Goal: Task Accomplishment & Management: Use online tool/utility

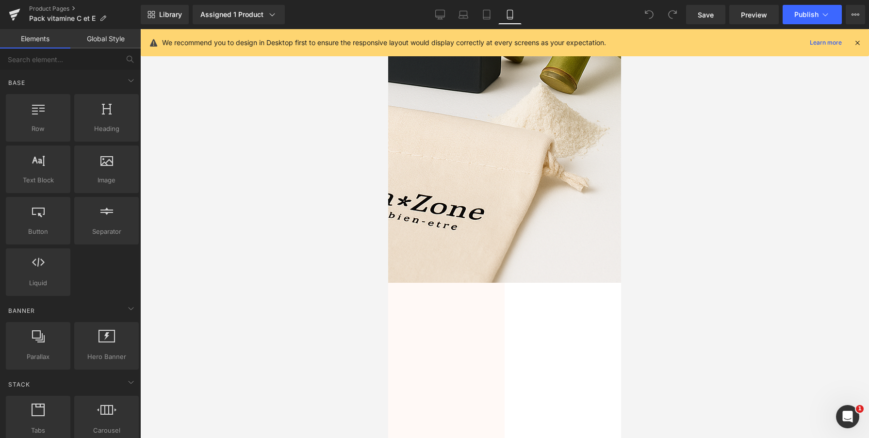
scroll to position [2821, 0]
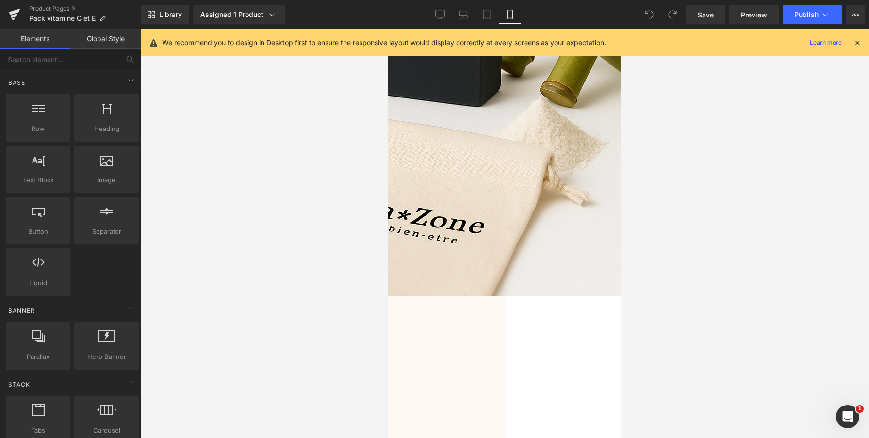
click at [175, 385] on button "button" at bounding box center [164, 402] width 19 height 35
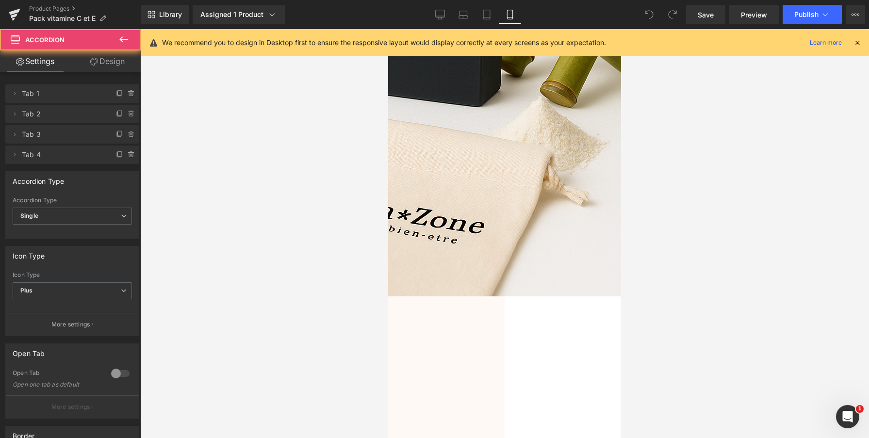
click at [175, 385] on button "button" at bounding box center [164, 402] width 19 height 35
click at [382, 406] on font "Puis-je utiliser le pack anti-imperfection si j'ai une peau sensible ?" at bounding box center [279, 417] width 208 height 22
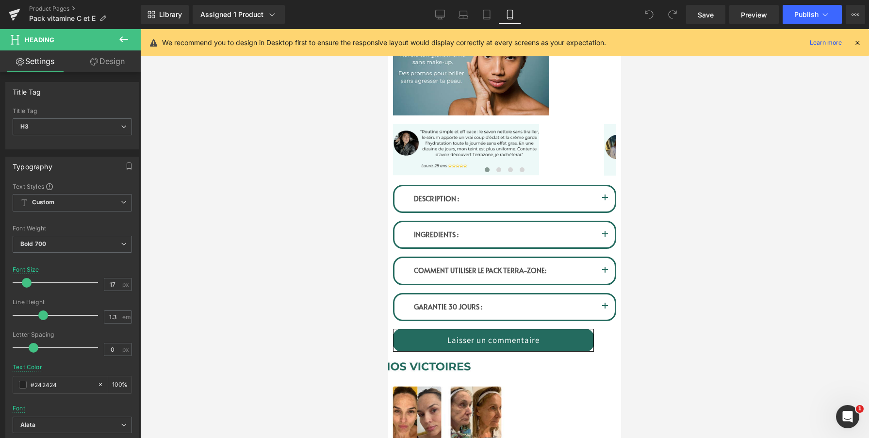
scroll to position [650, 0]
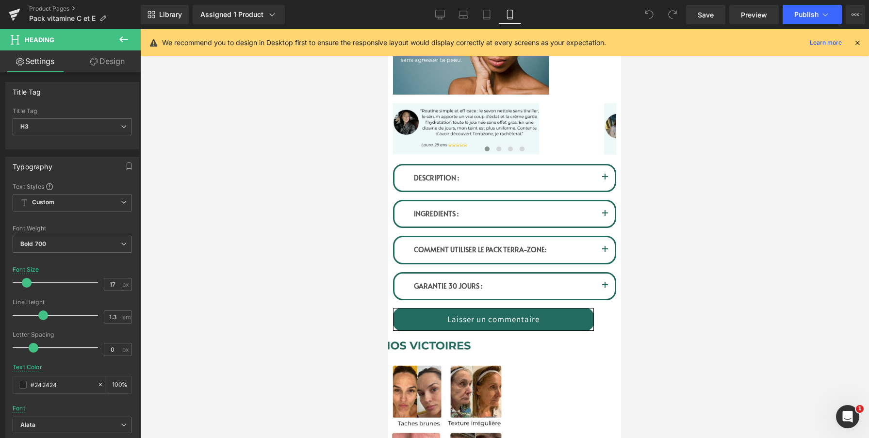
click at [497, 183] on div "DESCRIPTION : Text Block" at bounding box center [505, 178] width 182 height 11
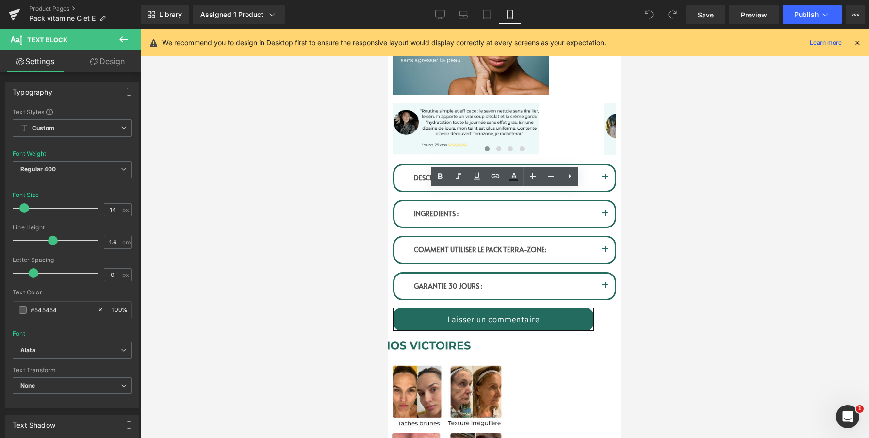
click at [595, 191] on button "button" at bounding box center [604, 177] width 19 height 25
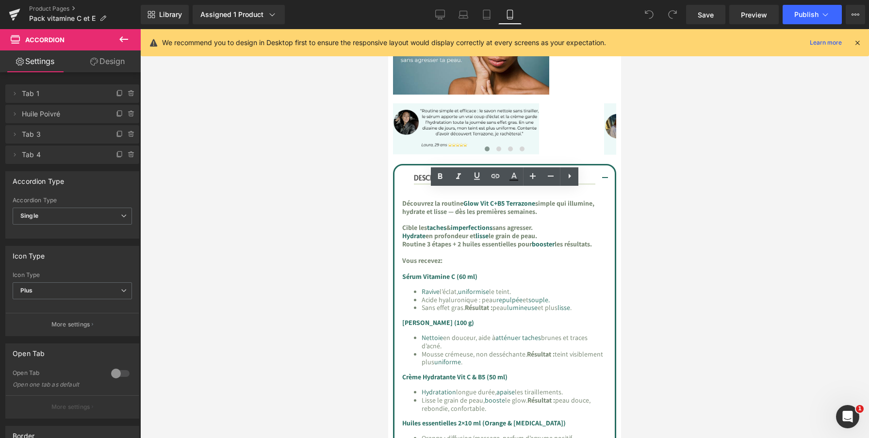
click at [506, 208] on span "Glow Vit C+B5 Terrazone" at bounding box center [499, 203] width 72 height 9
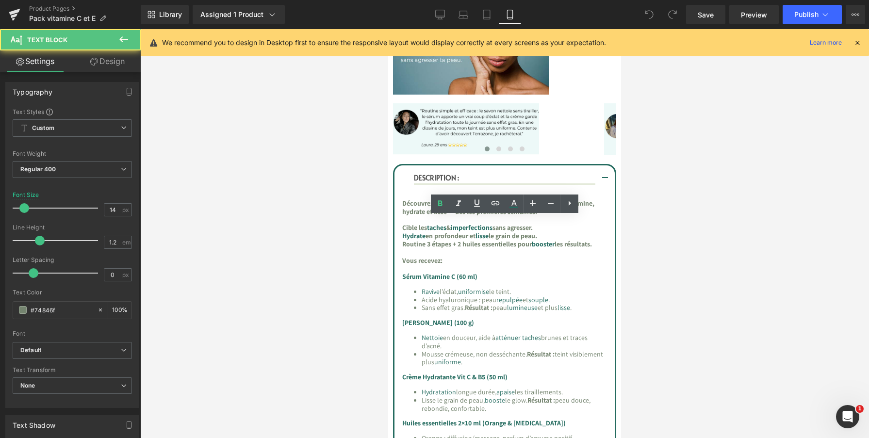
click at [498, 208] on span "Glow Vit C+B5 Terrazone" at bounding box center [499, 203] width 72 height 9
click at [506, 208] on span "Glow Vit C+B5 Terrazone" at bounding box center [499, 203] width 72 height 9
click at [477, 216] on p "Découvrez la routine Glow Vit C+B5 Terrazone simple qui illumine, hydrate et li…" at bounding box center [504, 207] width 205 height 17
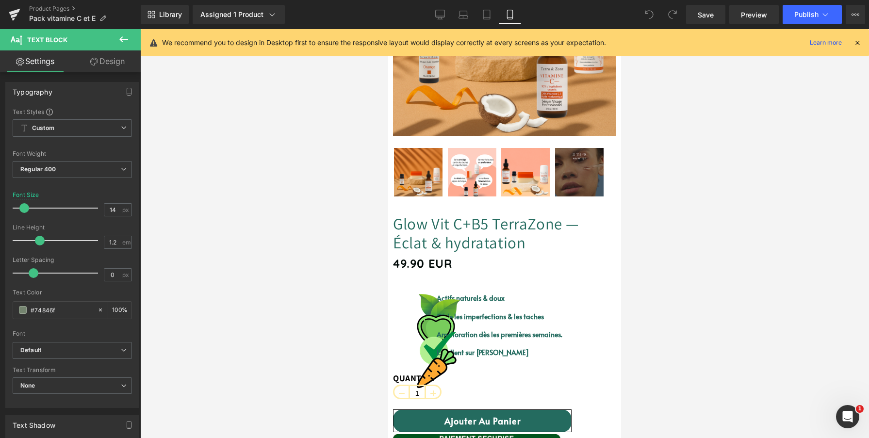
scroll to position [158, 0]
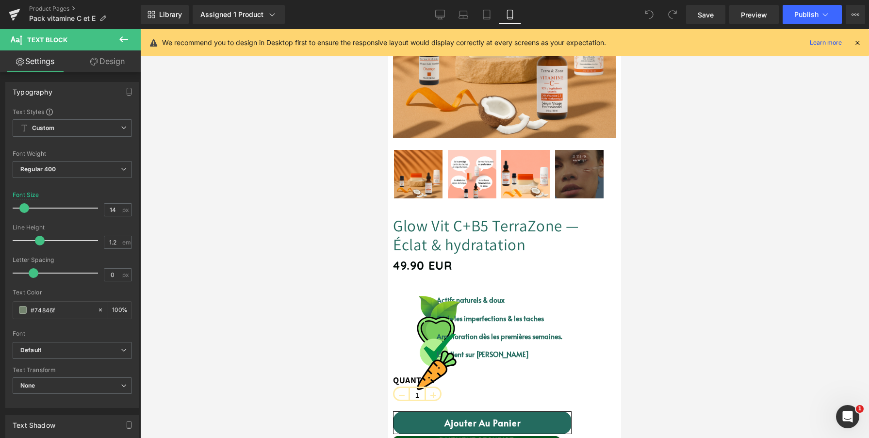
click at [455, 254] on link "Glow Vit C+B5 TerraZone — Éclat & hydratation" at bounding box center [504, 235] width 223 height 38
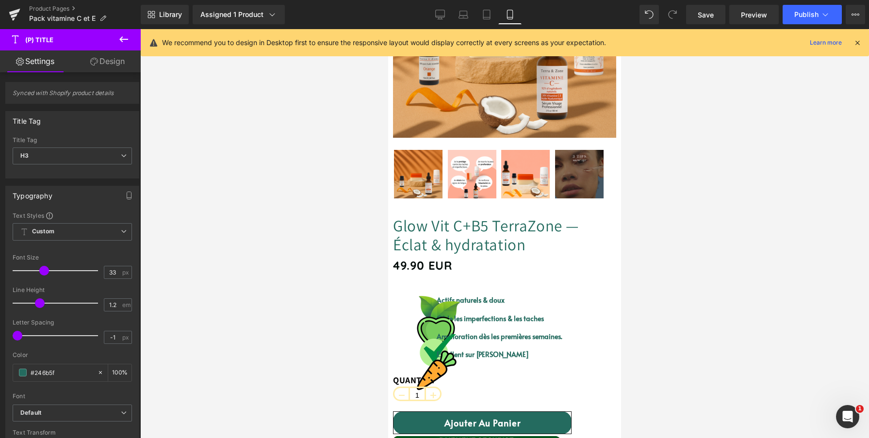
click at [388, 29] on span "(P) Title" at bounding box center [388, 29] width 0 height 0
click at [460, 254] on link "Glow Vit C+B5 TerraZone — Éclat & hydratation" at bounding box center [504, 235] width 223 height 38
click at [388, 29] on span "(P) Title" at bounding box center [388, 29] width 0 height 0
click at [75, 237] on span "Custom Setup Global Style" at bounding box center [72, 231] width 119 height 17
click at [75, 237] on span "Custom Setup Global Style" at bounding box center [71, 231] width 116 height 17
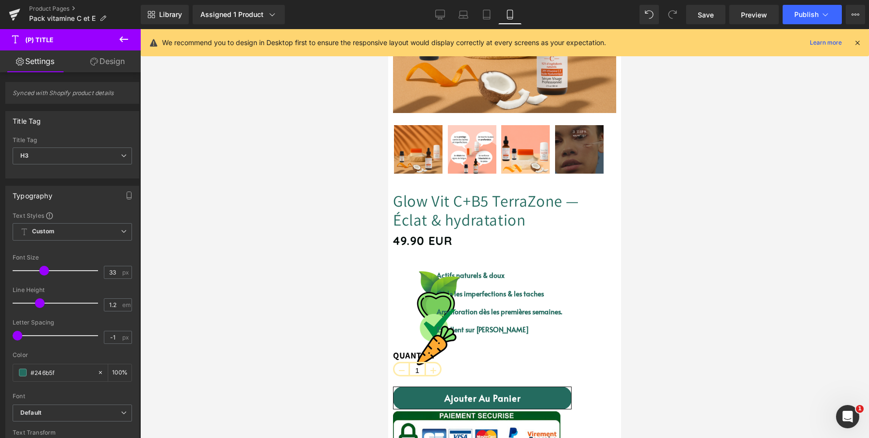
scroll to position [188, 0]
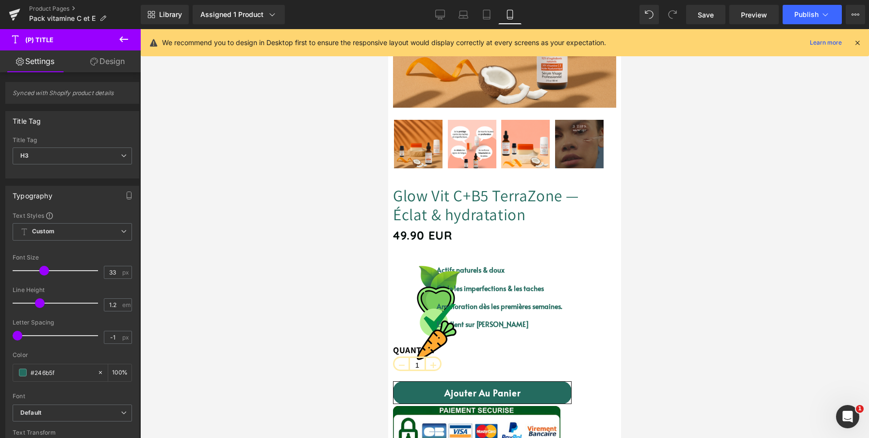
click at [388, 29] on icon at bounding box center [388, 29] width 0 height 0
click at [501, 224] on link "Glow Vit C+B5 TerraZone — Éclat & hydratation" at bounding box center [504, 205] width 223 height 38
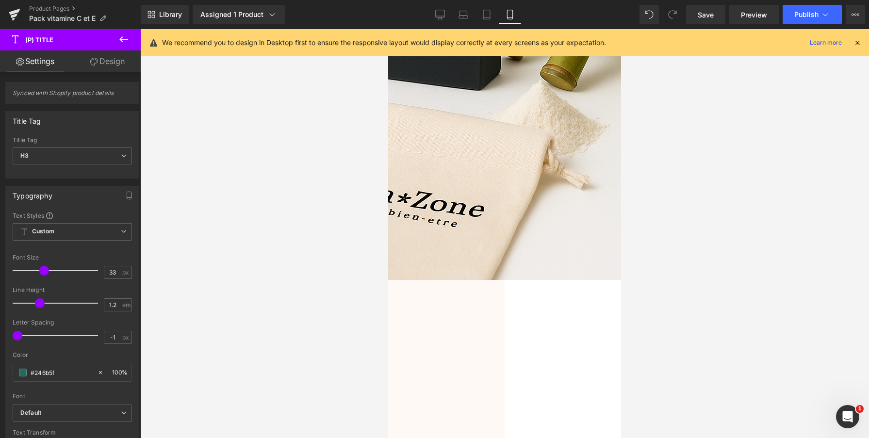
scroll to position [3067, 0]
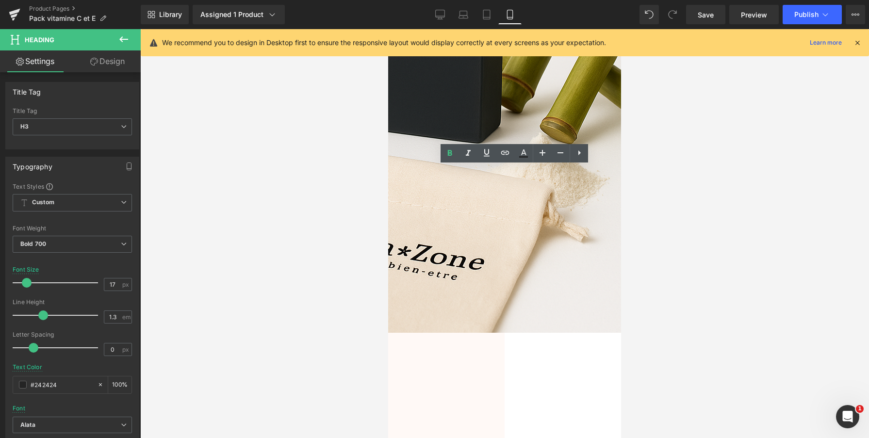
drag, startPoint x: 499, startPoint y: 181, endPoint x: 563, endPoint y: 178, distance: 64.1
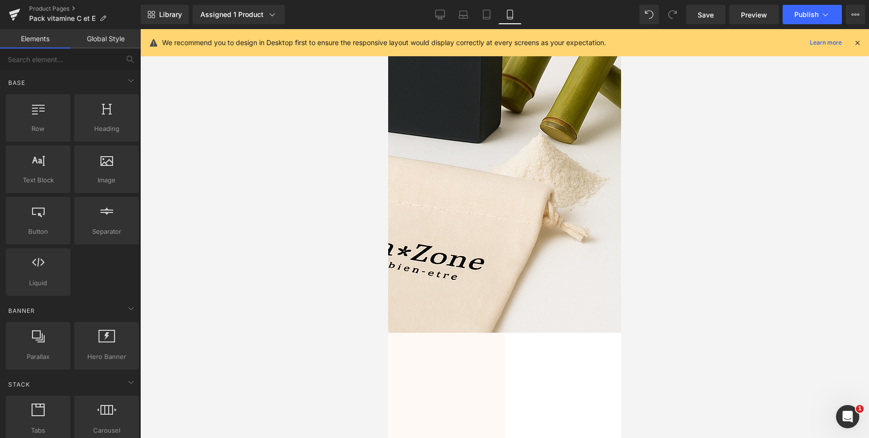
click at [687, 242] on div at bounding box center [504, 233] width 729 height 409
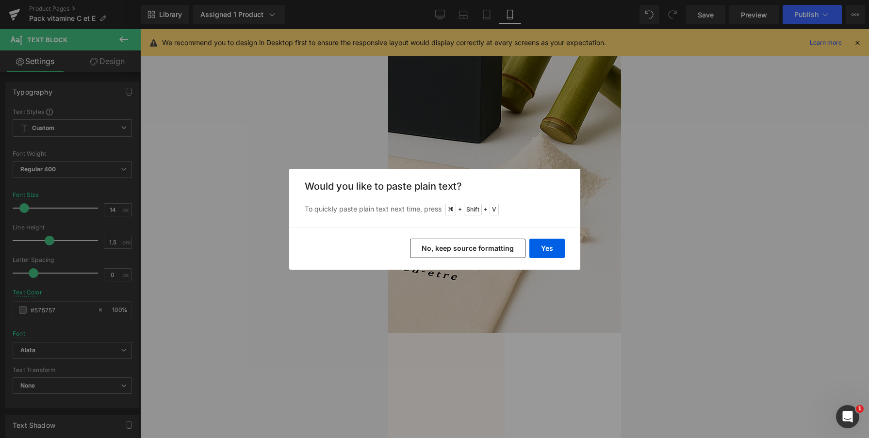
click at [439, 248] on button "No, keep source formatting" at bounding box center [468, 248] width 116 height 19
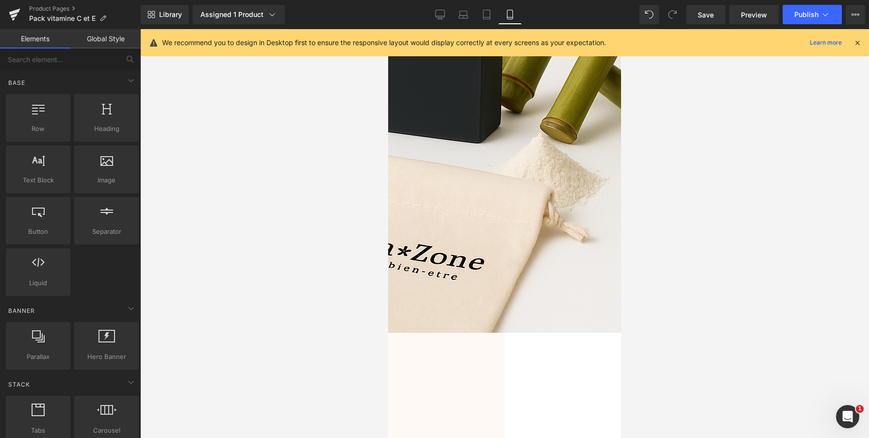
click at [749, 273] on div at bounding box center [504, 233] width 729 height 409
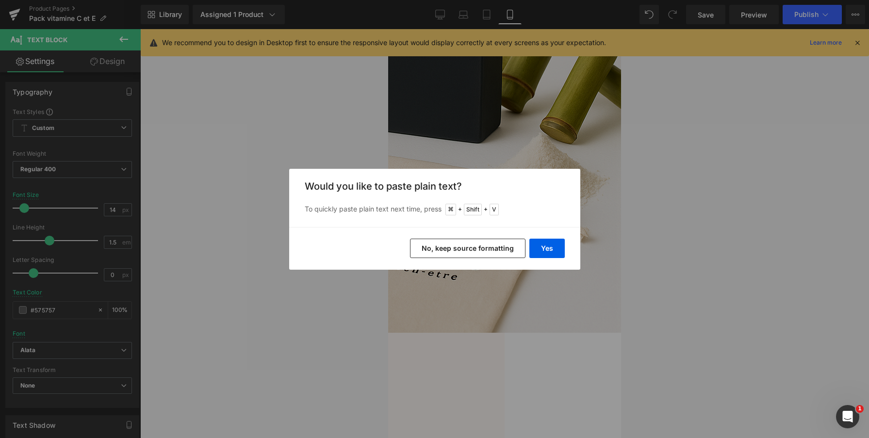
click at [442, 251] on button "No, keep source formatting" at bounding box center [468, 248] width 116 height 19
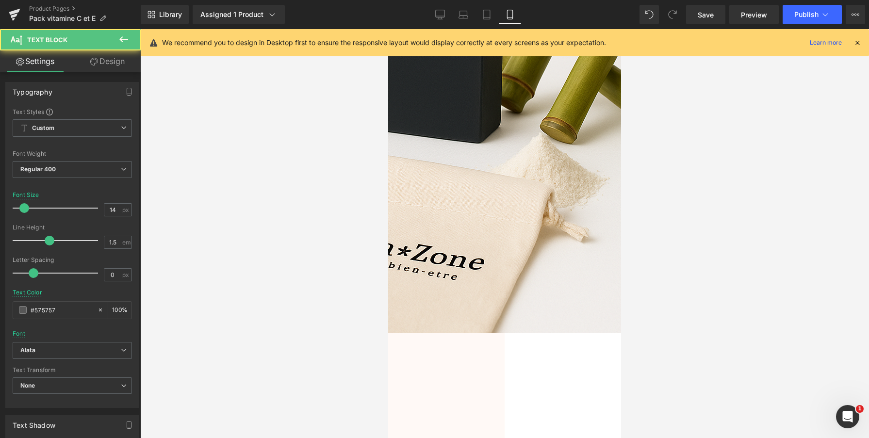
copy div "Pour de meilleurs résultats, commence 1×/jour pendant 3–4 jours , puis passe à …"
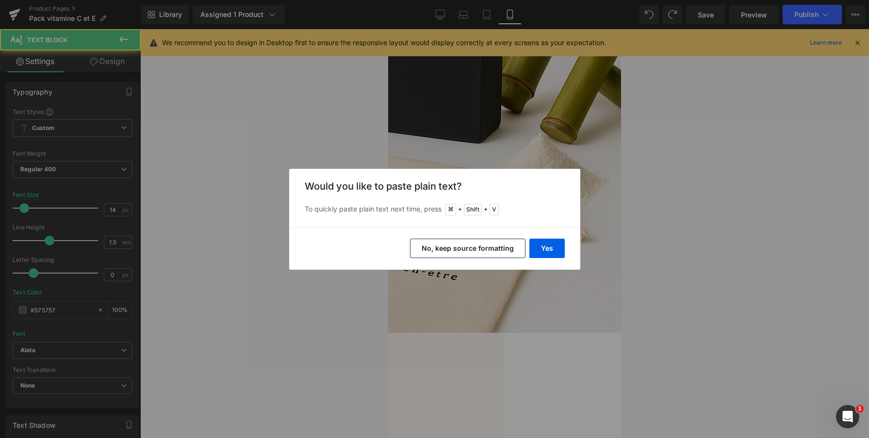
click at [468, 248] on button "No, keep source formatting" at bounding box center [468, 248] width 116 height 19
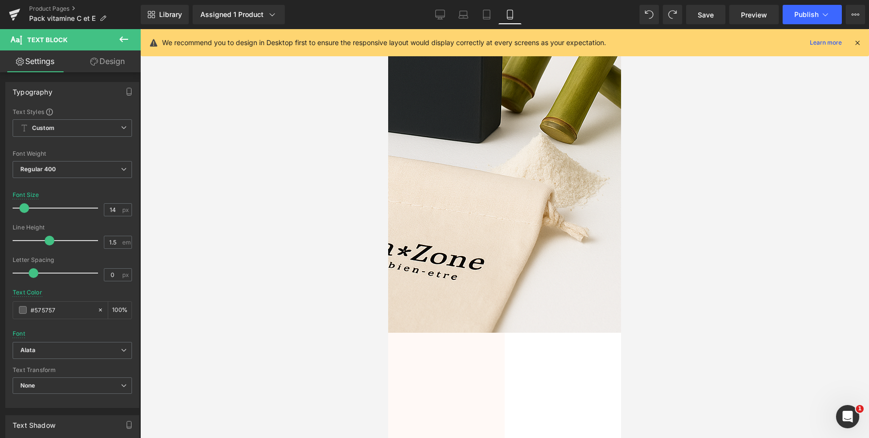
scroll to position [3073, 0]
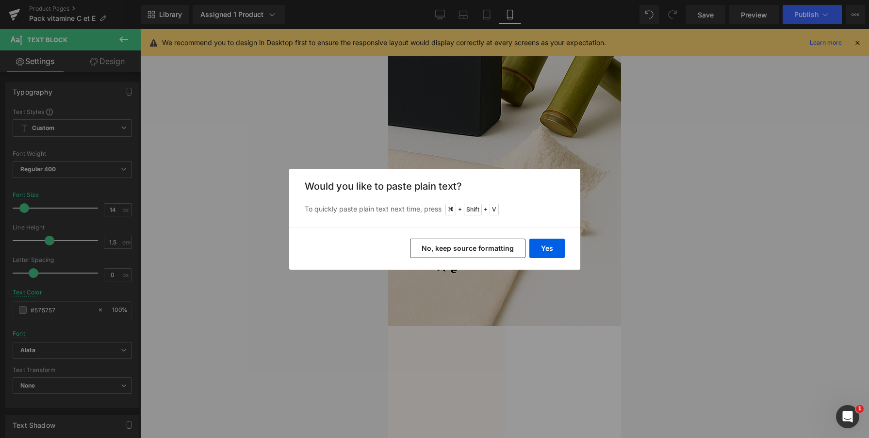
click at [465, 249] on button "No, keep source formatting" at bounding box center [468, 248] width 116 height 19
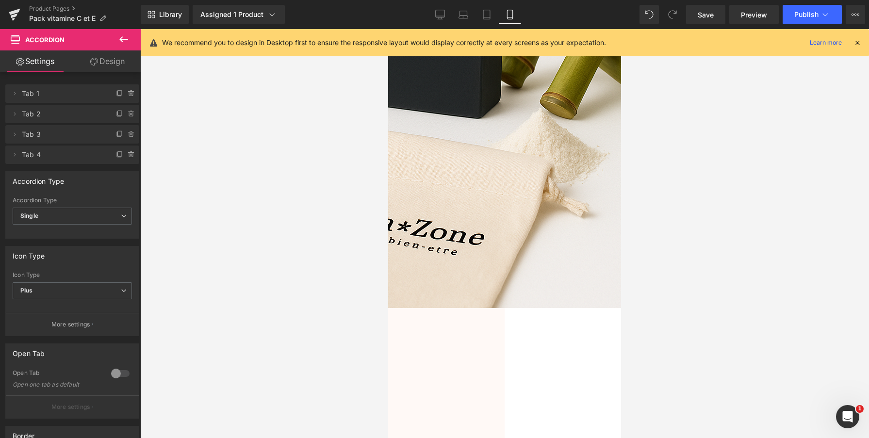
scroll to position [3095, 0]
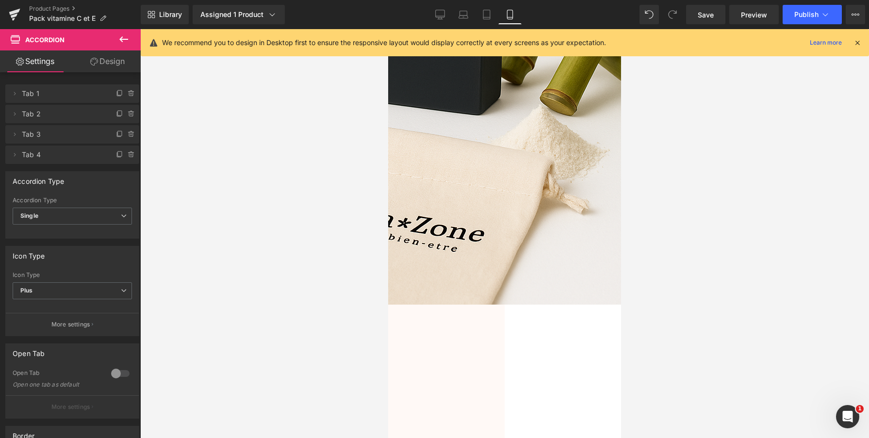
click at [339, 283] on div at bounding box center [504, 233] width 729 height 409
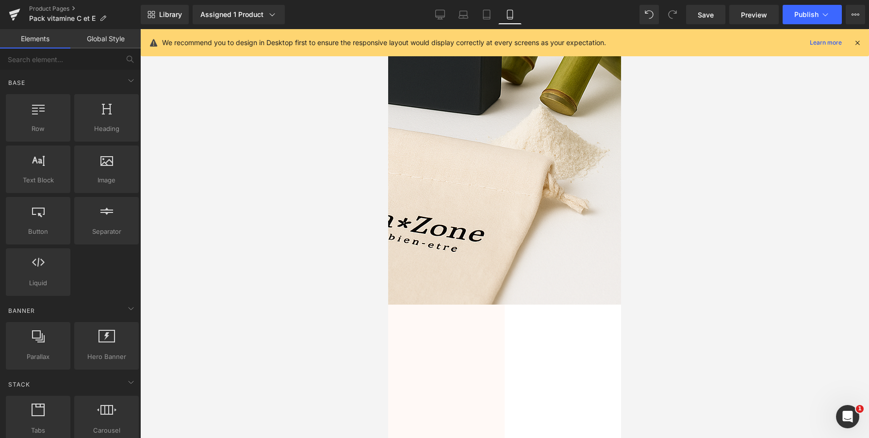
click at [364, 312] on div at bounding box center [504, 233] width 729 height 409
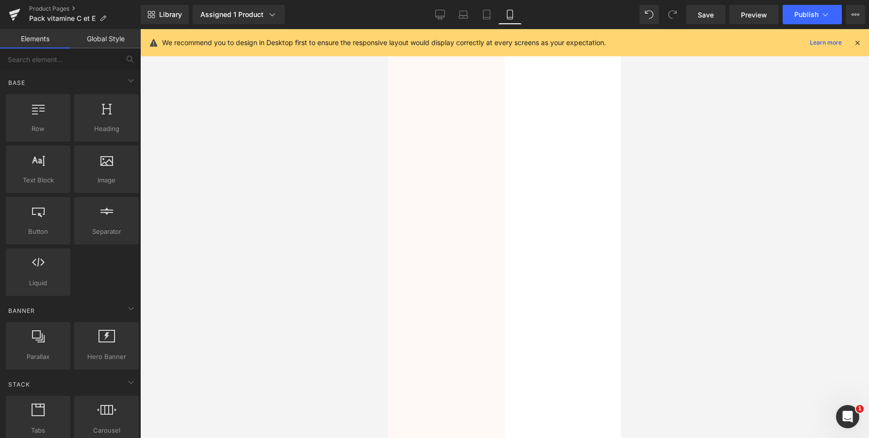
scroll to position [2114, 0]
click at [799, 11] on span "Publish" at bounding box center [806, 15] width 24 height 8
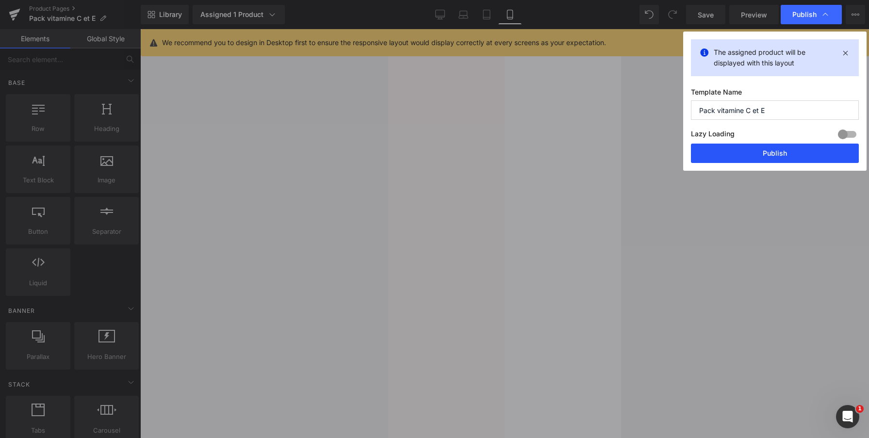
click at [752, 149] on button "Publish" at bounding box center [775, 153] width 168 height 19
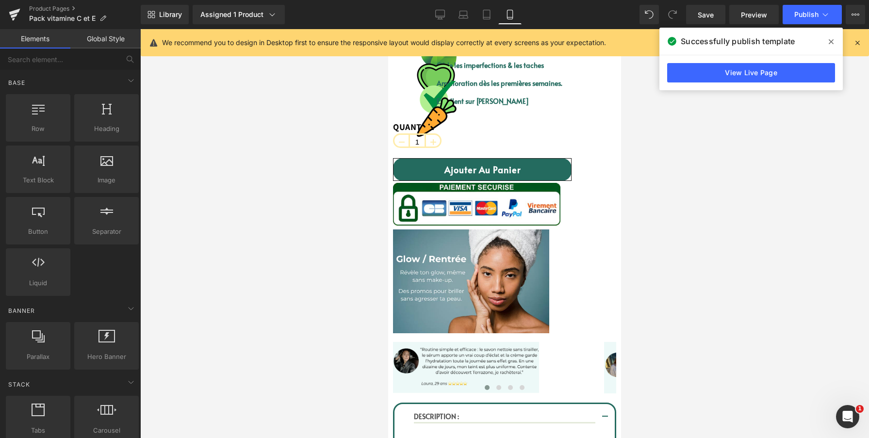
scroll to position [0, 0]
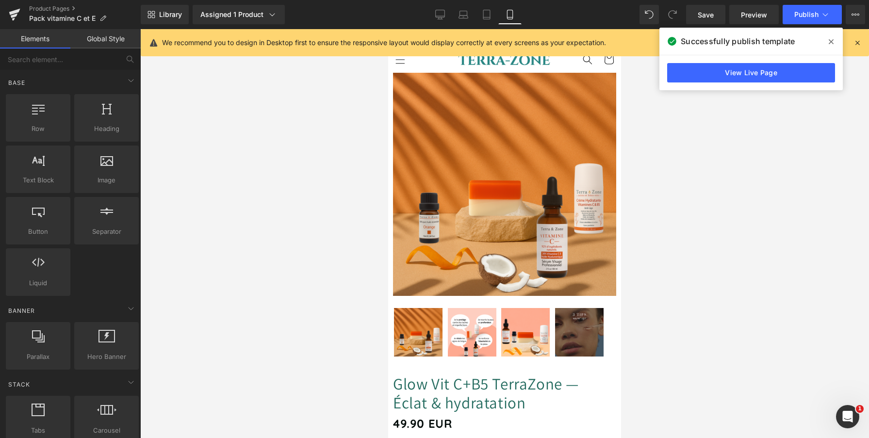
click at [829, 43] on icon at bounding box center [831, 42] width 5 height 8
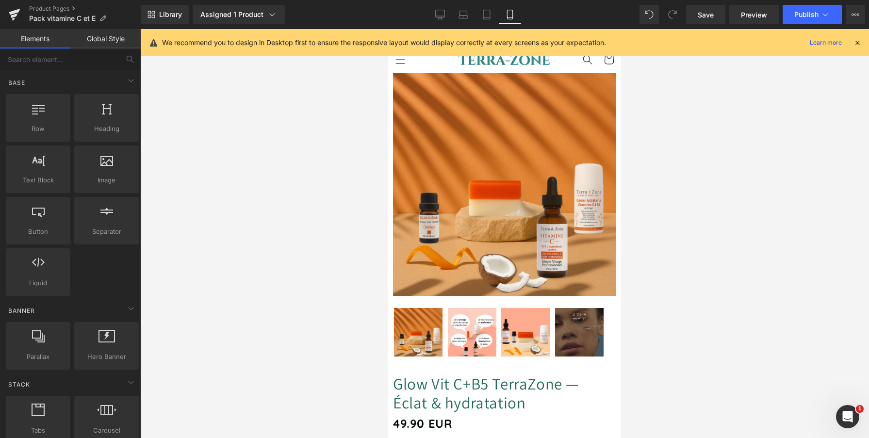
click at [859, 40] on icon at bounding box center [857, 42] width 9 height 9
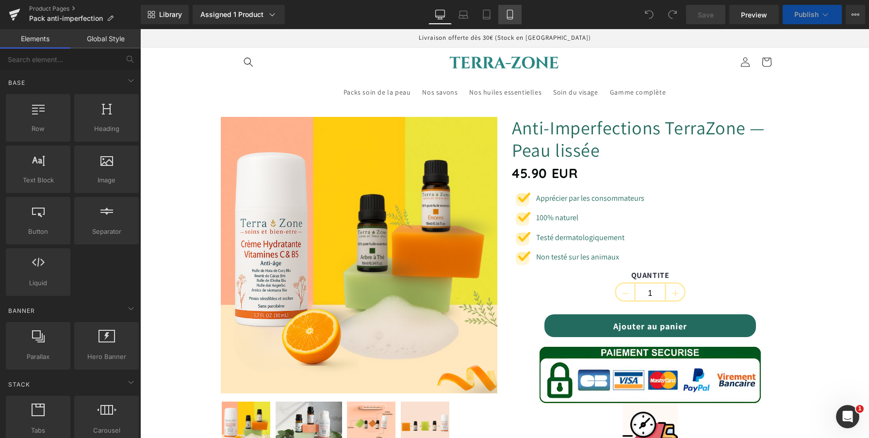
click at [511, 19] on icon at bounding box center [509, 14] width 5 height 9
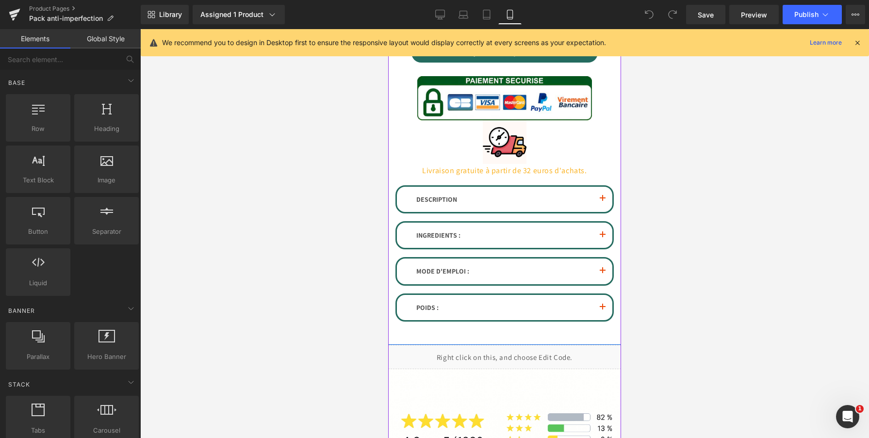
scroll to position [578, 0]
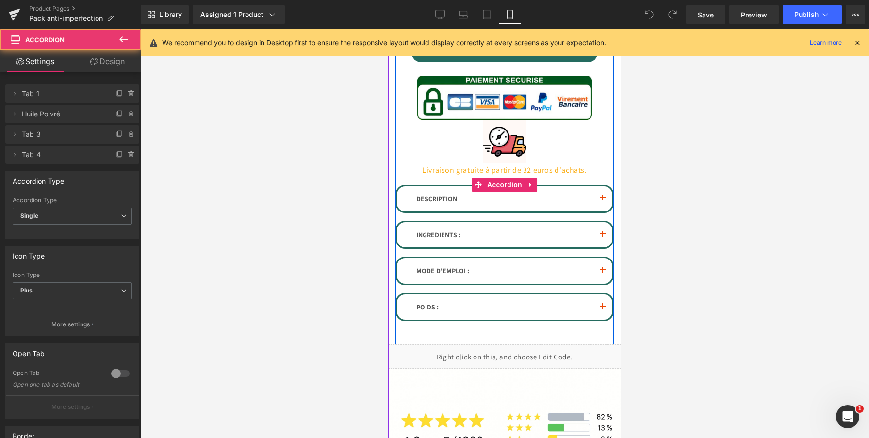
click at [603, 194] on button "button" at bounding box center [602, 198] width 19 height 25
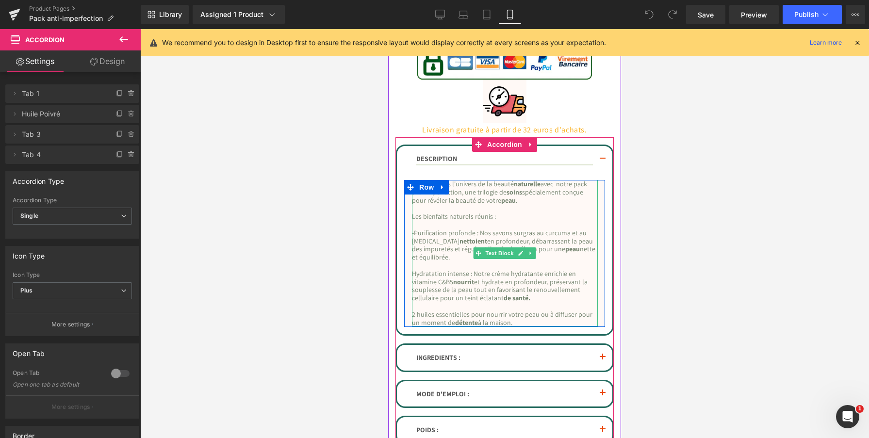
scroll to position [619, 0]
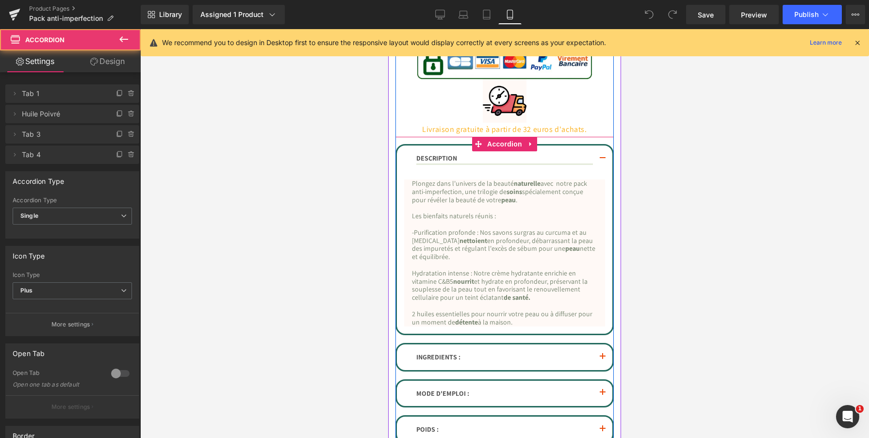
click at [602, 159] on button "button" at bounding box center [602, 159] width 19 height 27
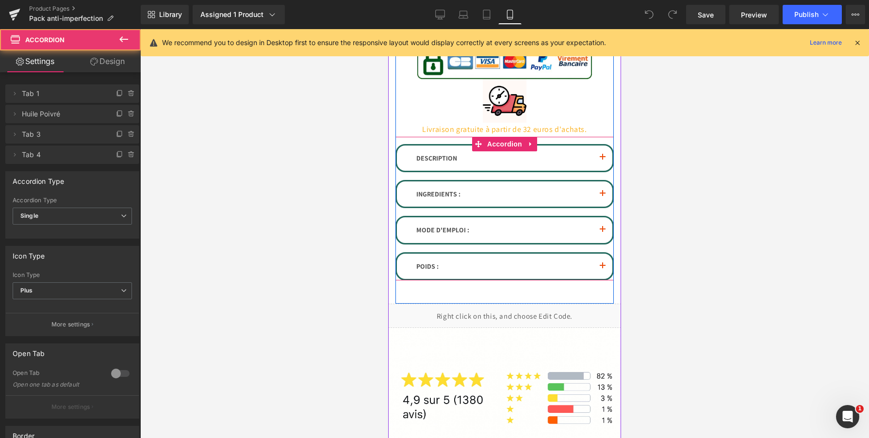
click at [603, 197] on span "button" at bounding box center [603, 197] width 0 height 0
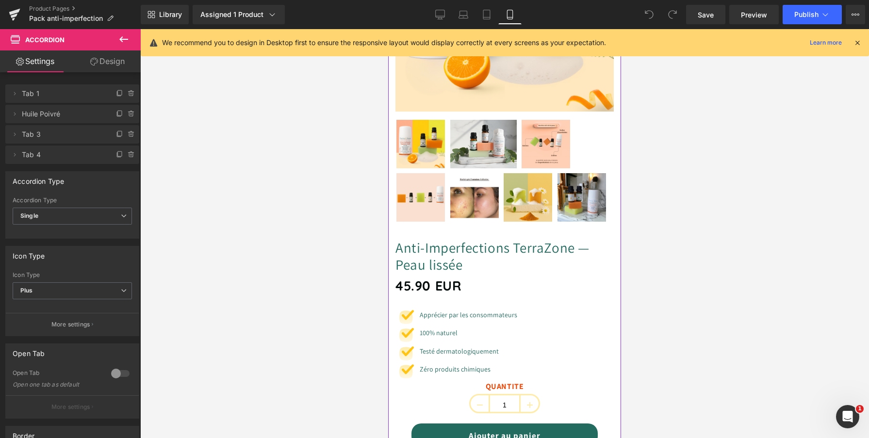
scroll to position [0, 0]
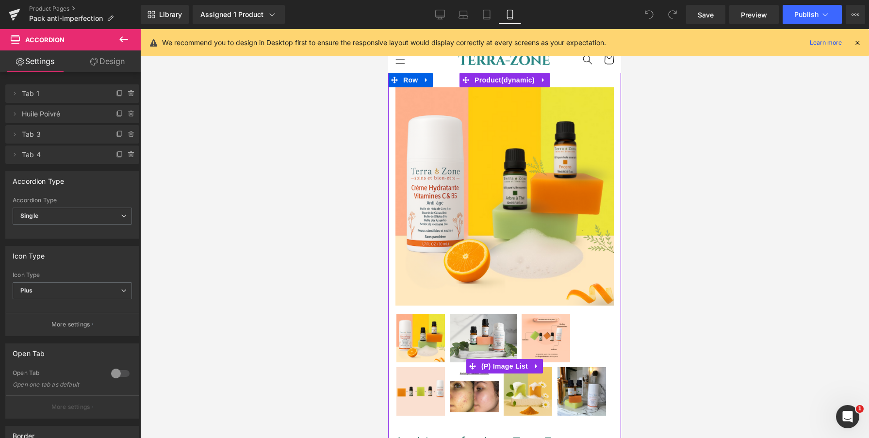
click at [494, 336] on img at bounding box center [483, 338] width 66 height 49
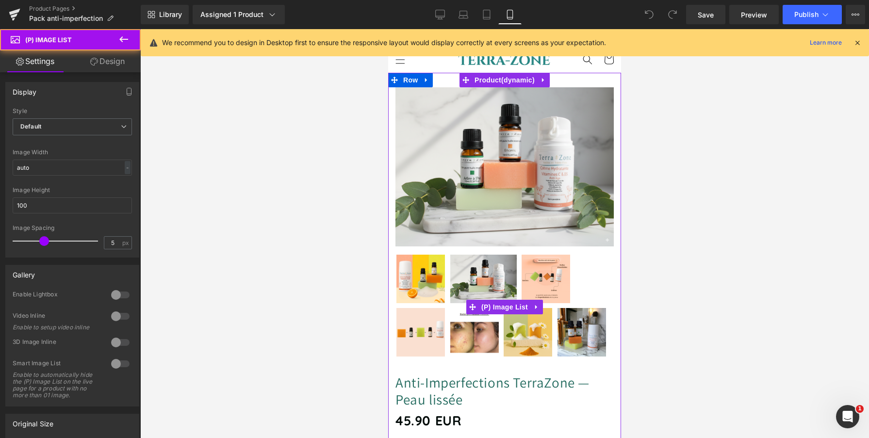
click at [432, 278] on img at bounding box center [420, 279] width 49 height 49
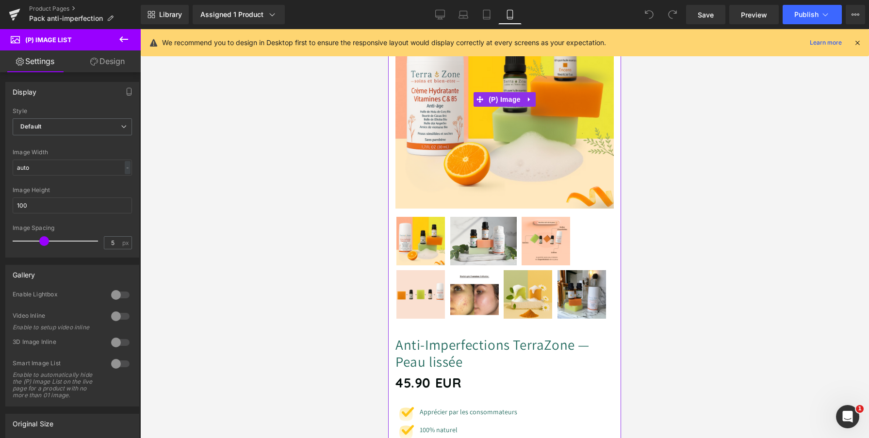
scroll to position [96, 0]
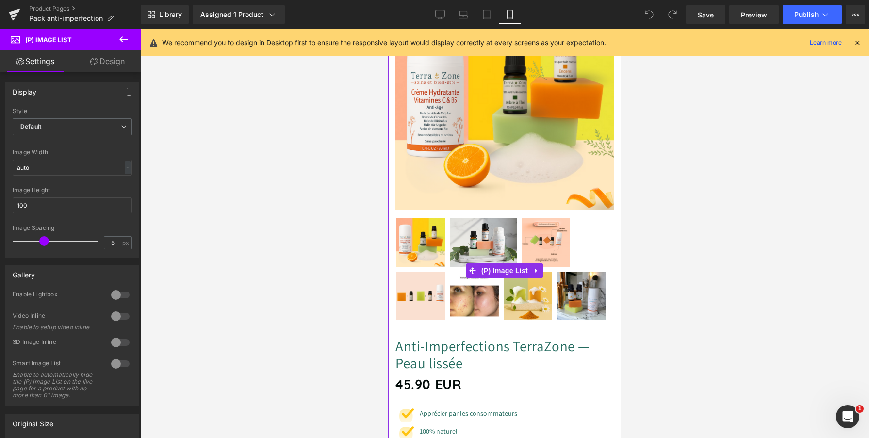
click at [585, 291] on img at bounding box center [582, 296] width 49 height 49
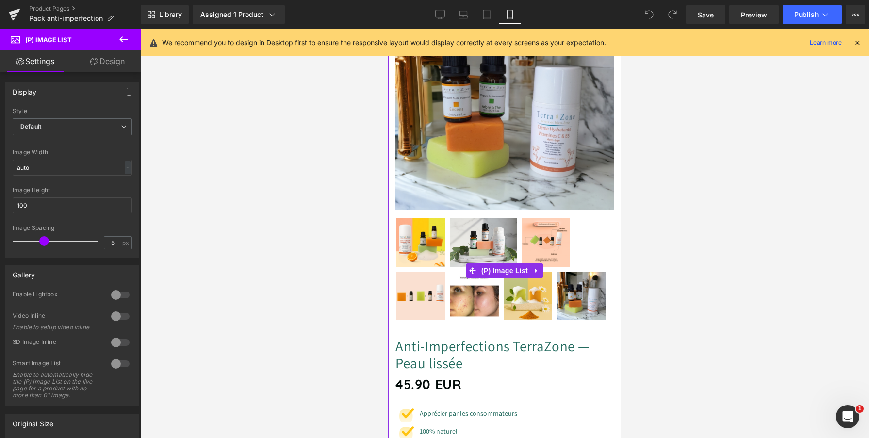
scroll to position [0, 0]
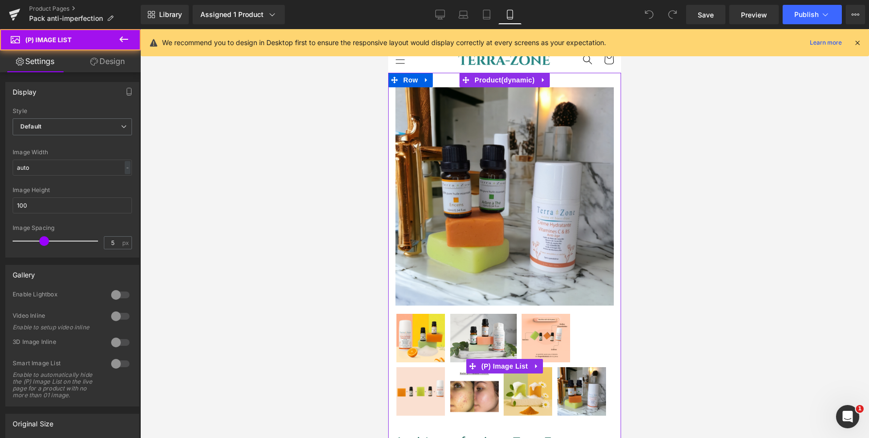
click at [415, 390] on img at bounding box center [420, 391] width 49 height 49
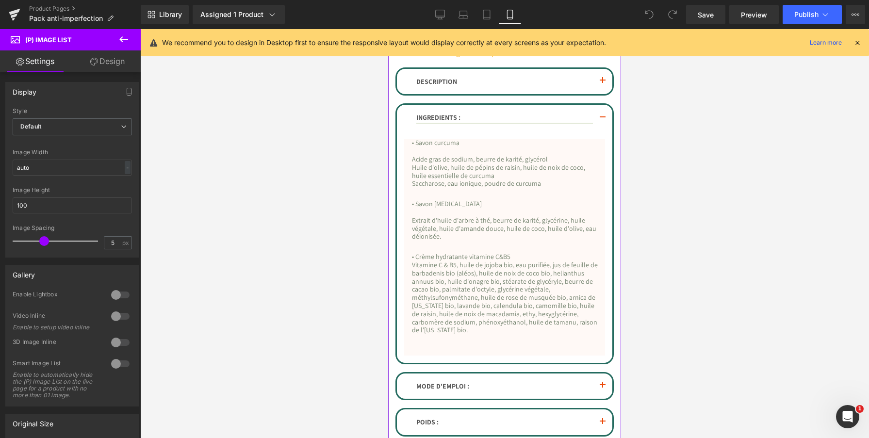
scroll to position [677, 0]
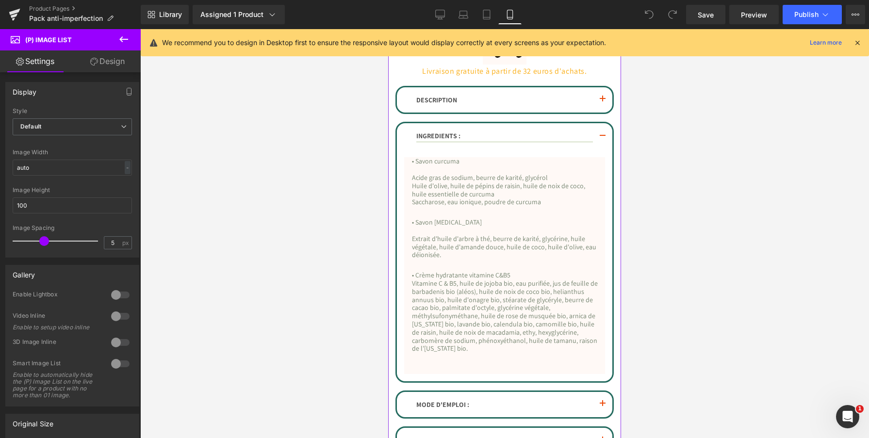
click at [603, 136] on button "button" at bounding box center [602, 136] width 19 height 27
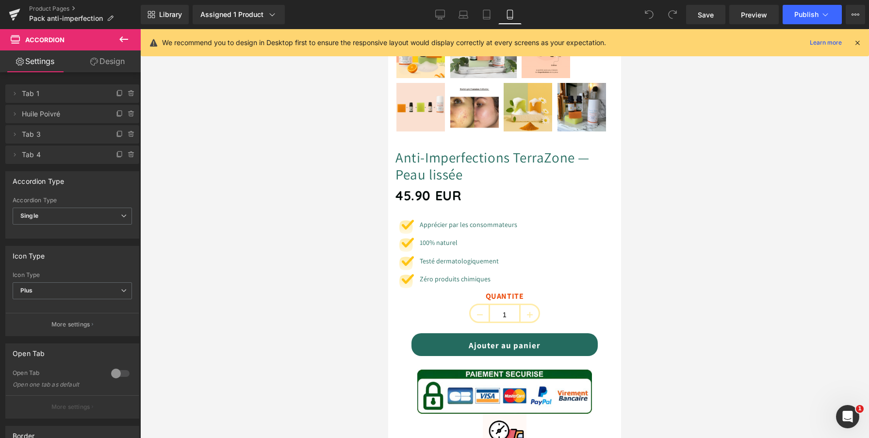
scroll to position [0, 0]
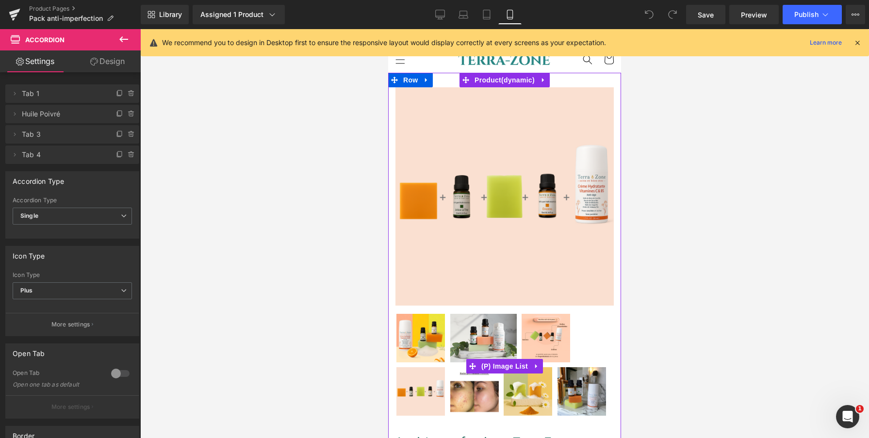
click at [432, 329] on img at bounding box center [420, 338] width 49 height 49
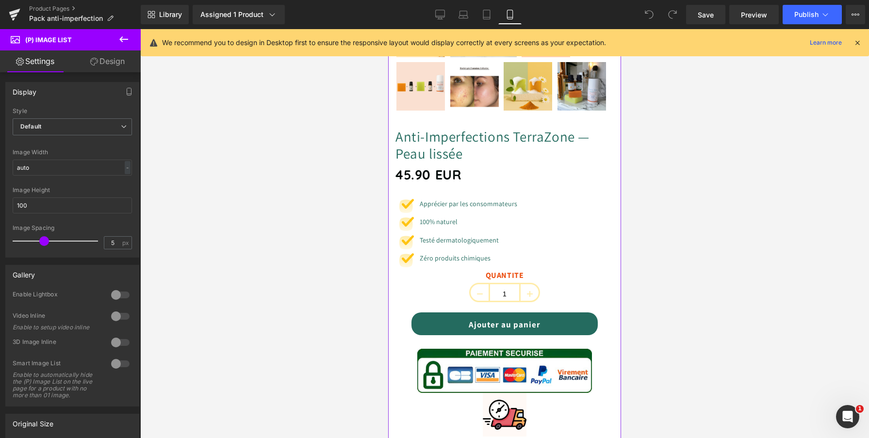
scroll to position [313, 0]
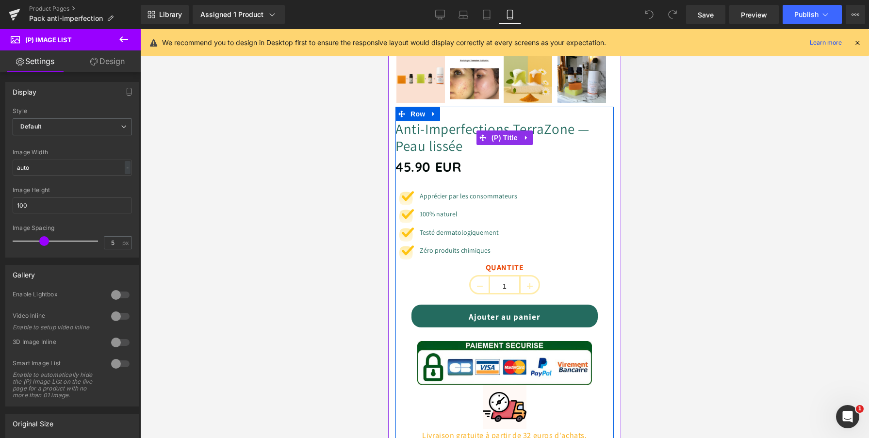
click at [457, 132] on link "Anti-Imperfections TerraZone — Peau lissée" at bounding box center [505, 137] width 218 height 34
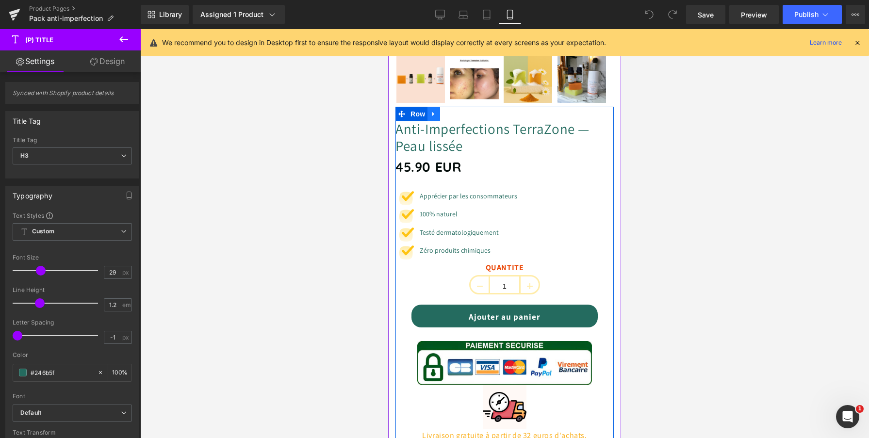
click at [433, 116] on icon at bounding box center [433, 113] width 7 height 7
click at [452, 130] on link "Anti-Imperfections TerraZone — Peau lissée" at bounding box center [505, 137] width 218 height 34
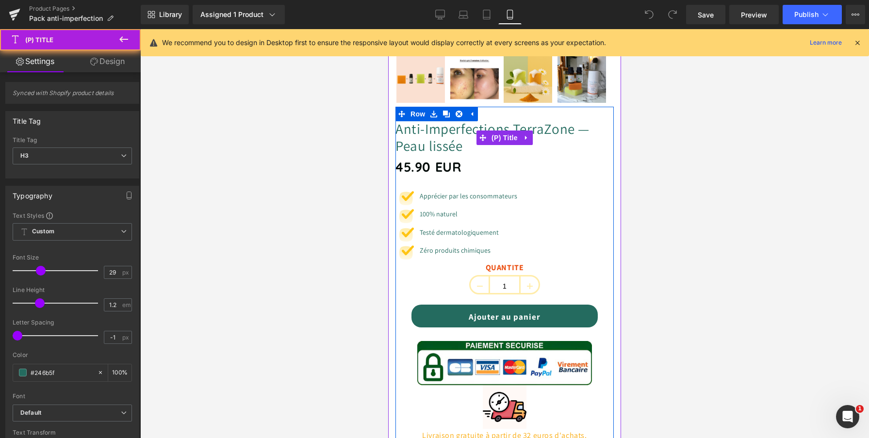
click at [452, 130] on link "Anti-Imperfections TerraZone — Peau lissée" at bounding box center [505, 137] width 218 height 34
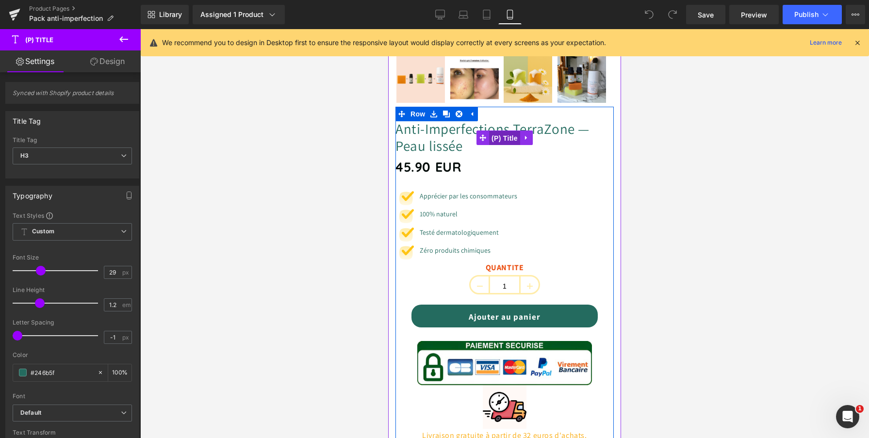
click at [514, 140] on span "(P) Title" at bounding box center [504, 138] width 31 height 15
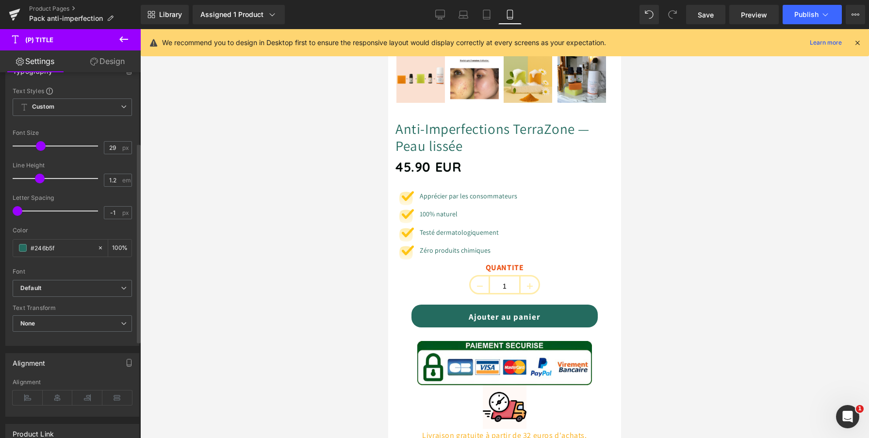
scroll to position [148, 0]
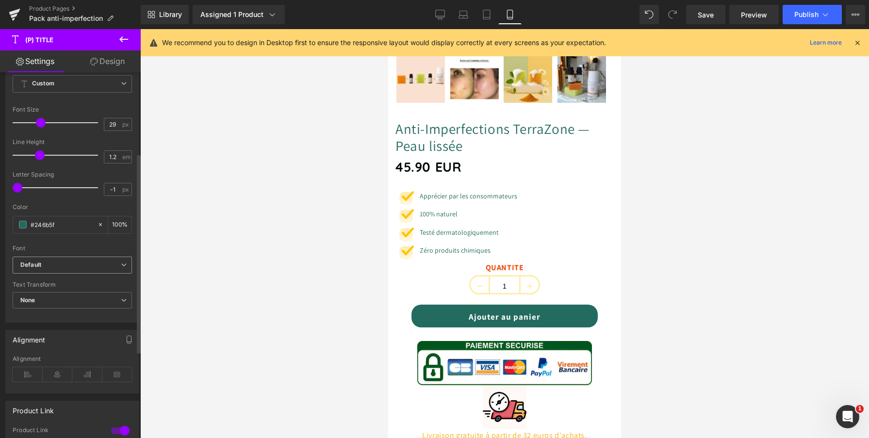
click at [75, 270] on span "Default" at bounding box center [72, 265] width 119 height 17
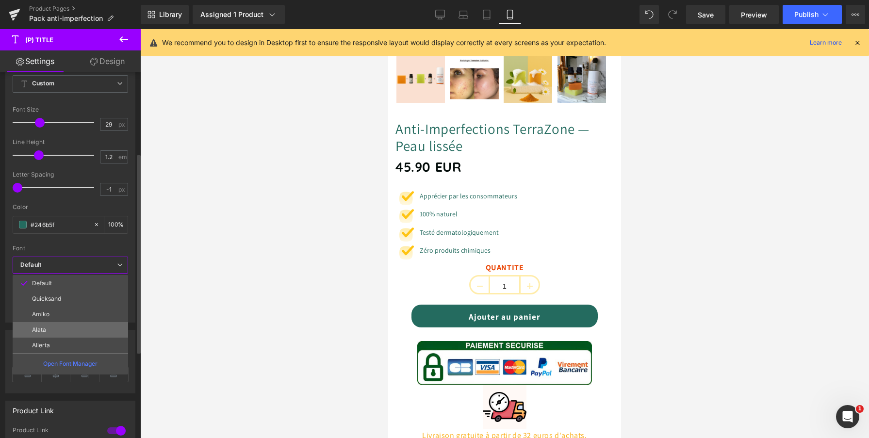
click at [60, 323] on li "Alata" at bounding box center [71, 330] width 116 height 16
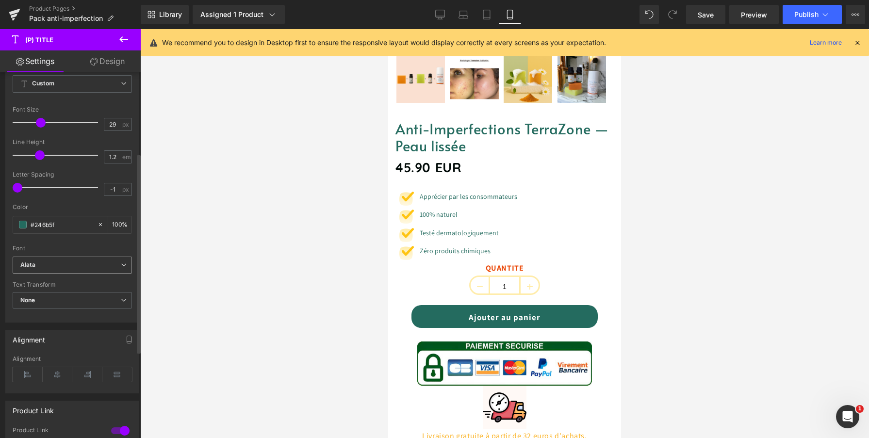
click at [75, 270] on span "Alata" at bounding box center [72, 265] width 119 height 17
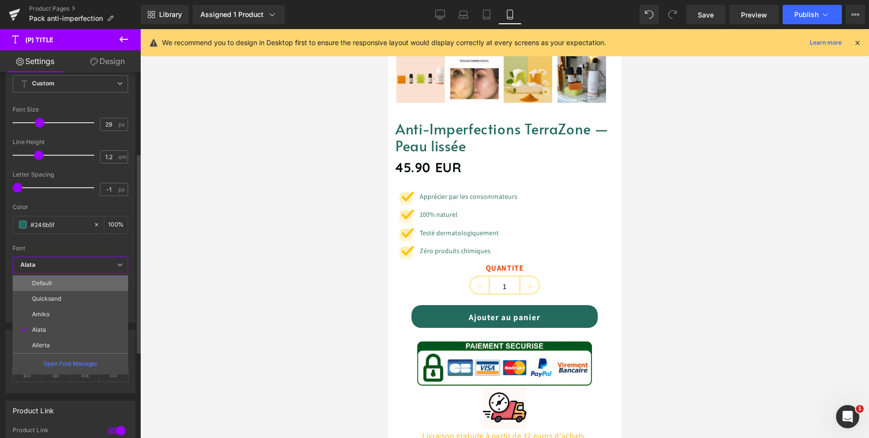
click at [70, 280] on li "Default" at bounding box center [71, 284] width 116 height 16
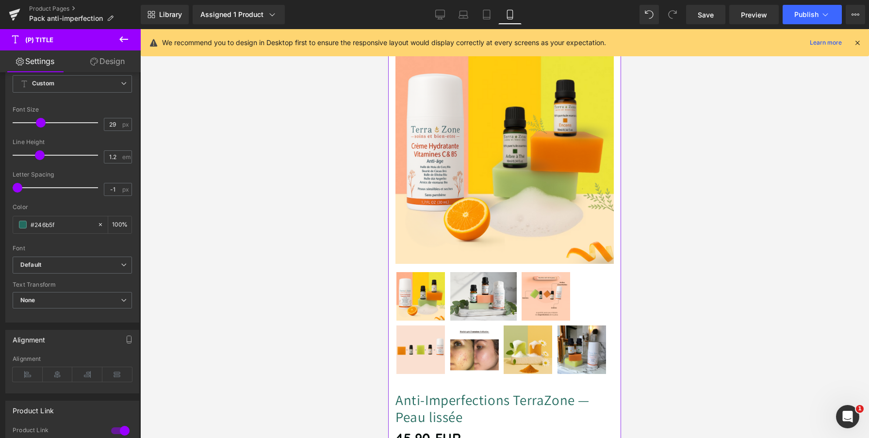
scroll to position [0, 0]
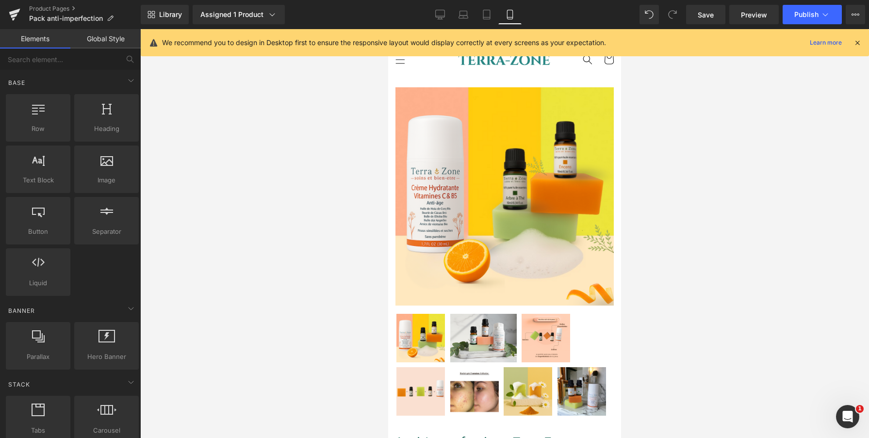
click at [306, 196] on div at bounding box center [504, 233] width 729 height 409
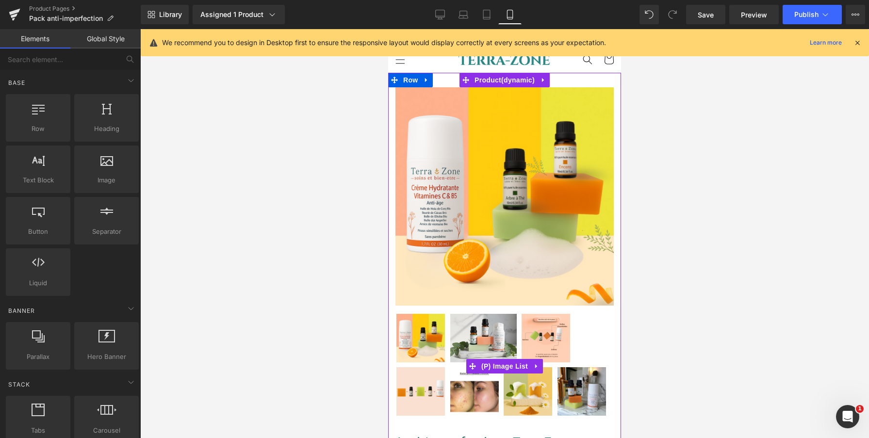
click at [468, 390] on img at bounding box center [474, 391] width 49 height 49
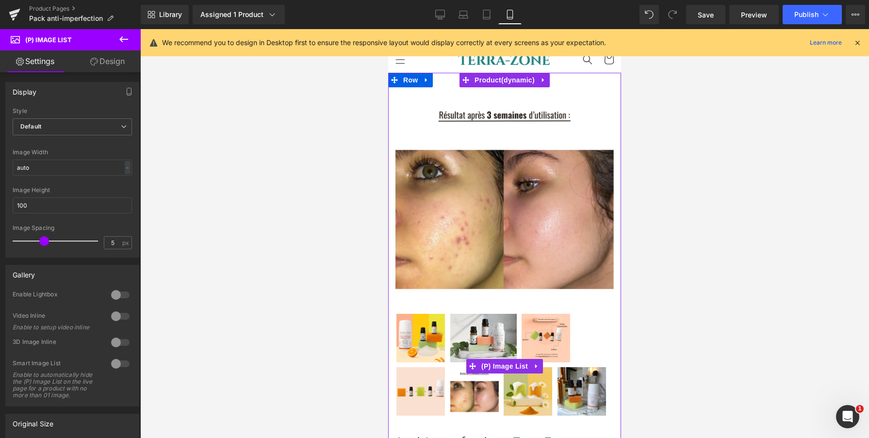
click at [433, 320] on img at bounding box center [420, 338] width 49 height 49
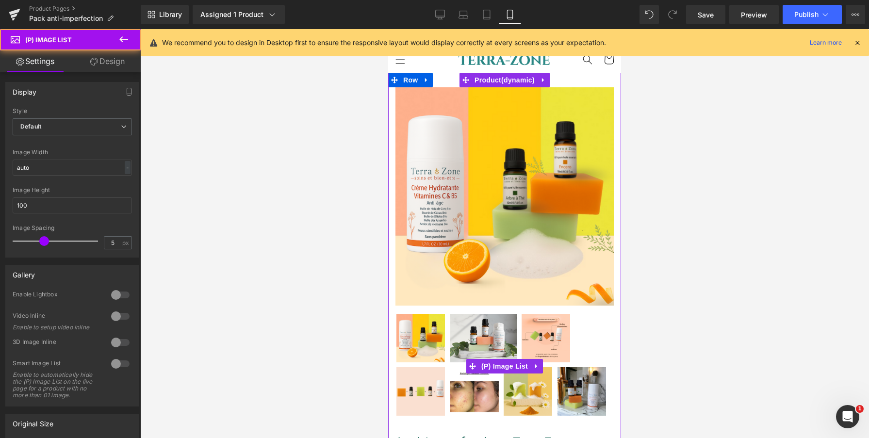
click at [469, 331] on img at bounding box center [483, 338] width 66 height 49
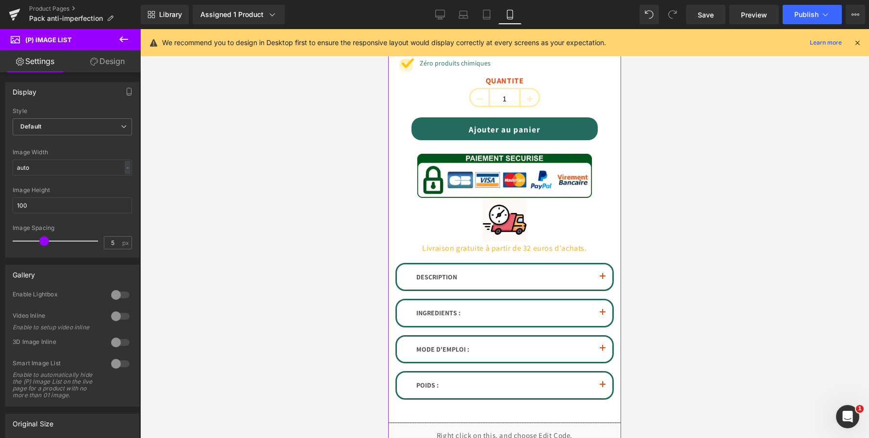
scroll to position [442, 0]
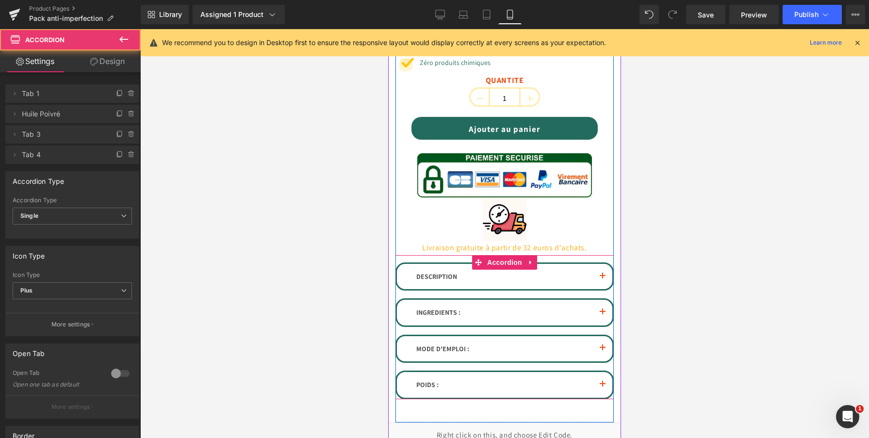
click at [599, 313] on button "button" at bounding box center [602, 312] width 19 height 25
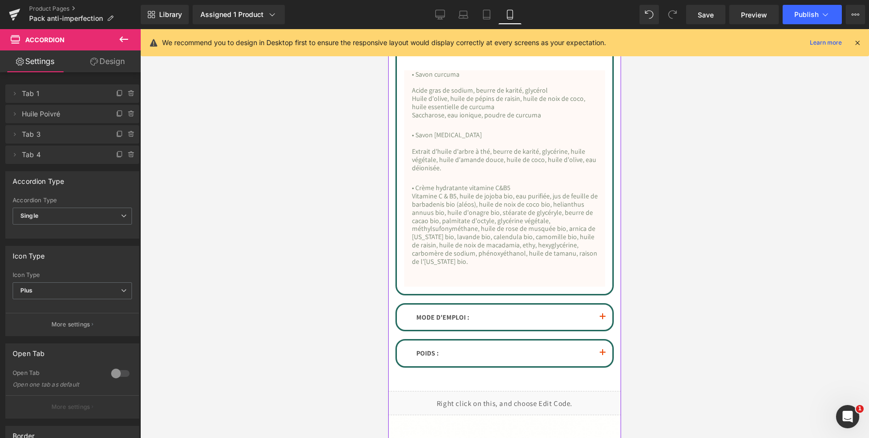
scroll to position [704, 0]
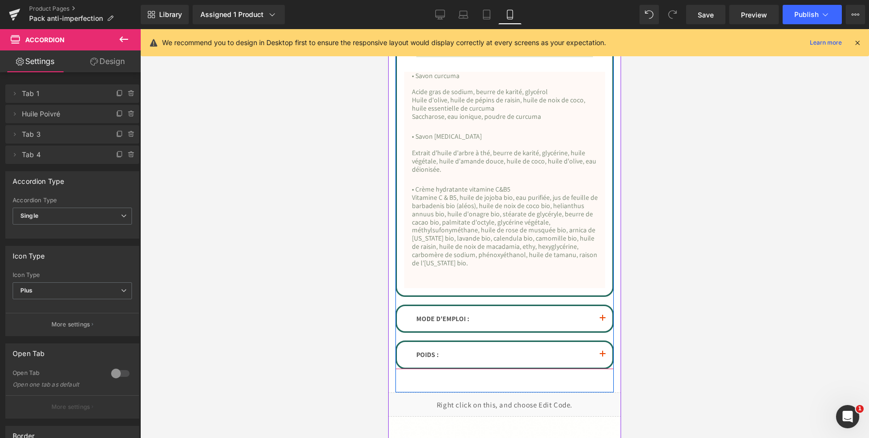
click at [603, 321] on span "button" at bounding box center [603, 321] width 0 height 0
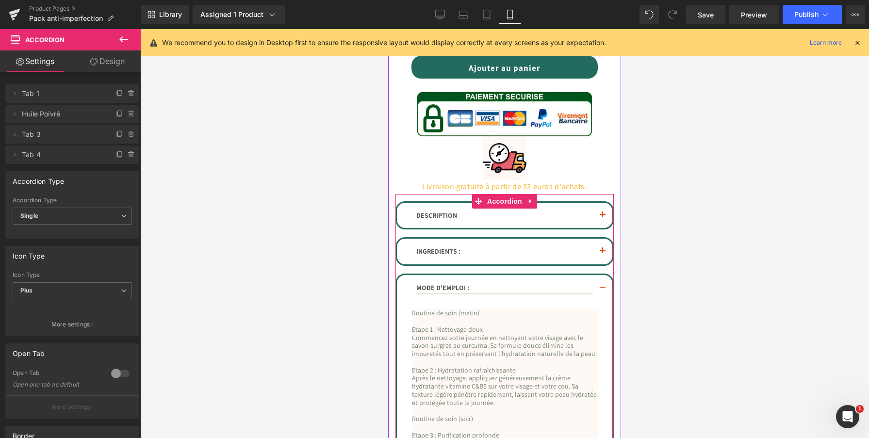
scroll to position [495, 0]
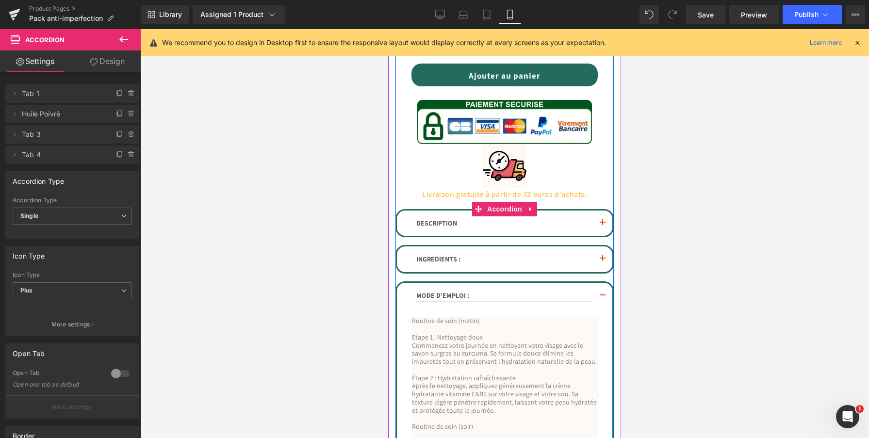
click at [603, 295] on button "button" at bounding box center [602, 296] width 19 height 27
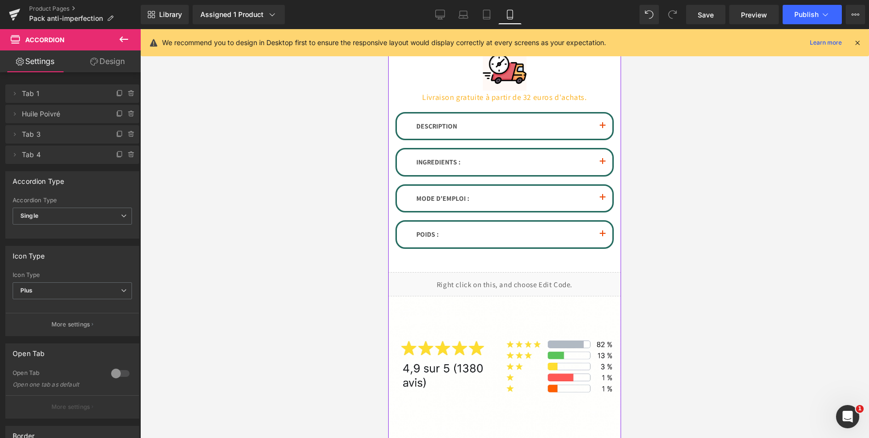
scroll to position [597, 0]
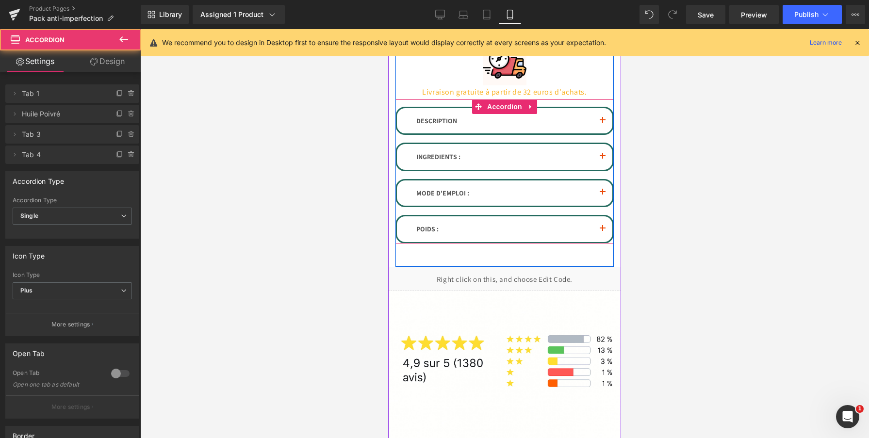
click at [603, 153] on button "button" at bounding box center [602, 156] width 19 height 25
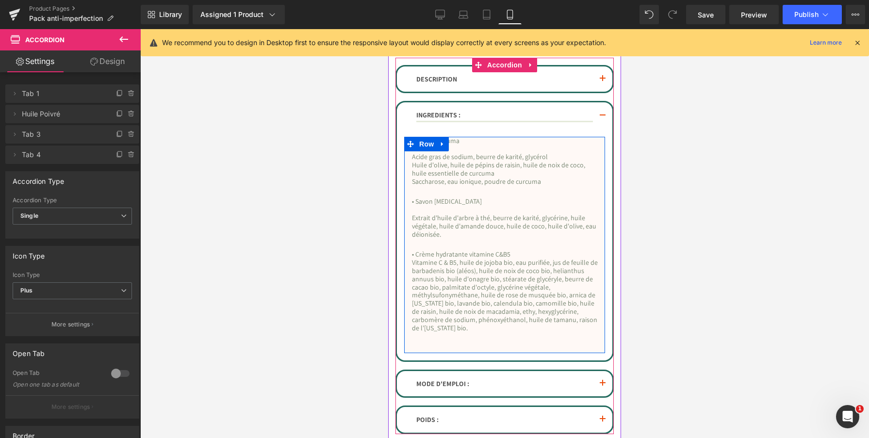
scroll to position [641, 0]
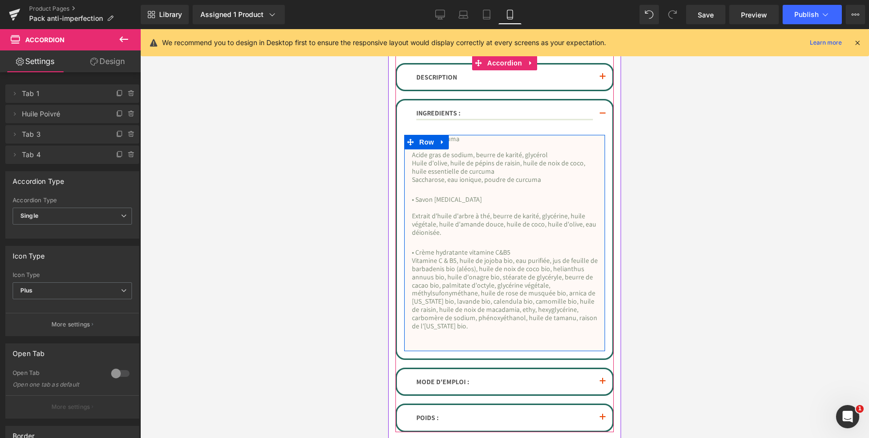
click at [553, 216] on p "Extrait d'huile d'arbre à thé, beurre de karité, glycérine, huile végétale, hui…" at bounding box center [505, 224] width 186 height 24
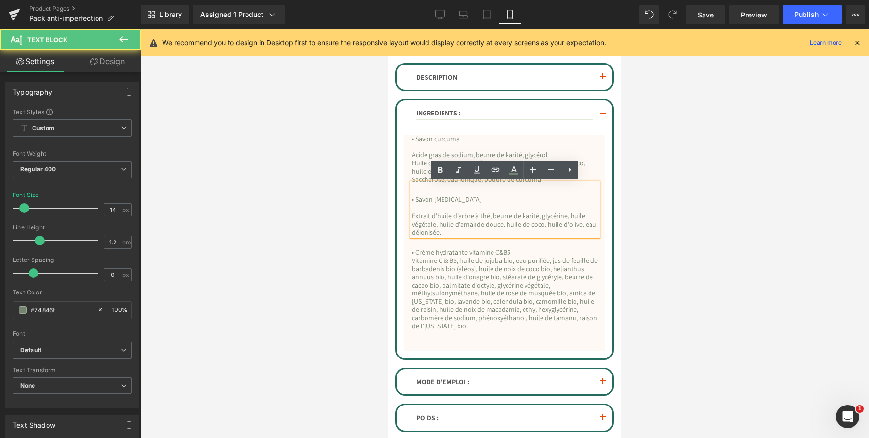
click at [534, 202] on p "• Savon tea tree" at bounding box center [505, 200] width 186 height 8
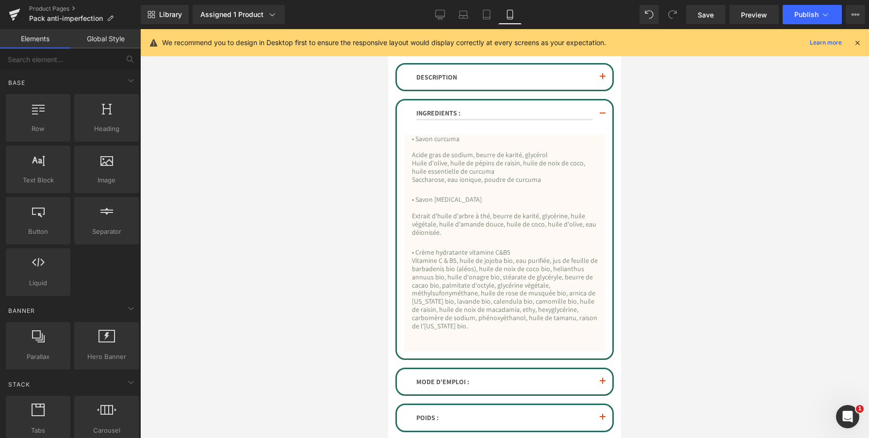
click at [650, 204] on div at bounding box center [504, 233] width 729 height 409
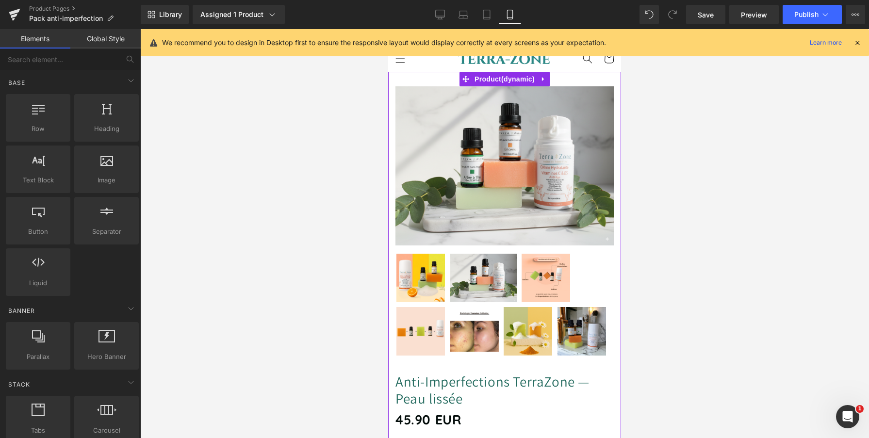
scroll to position [0, 0]
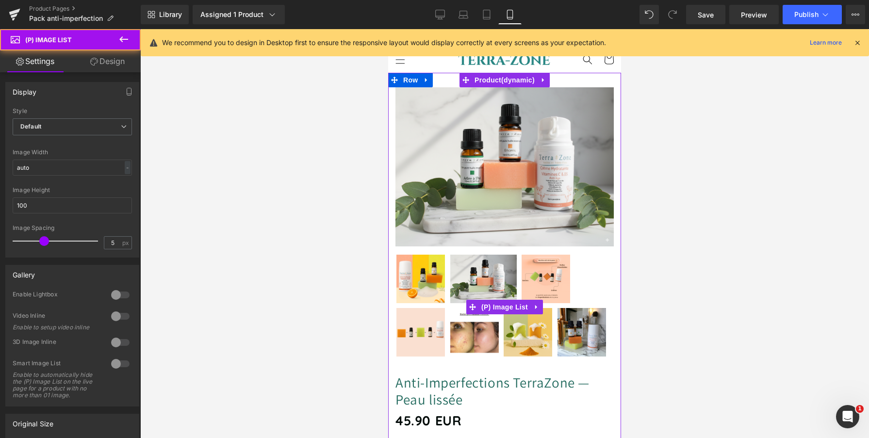
click at [430, 275] on img at bounding box center [420, 279] width 49 height 49
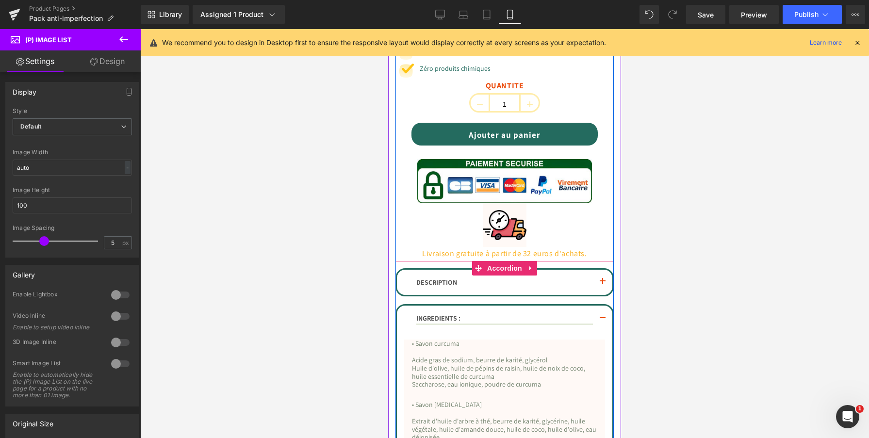
scroll to position [497, 0]
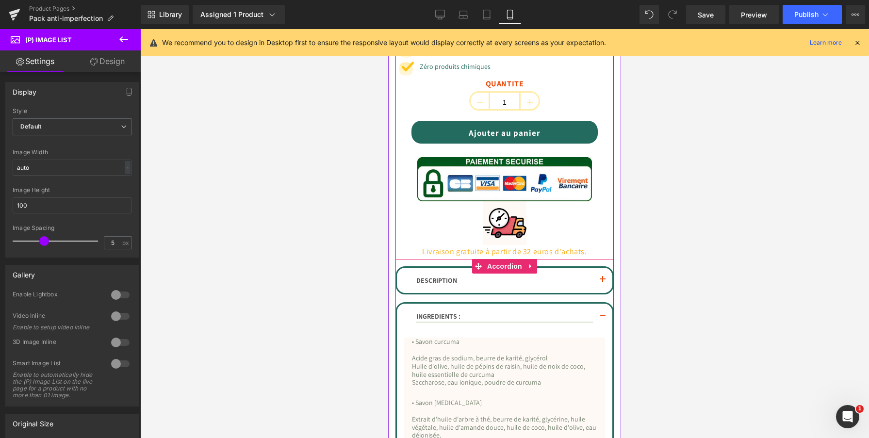
click at [604, 317] on button "button" at bounding box center [602, 317] width 19 height 27
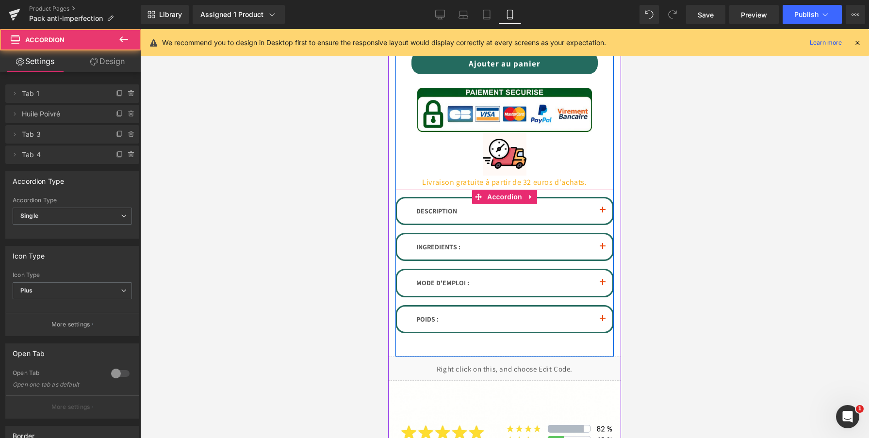
scroll to position [578, 0]
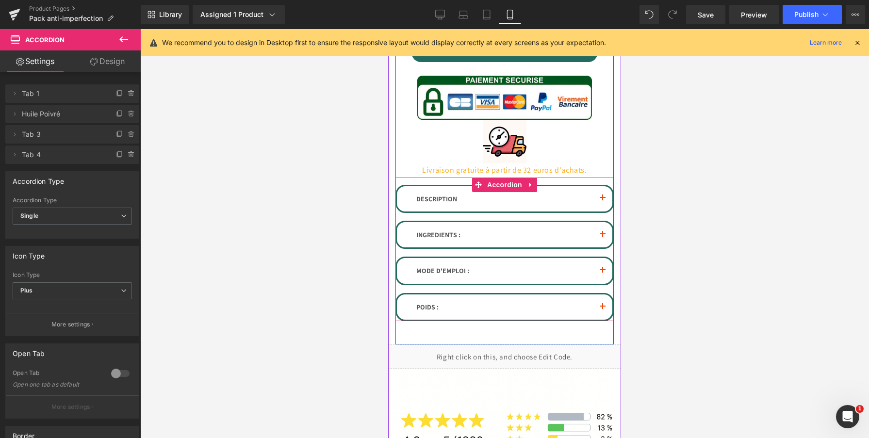
click at [603, 310] on span "button" at bounding box center [603, 310] width 0 height 0
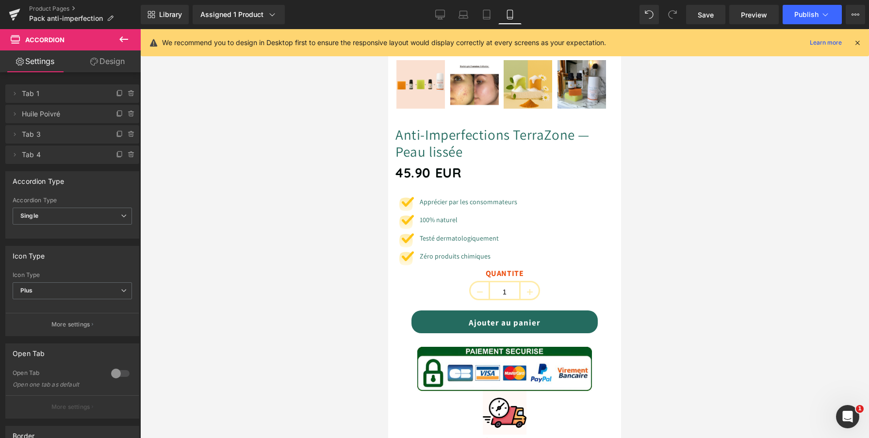
scroll to position [0, 0]
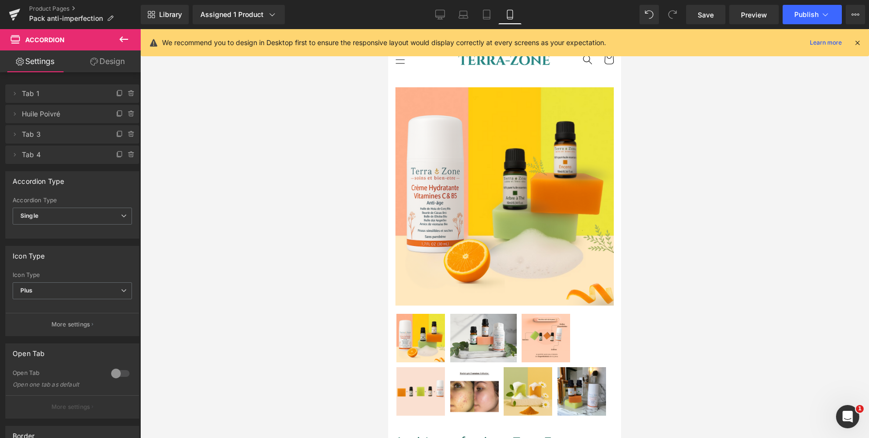
click at [125, 36] on icon at bounding box center [124, 39] width 12 height 12
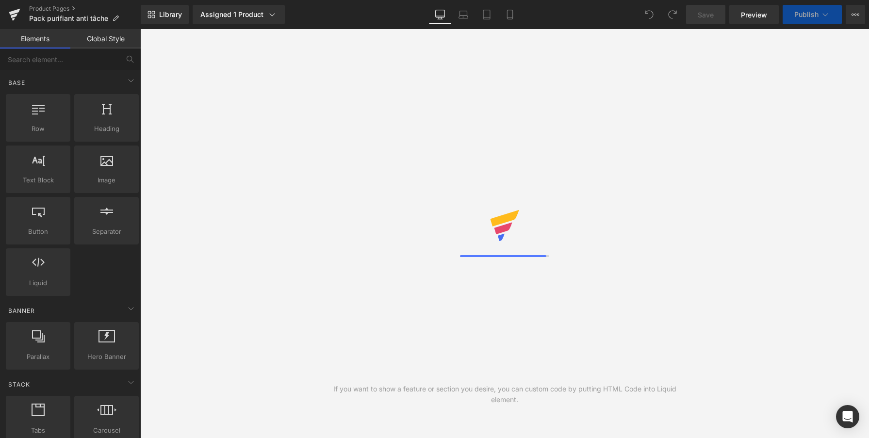
click at [510, 17] on icon at bounding box center [509, 17] width 5 height 0
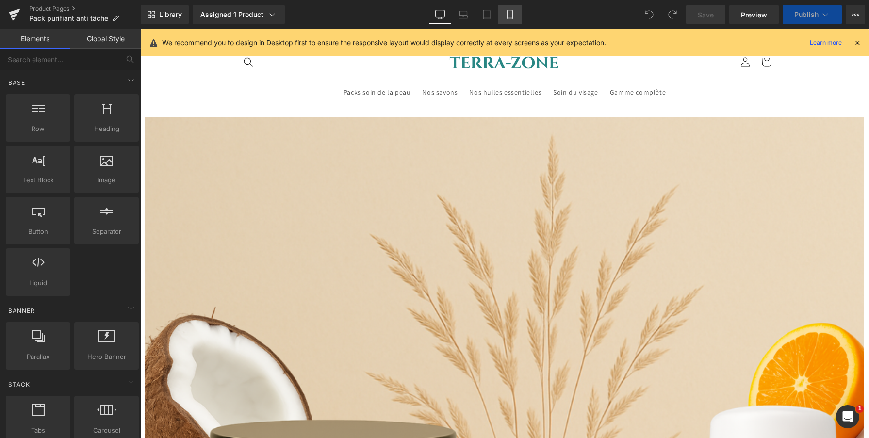
click at [511, 22] on link "Mobile" at bounding box center [509, 14] width 23 height 19
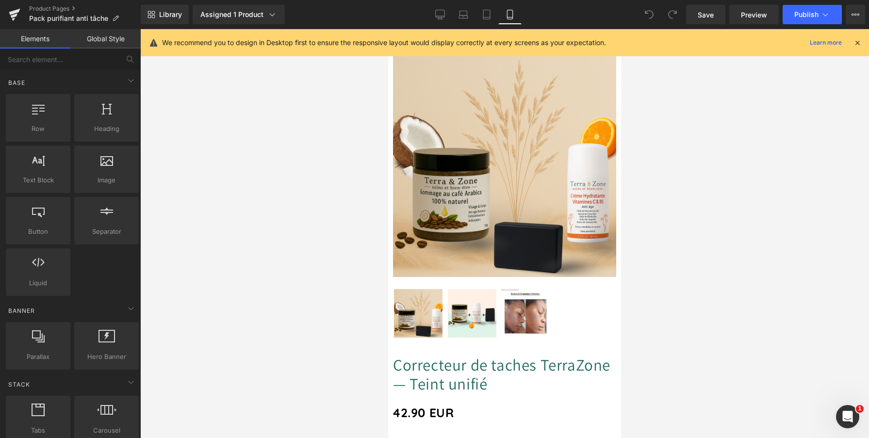
scroll to position [30, 0]
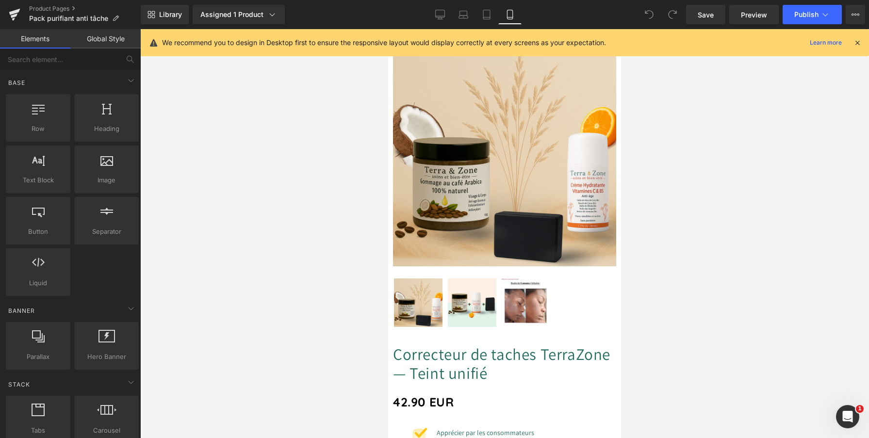
click at [388, 29] on span at bounding box center [388, 29] width 0 height 0
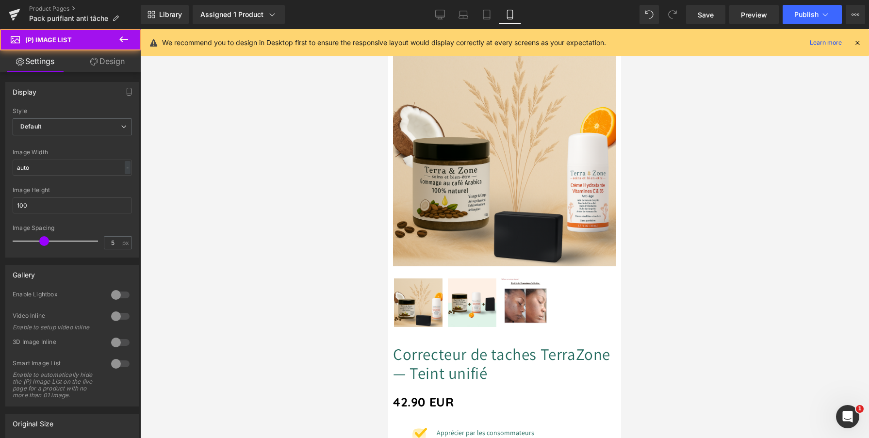
click at [476, 283] on img at bounding box center [472, 303] width 49 height 49
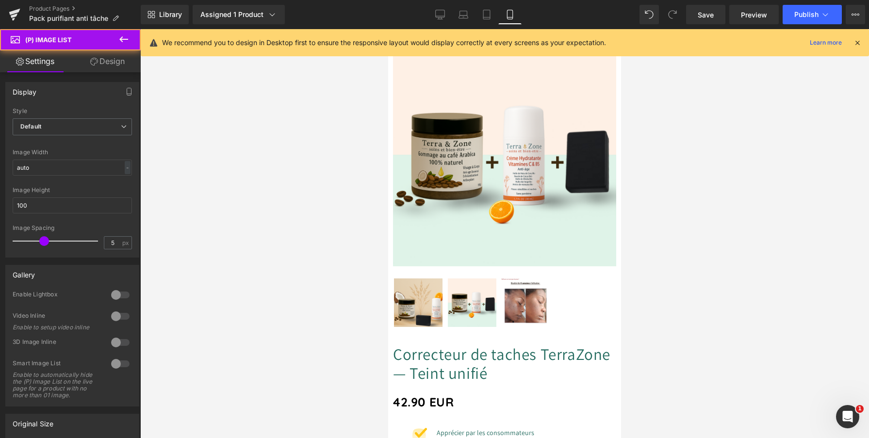
click at [436, 293] on img at bounding box center [418, 303] width 49 height 49
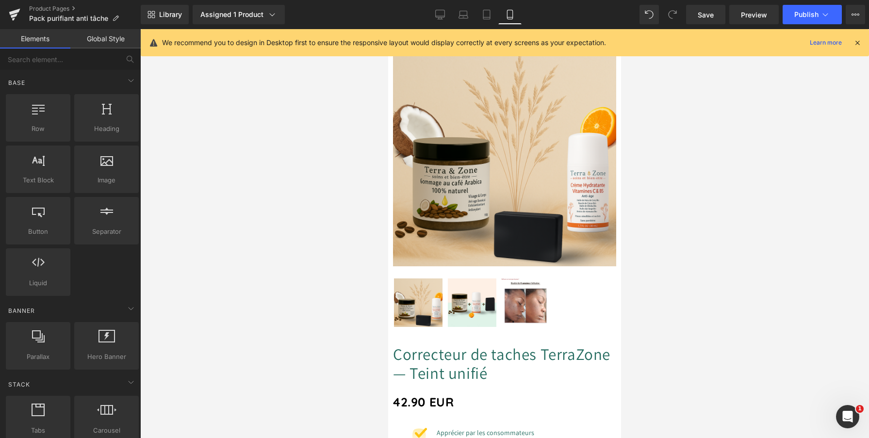
click at [347, 274] on div at bounding box center [504, 233] width 729 height 409
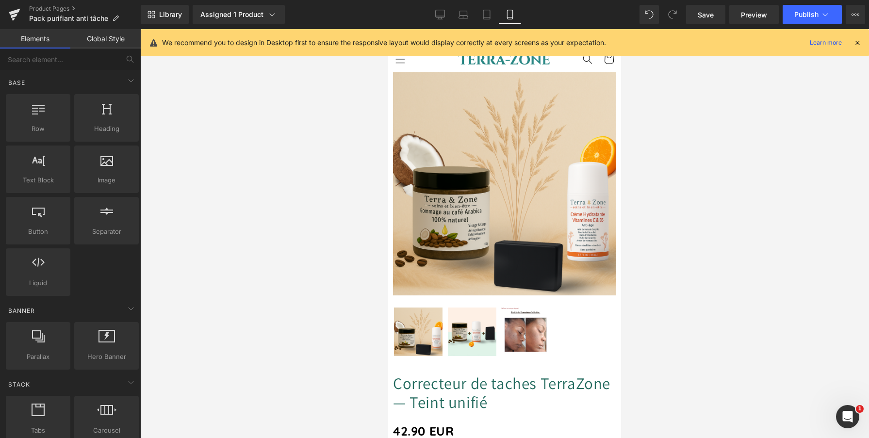
scroll to position [0, 0]
click at [549, 341] on img at bounding box center [525, 332] width 49 height 49
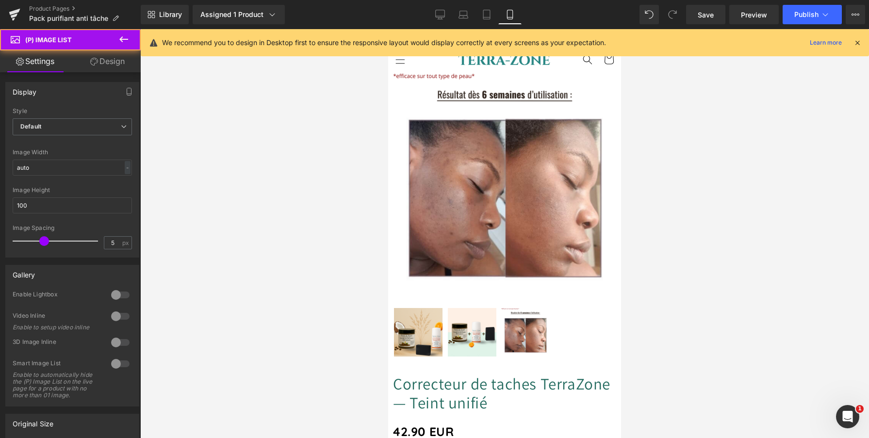
click at [492, 346] on img at bounding box center [472, 332] width 49 height 49
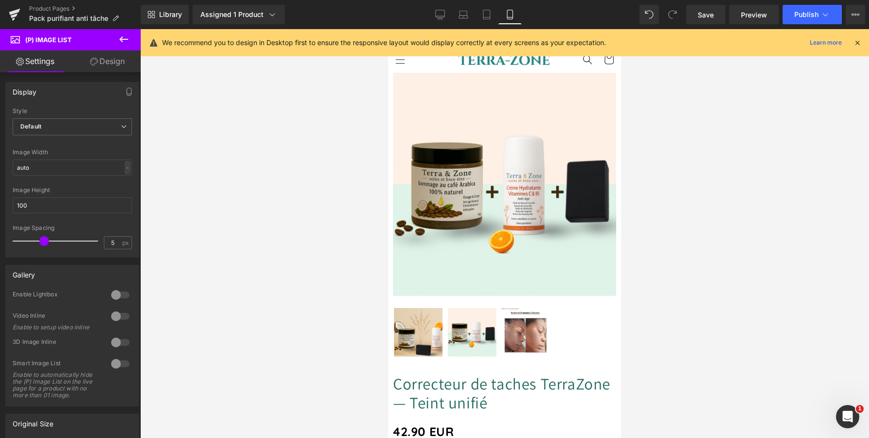
click at [522, 340] on img at bounding box center [525, 332] width 49 height 49
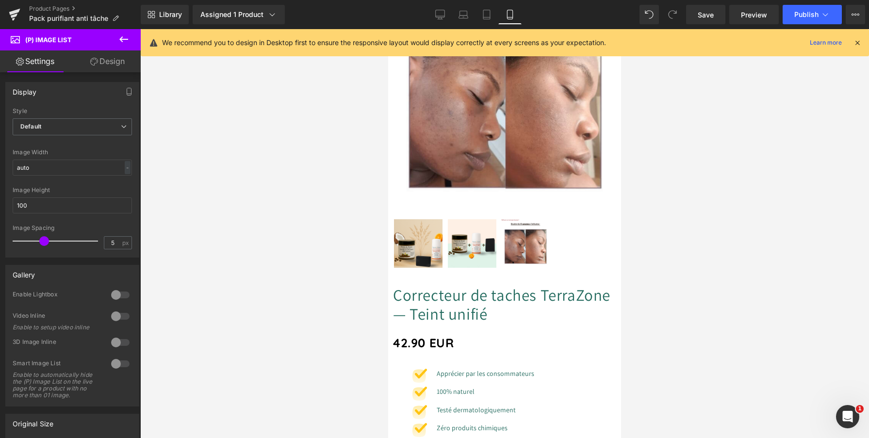
scroll to position [90, 0]
click at [435, 240] on img at bounding box center [418, 242] width 49 height 49
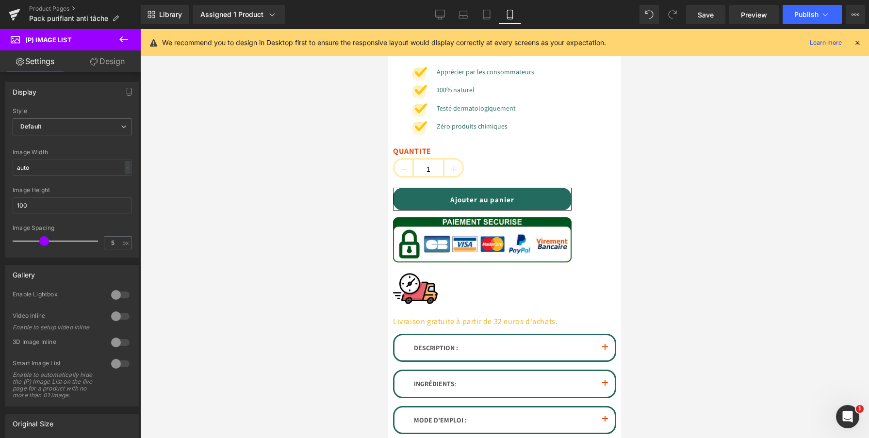
scroll to position [402, 0]
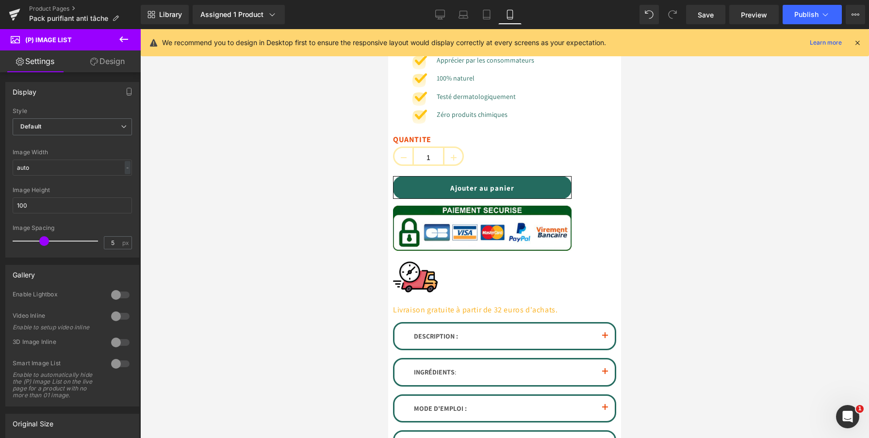
click at [601, 360] on button "button" at bounding box center [604, 372] width 19 height 25
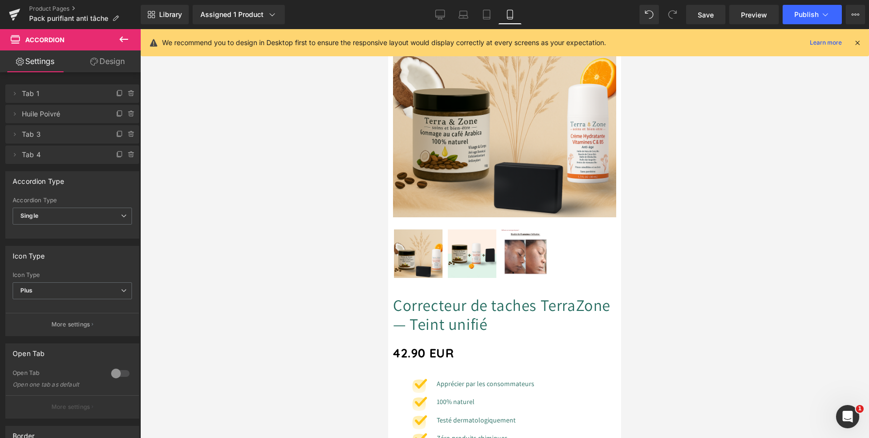
scroll to position [78, 0]
click at [533, 265] on img at bounding box center [525, 254] width 49 height 49
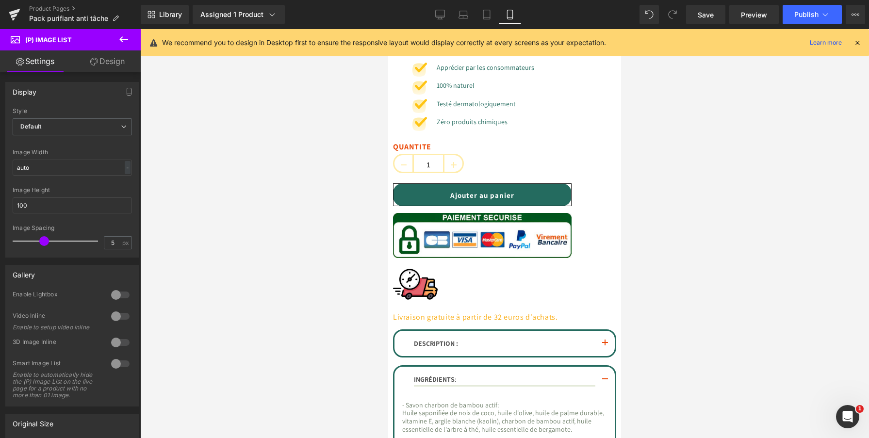
scroll to position [396, 0]
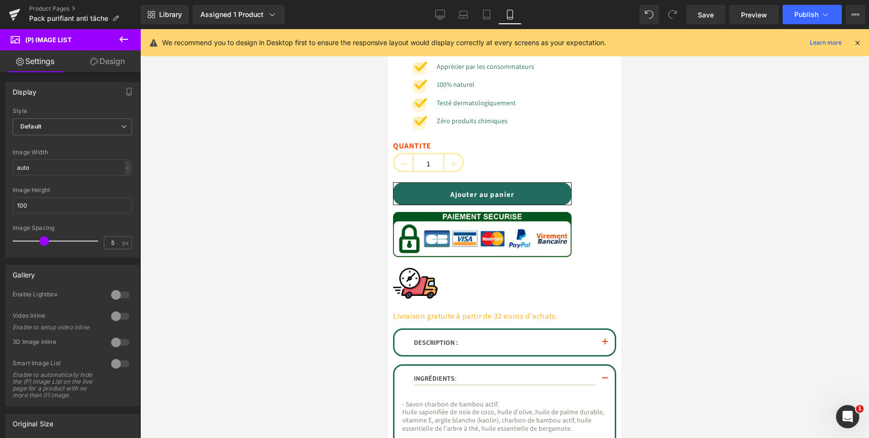
click at [605, 345] on span "button" at bounding box center [605, 345] width 0 height 0
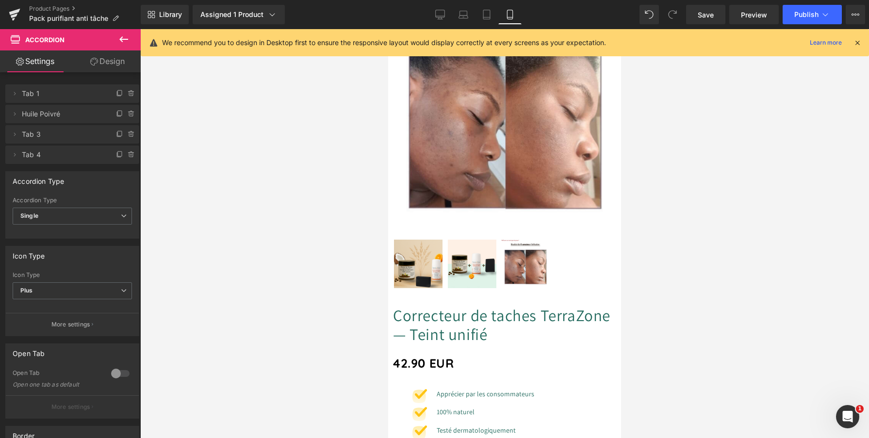
scroll to position [84, 0]
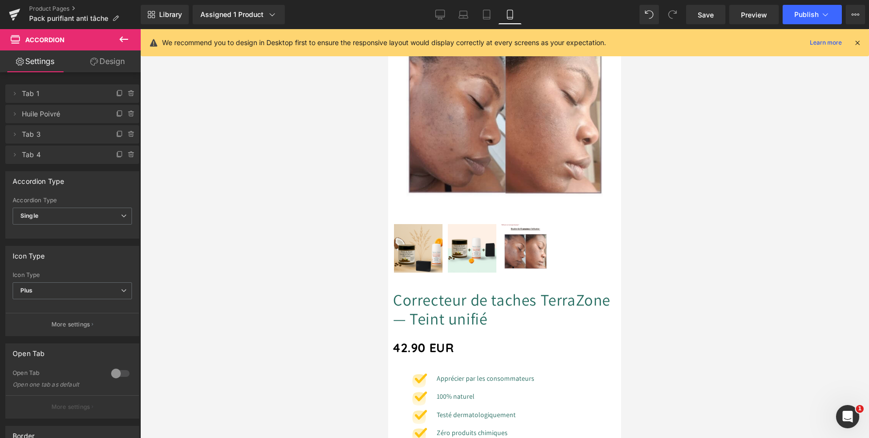
click at [443, 245] on img at bounding box center [418, 248] width 49 height 49
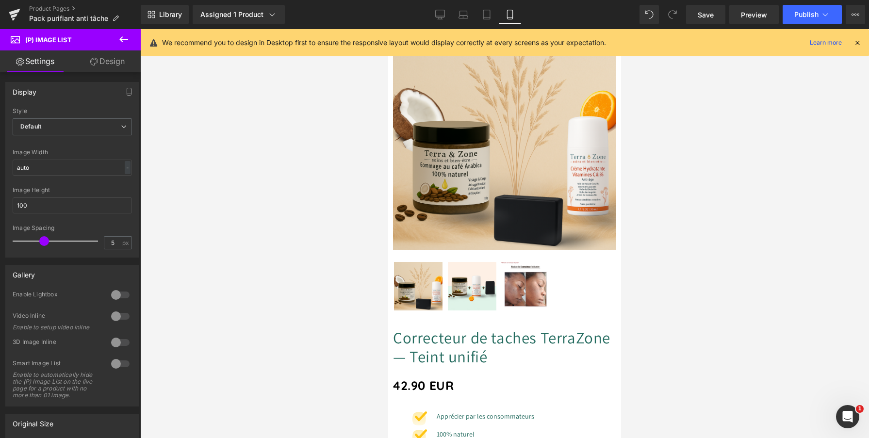
scroll to position [44, 0]
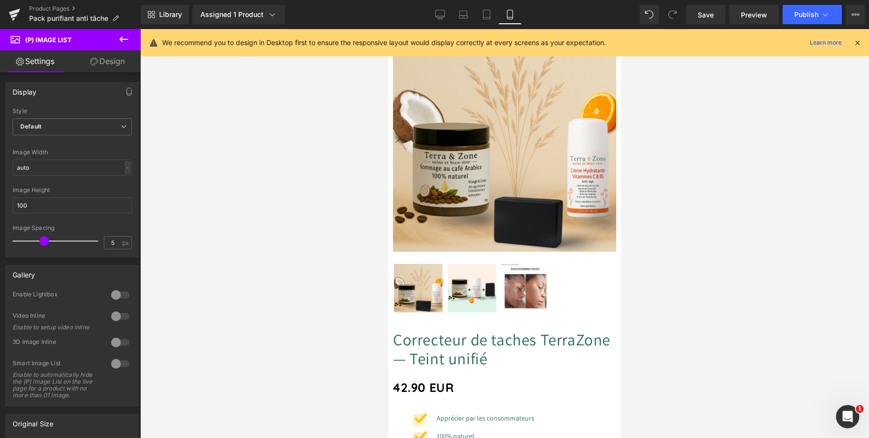
click at [460, 339] on link "Correcteur de taches TerraZone — Teint unifié" at bounding box center [504, 349] width 223 height 38
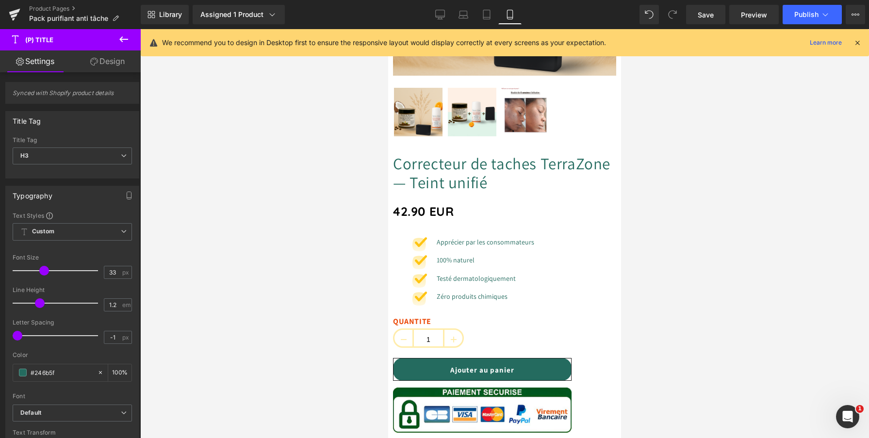
scroll to position [0, 0]
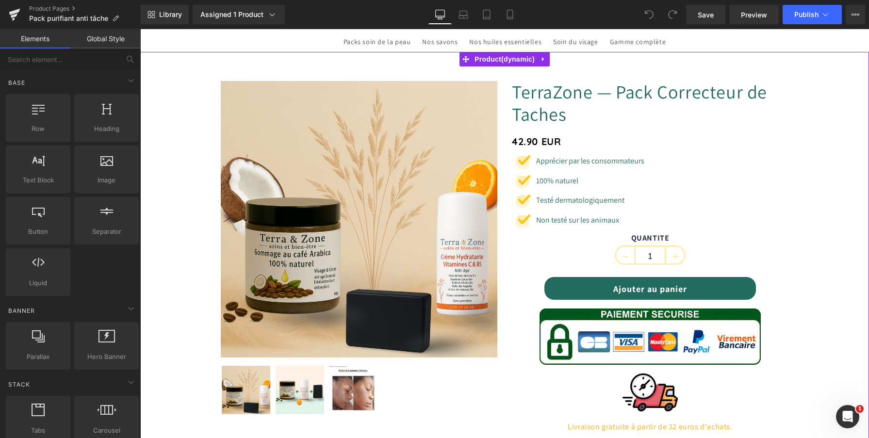
scroll to position [50, 0]
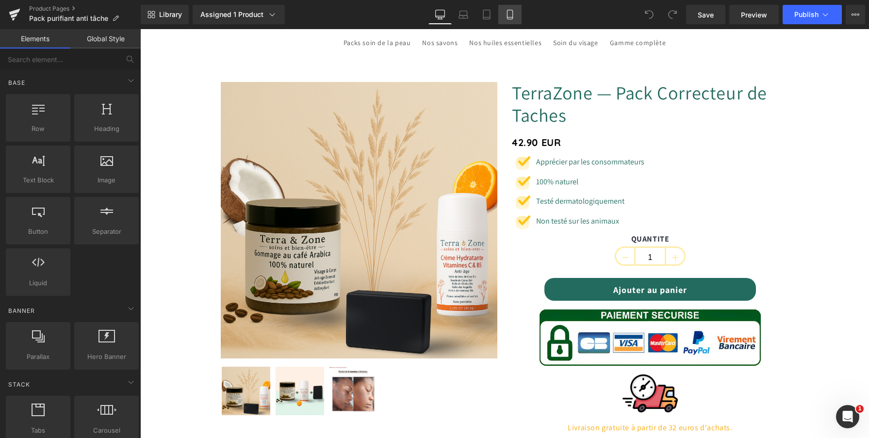
click at [504, 18] on link "Mobile" at bounding box center [509, 14] width 23 height 19
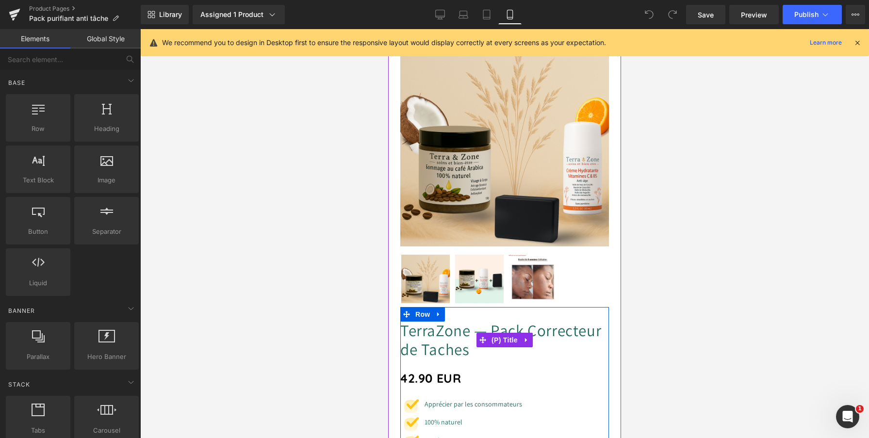
click at [444, 334] on link "TerraZone — Pack Correcteur de Taches" at bounding box center [504, 340] width 209 height 38
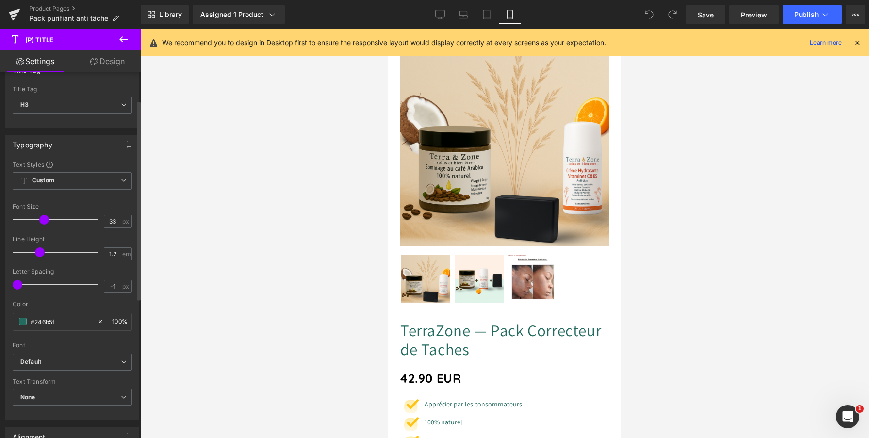
scroll to position [98, 0]
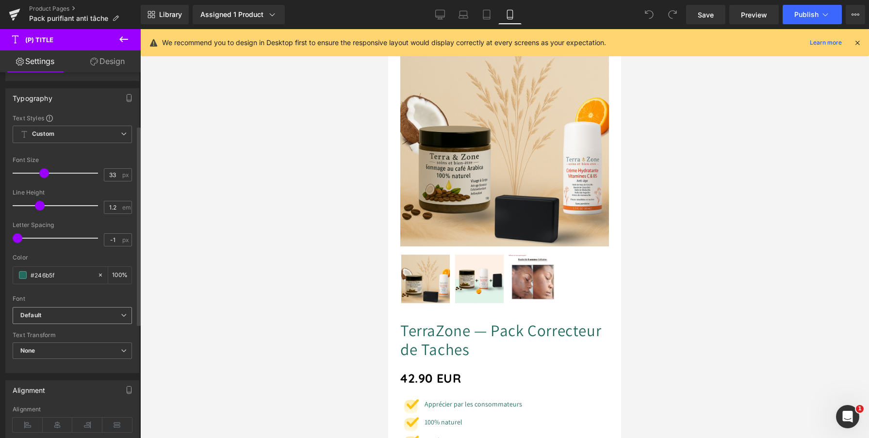
click at [90, 321] on span "Default" at bounding box center [72, 315] width 119 height 17
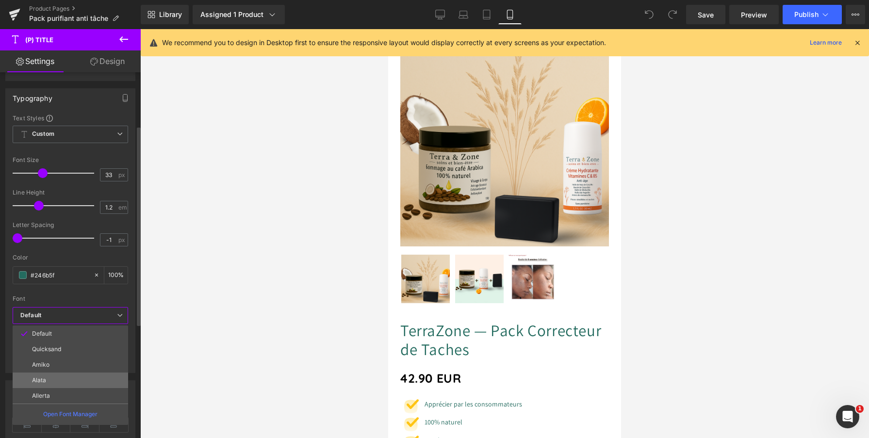
click at [61, 379] on li "Alata" at bounding box center [71, 381] width 116 height 16
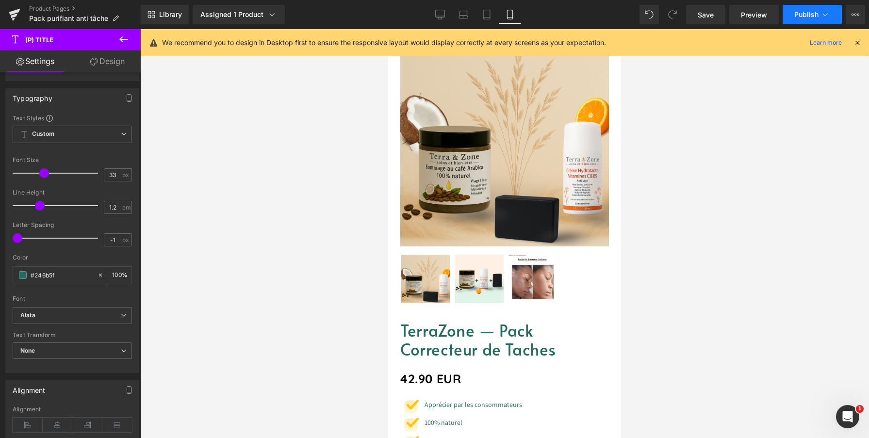
click at [799, 15] on span "Publish" at bounding box center [806, 15] width 24 height 8
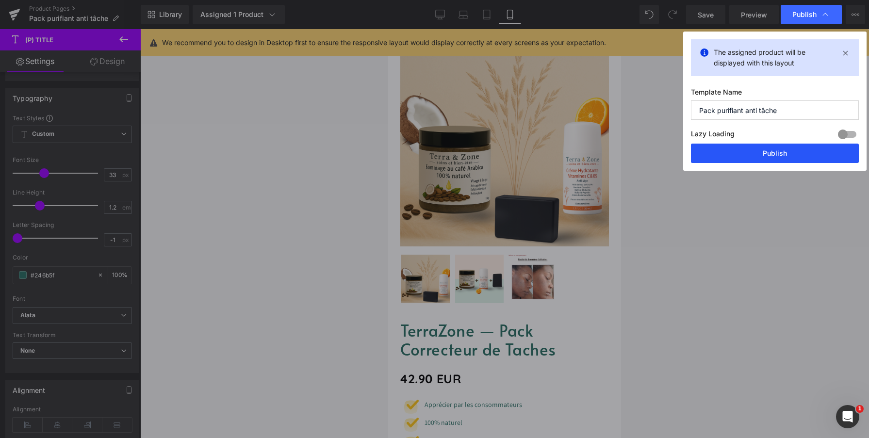
click at [752, 159] on button "Publish" at bounding box center [775, 153] width 168 height 19
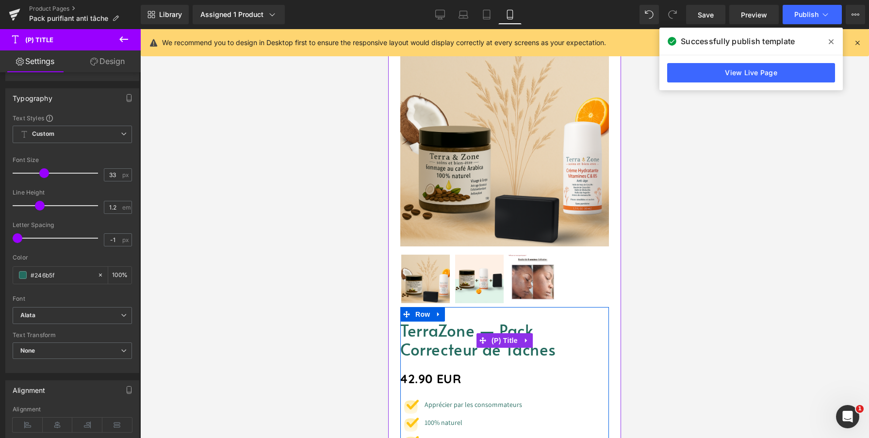
click at [443, 335] on link "TerraZone — Pack Correcteur de Taches" at bounding box center [504, 340] width 209 height 38
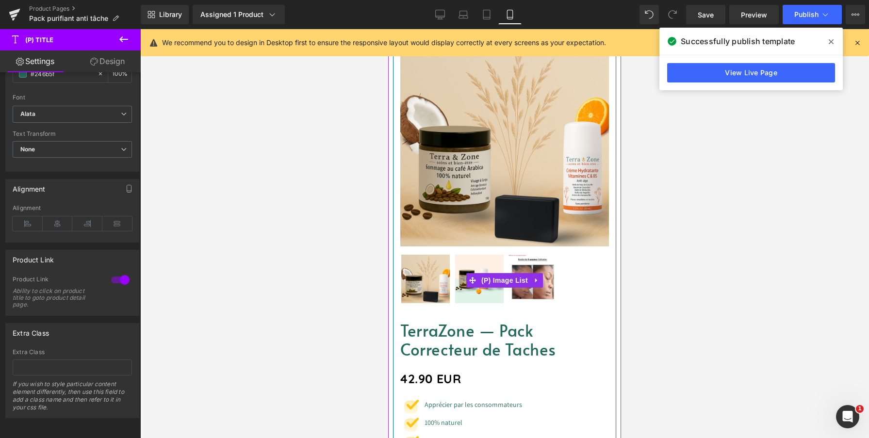
scroll to position [149, 0]
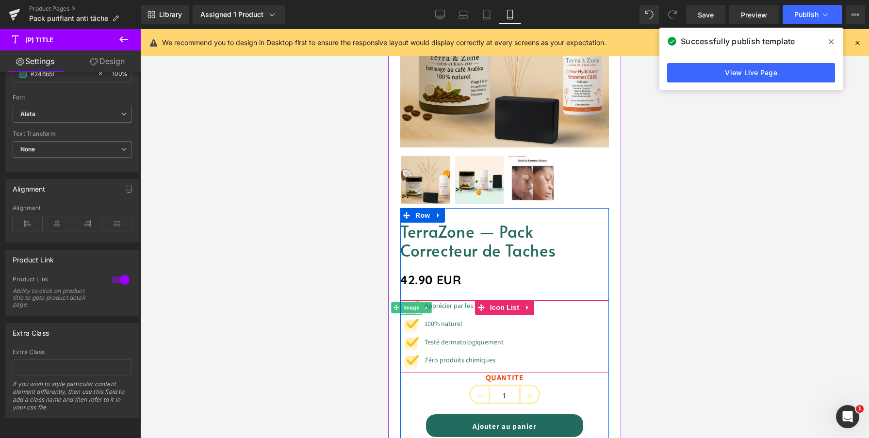
click at [414, 307] on span "Image" at bounding box center [411, 308] width 20 height 12
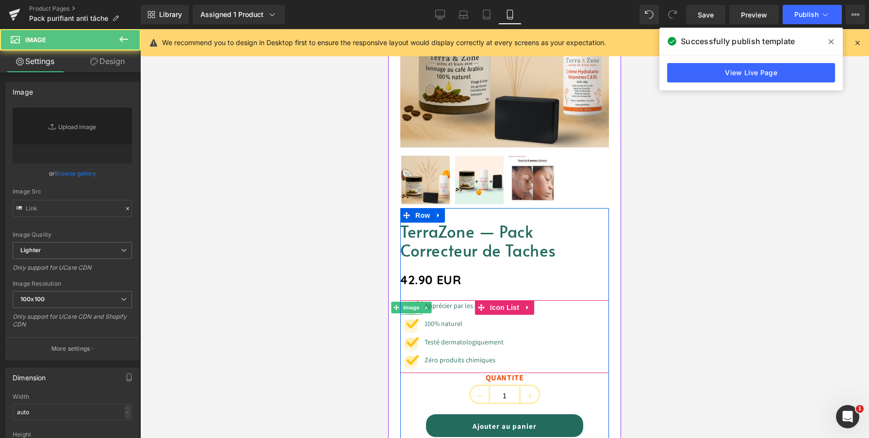
type input "https://ucarecdn.com/996a9c52-05ae-4834-a052-e073c3340238/-/format/auto/-/previ…"
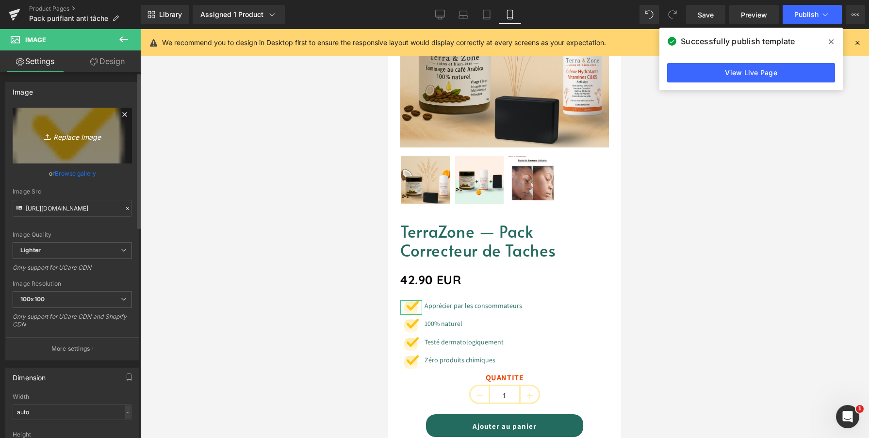
click at [66, 147] on link "Replace Image" at bounding box center [72, 136] width 119 height 56
click at [64, 135] on icon "Replace Image" at bounding box center [72, 136] width 78 height 12
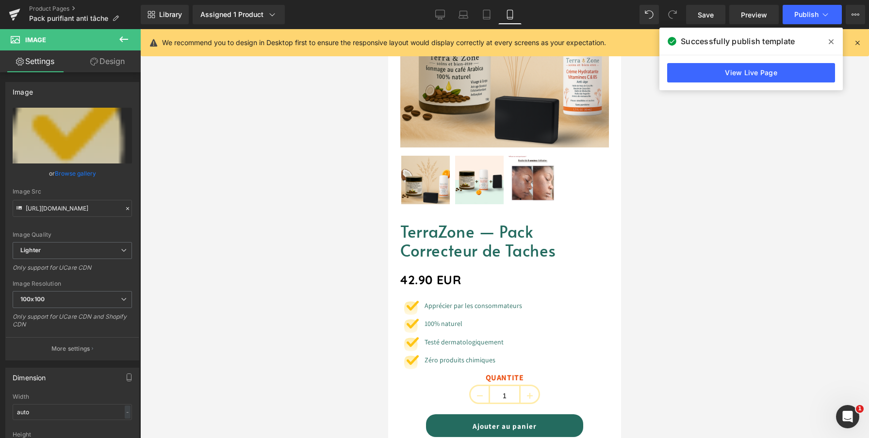
type input "C:\fakepath\capture111.png"
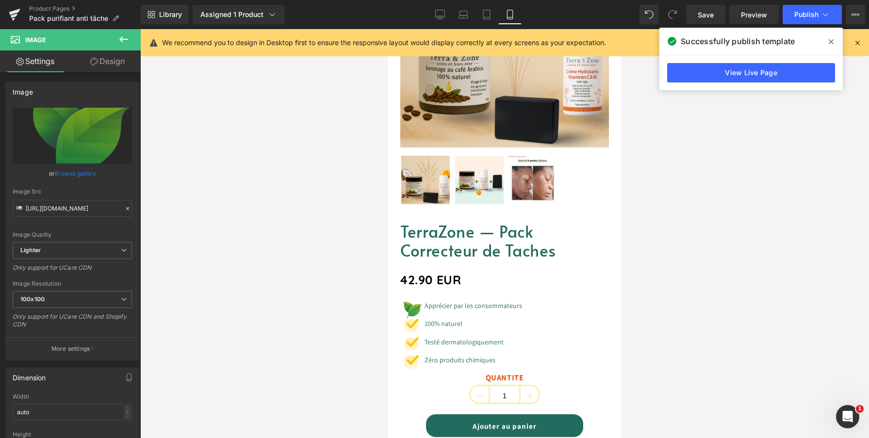
type input "https://ucarecdn.com/e32fa65a-f401-48e4-a309-bcadc5cc06ba/-/format/auto/-/previ…"
click at [109, 70] on link "Design" at bounding box center [107, 61] width 70 height 22
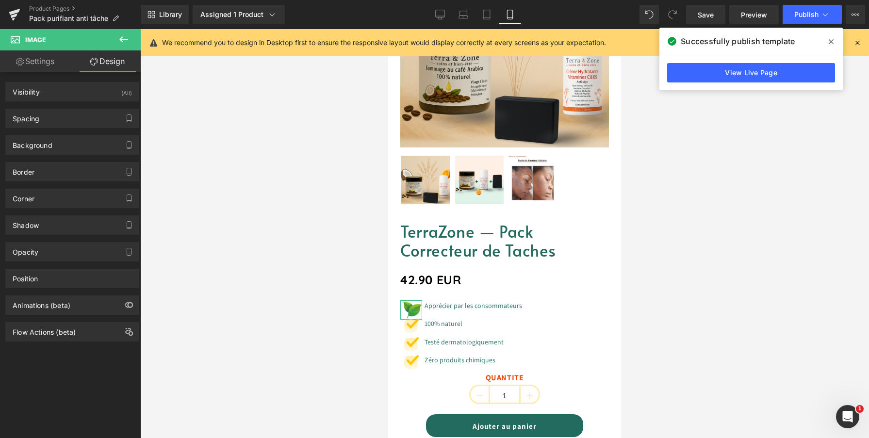
type input "0"
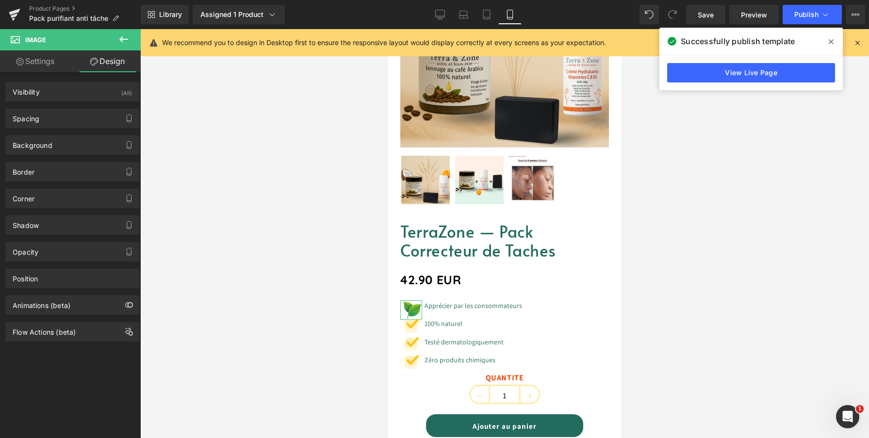
type input "0"
click at [76, 125] on div "Spacing" at bounding box center [72, 118] width 133 height 18
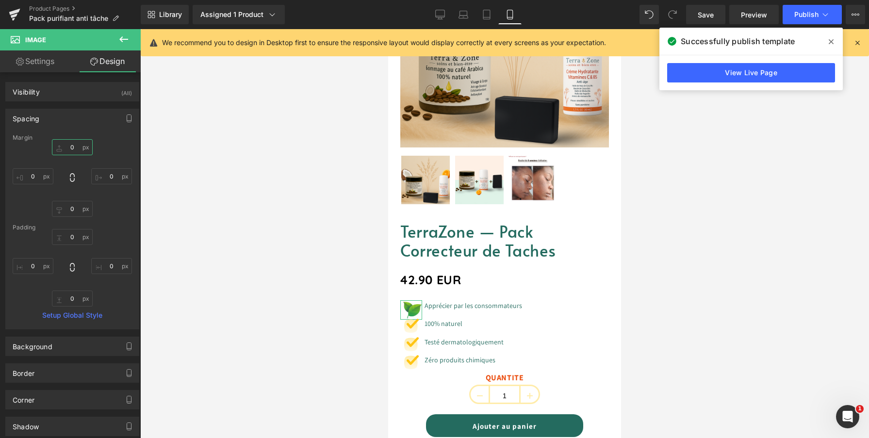
click at [74, 150] on input "0" at bounding box center [72, 147] width 41 height 16
click at [74, 151] on input "-21" at bounding box center [72, 147] width 41 height 16
click at [71, 145] on input "-21" at bounding box center [72, 147] width 41 height 16
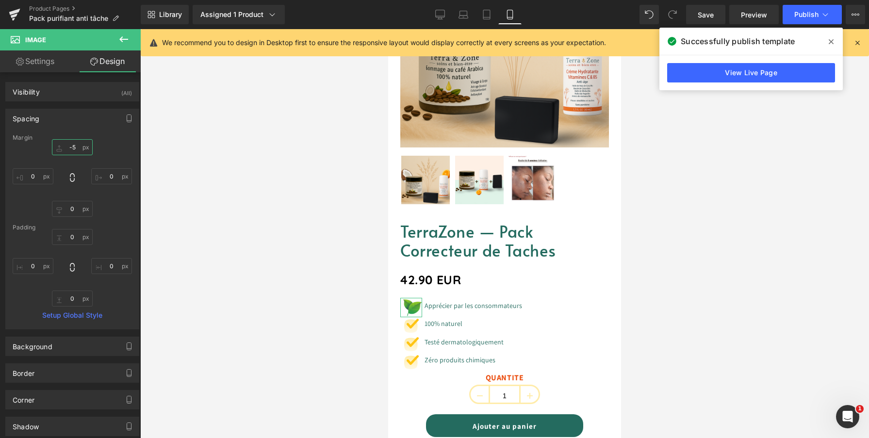
type input "-5"
click at [108, 153] on div "-5 -5 0px 0 0px 0 0px 0" at bounding box center [72, 178] width 119 height 78
click at [62, 115] on div "Spacing" at bounding box center [72, 118] width 133 height 18
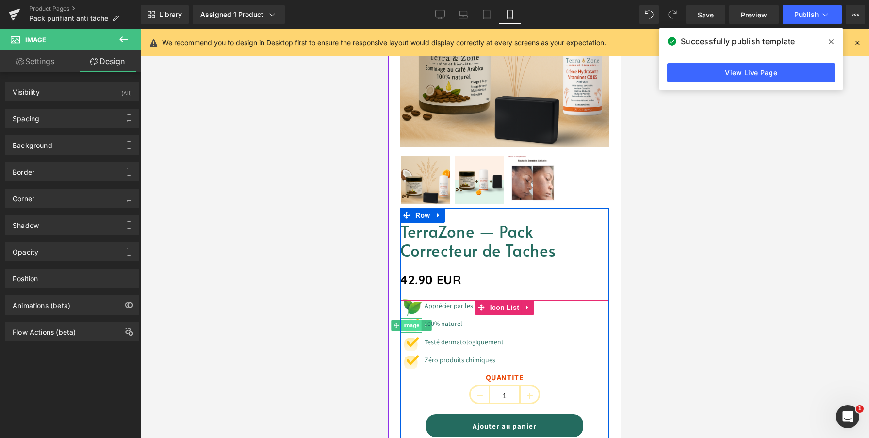
click at [411, 328] on span "Image" at bounding box center [411, 326] width 20 height 12
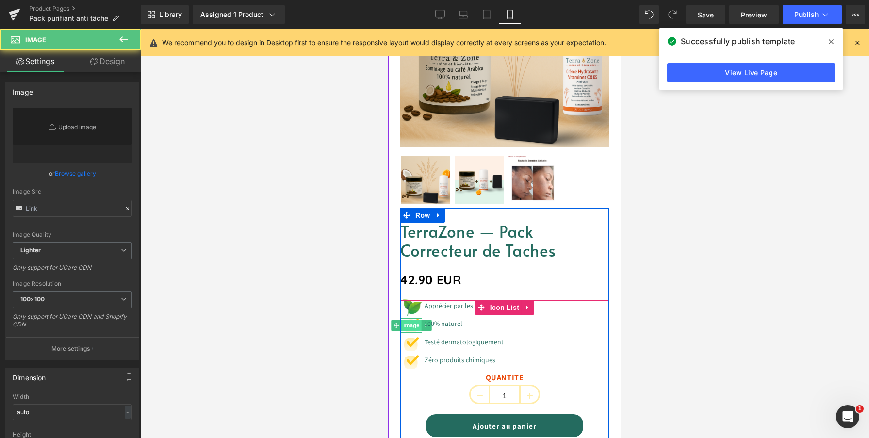
type input "https://ucarecdn.com/996a9c52-05ae-4834-a052-e073c3340238/-/format/auto/-/previ…"
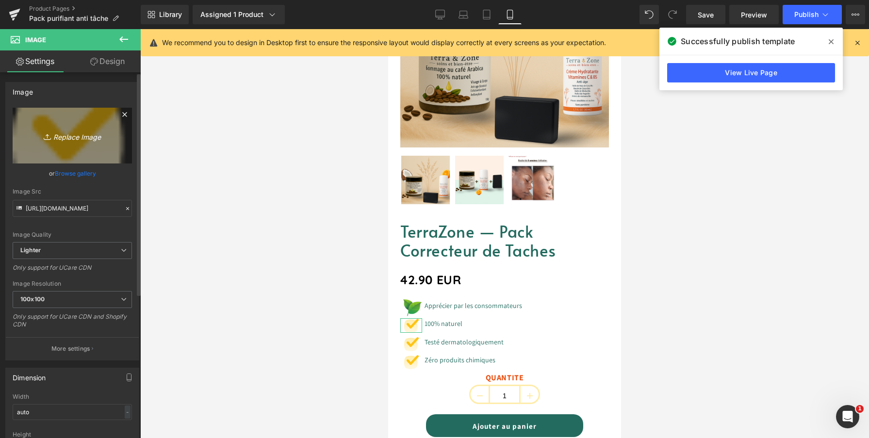
click at [78, 133] on icon "Replace Image" at bounding box center [72, 136] width 78 height 12
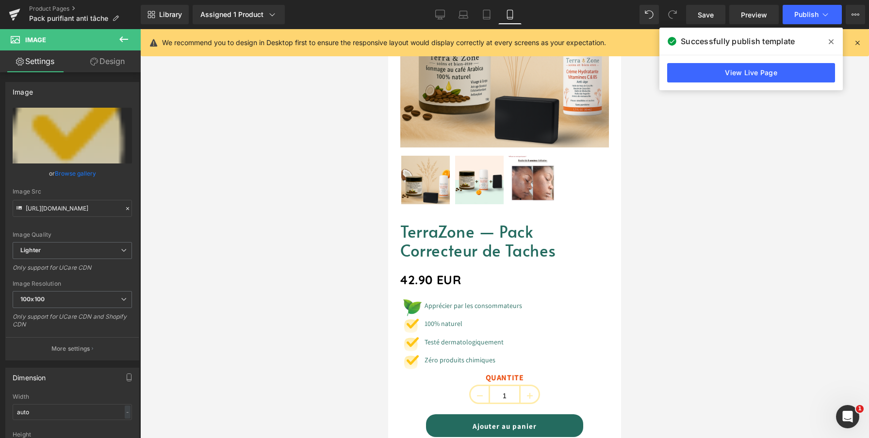
type input "C:\fakepath\capture 555.png"
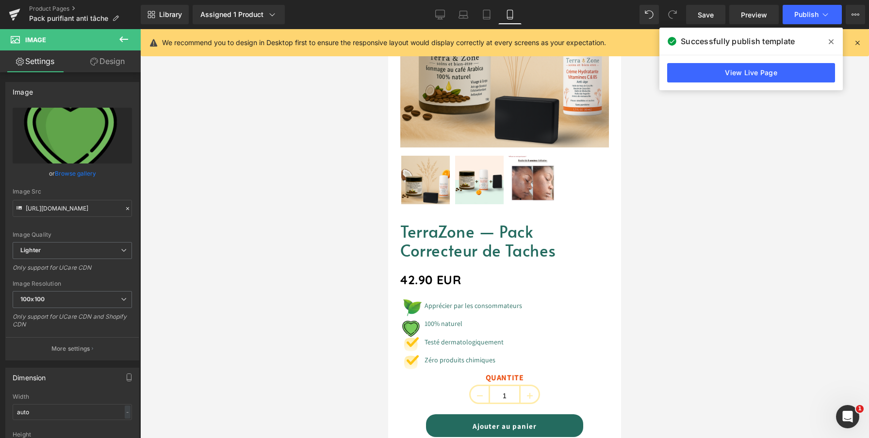
type input "https://ucarecdn.com/34677b56-acd9-4e55-90ac-17a1c8dc81d7/-/format/auto/-/previ…"
click at [105, 68] on link "Design" at bounding box center [107, 61] width 70 height 22
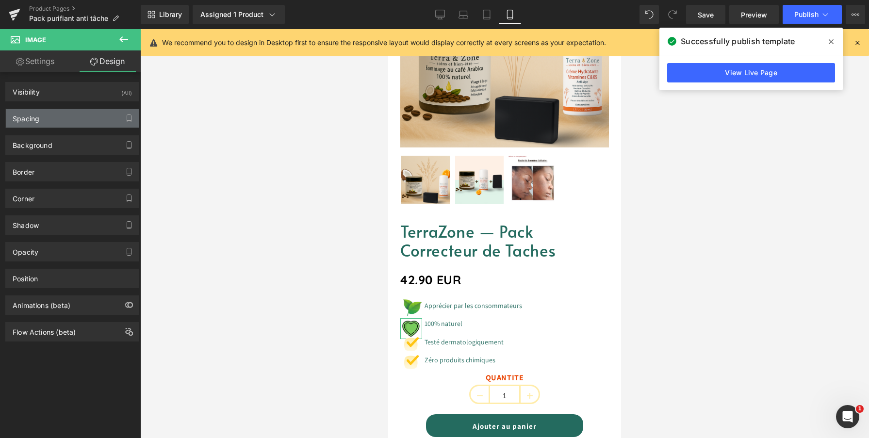
type input "0"
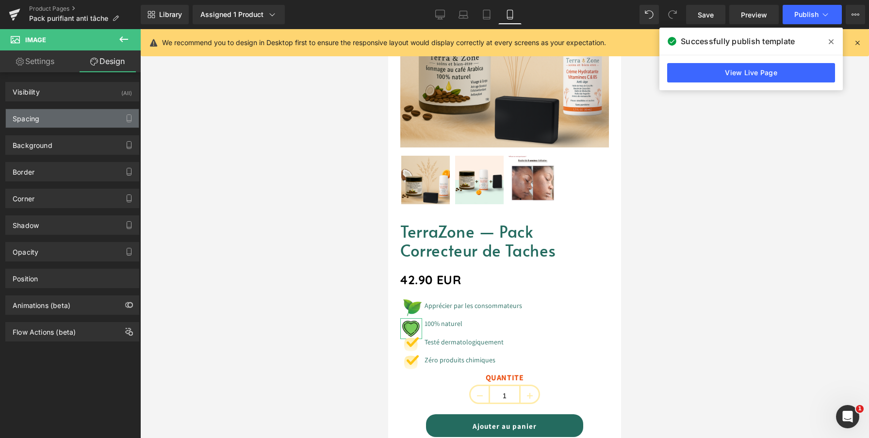
type input "0"
click at [85, 114] on div "Spacing" at bounding box center [72, 118] width 133 height 18
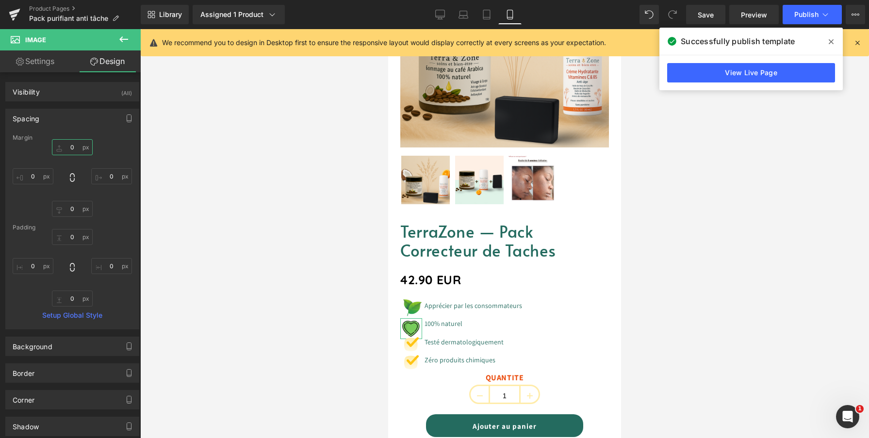
click at [75, 149] on input "0" at bounding box center [72, 147] width 41 height 16
click at [72, 148] on input "0" at bounding box center [72, 147] width 41 height 16
click at [72, 148] on input "5" at bounding box center [72, 147] width 41 height 16
drag, startPoint x: 72, startPoint y: 148, endPoint x: 74, endPoint y: 165, distance: 17.1
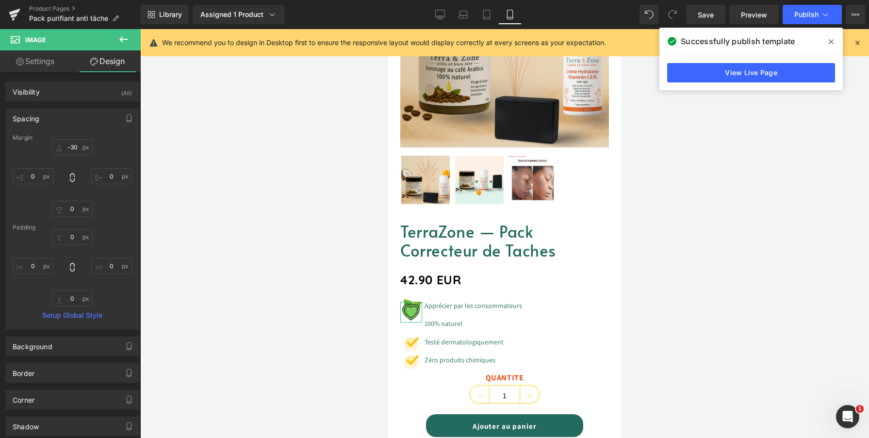
click at [74, 165] on div "-33px -30 0px 0 0px 0 0px 0" at bounding box center [72, 178] width 119 height 78
click at [72, 149] on input "-30" at bounding box center [72, 147] width 41 height 16
click at [72, 148] on input "-30" at bounding box center [72, 147] width 41 height 16
type input "-5"
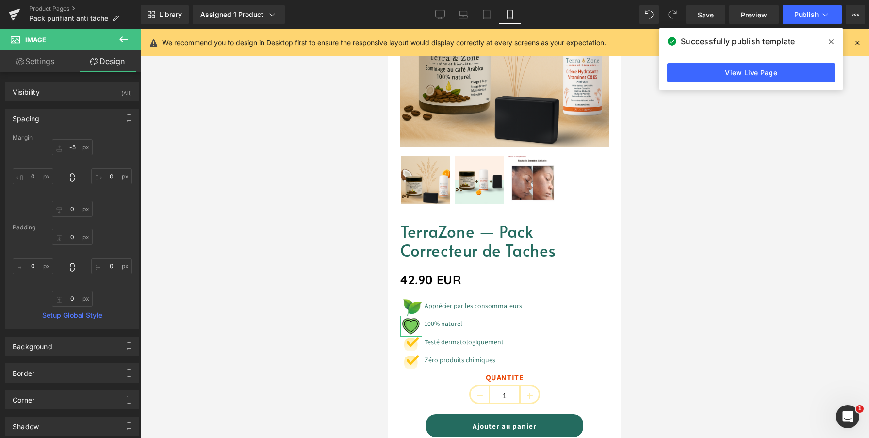
click at [107, 149] on div "-5 -5 0px 0 0px 0 0px 0" at bounding box center [72, 178] width 119 height 78
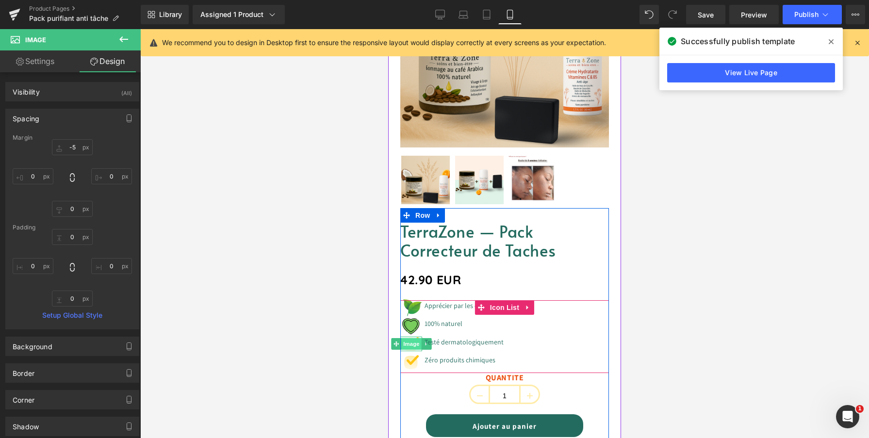
click at [412, 347] on span "Image" at bounding box center [411, 344] width 20 height 12
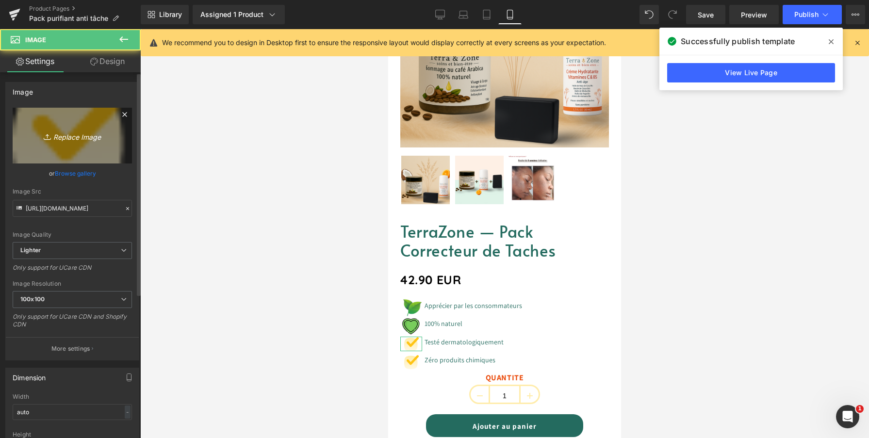
click at [81, 141] on icon "Replace Image" at bounding box center [72, 136] width 78 height 12
type input "C:\fakepath\capture 666.png"
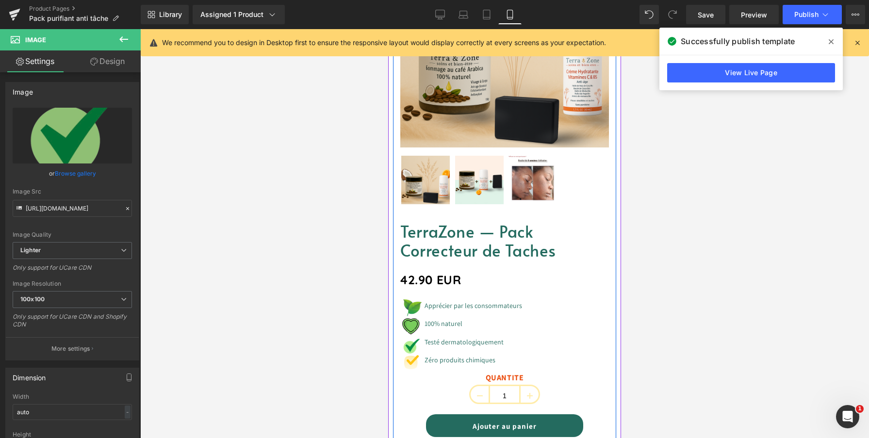
type input "https://ucarecdn.com/34da4d40-2c78-431a-8652-2c7dc39ec90c/-/format/auto/-/previ…"
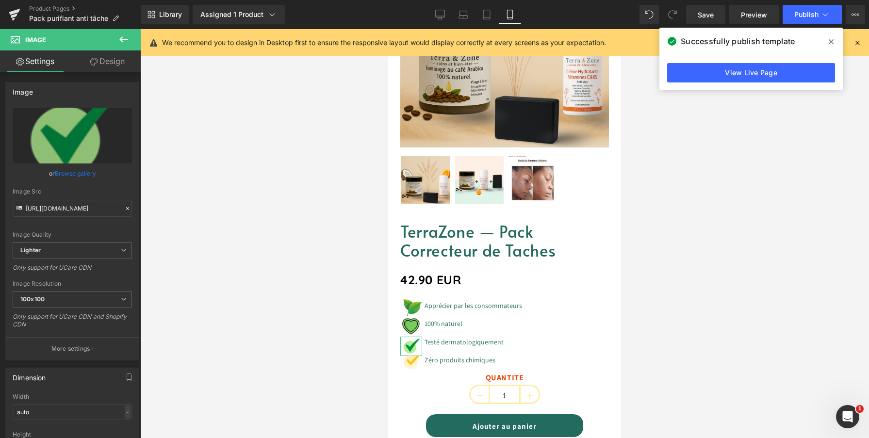
click at [107, 68] on link "Design" at bounding box center [107, 61] width 70 height 22
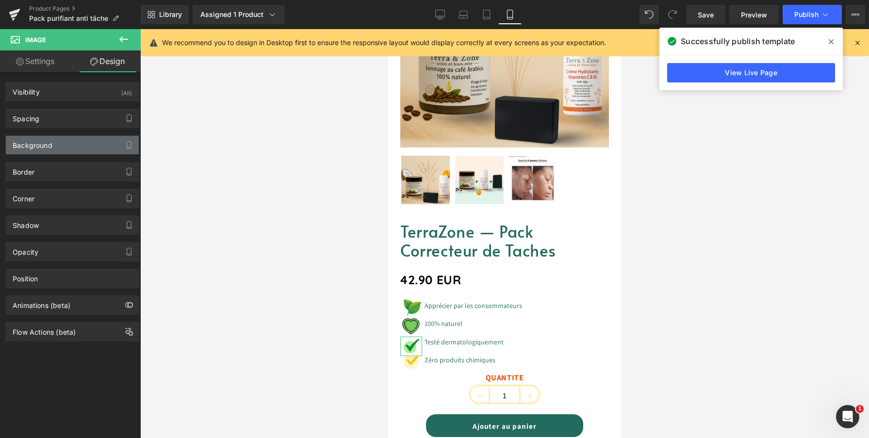
type input "0"
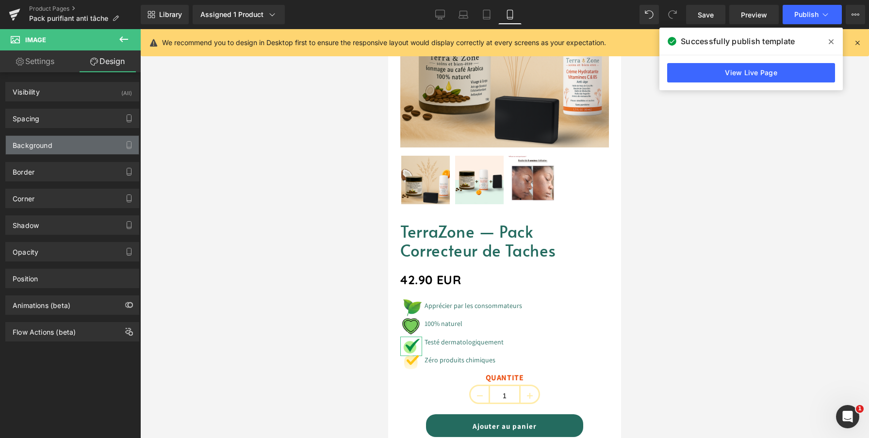
type input "0"
click at [71, 119] on div "Spacing" at bounding box center [72, 118] width 133 height 18
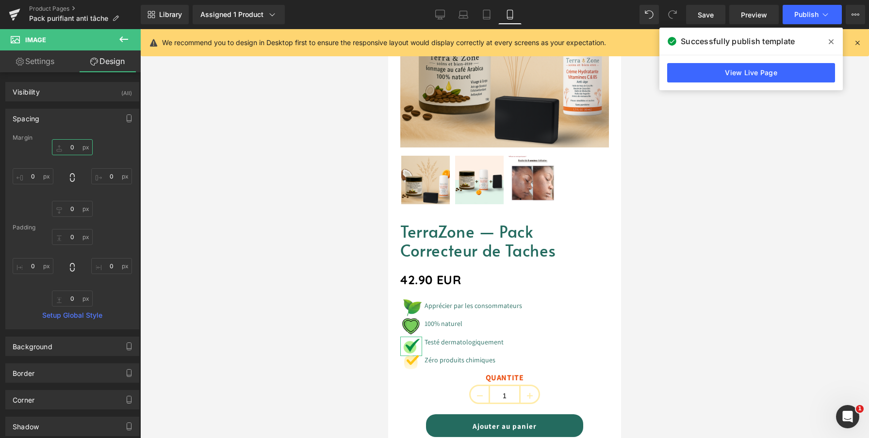
click at [73, 146] on input "0" at bounding box center [72, 147] width 41 height 16
drag, startPoint x: 73, startPoint y: 146, endPoint x: 73, endPoint y: 163, distance: 17.0
click at [73, 163] on div "-35px -35 0px 0 0px 0 0px 0" at bounding box center [72, 178] width 119 height 78
click at [71, 147] on input "-35" at bounding box center [72, 147] width 41 height 16
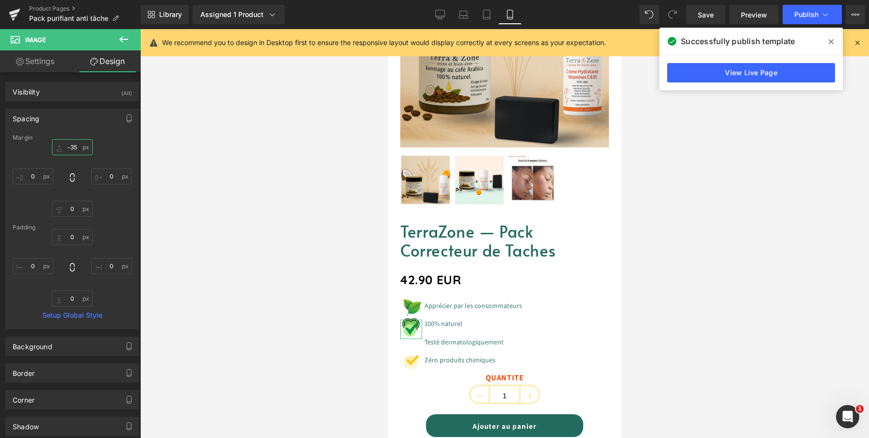
click at [71, 147] on input "-35" at bounding box center [72, 147] width 41 height 16
click at [73, 147] on input "-35" at bounding box center [72, 147] width 41 height 16
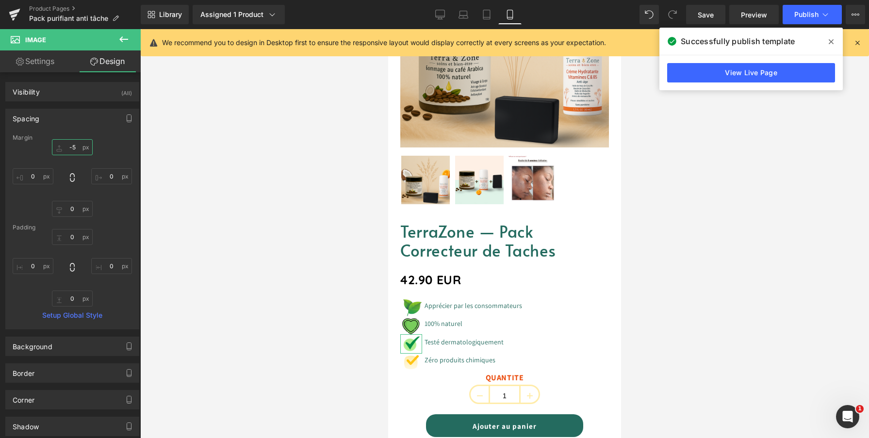
type input "-5"
click at [111, 142] on div "-5 -5 0px 0 0px 0 0px 0" at bounding box center [72, 178] width 119 height 78
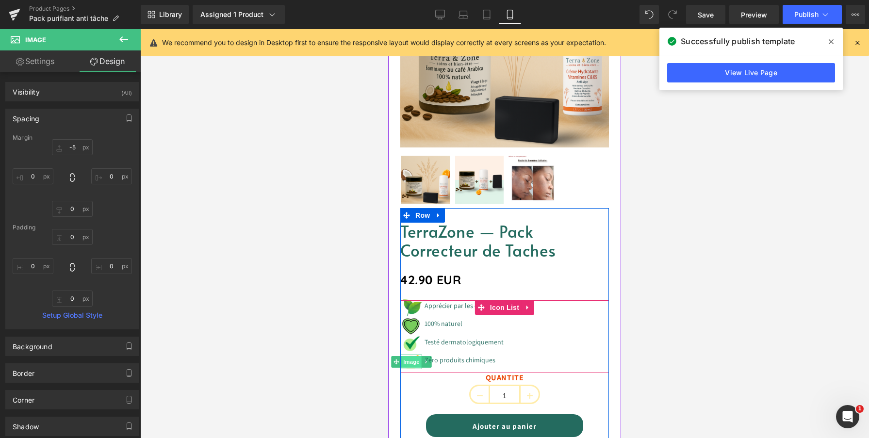
click at [408, 365] on span "Image" at bounding box center [411, 362] width 20 height 12
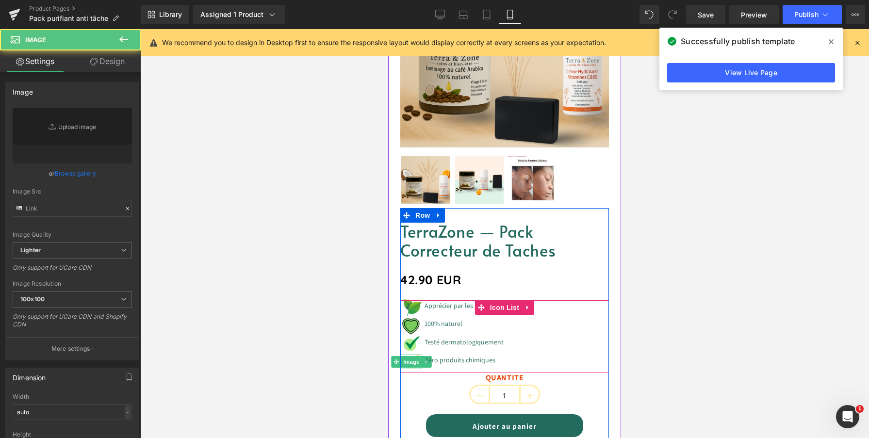
type input "https://ucarecdn.com/996a9c52-05ae-4834-a052-e073c3340238/-/format/auto/-/previ…"
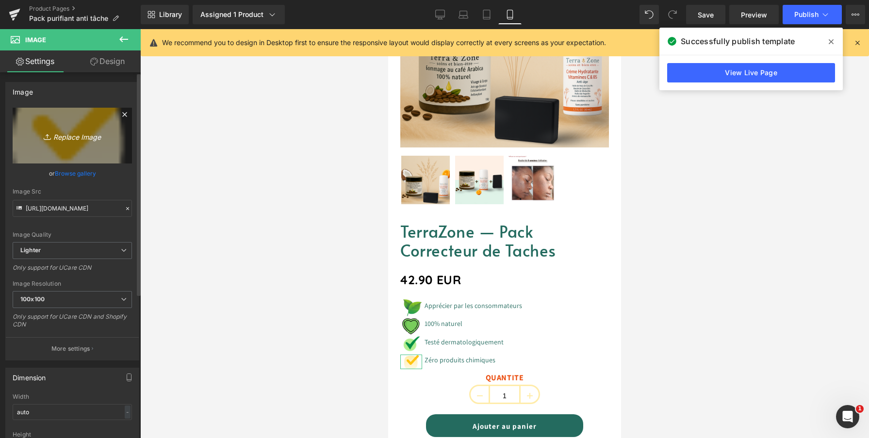
click at [90, 140] on icon "Replace Image" at bounding box center [72, 136] width 78 height 12
type input "C:\fakepath\capture000.png"
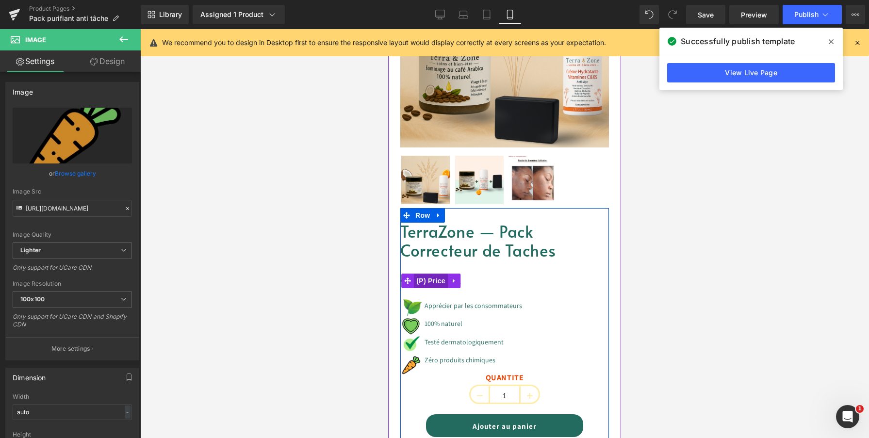
type input "https://ucarecdn.com/729a4246-922c-45b3-9ed0-5cf7bb1711ce/-/format/auto/-/previ…"
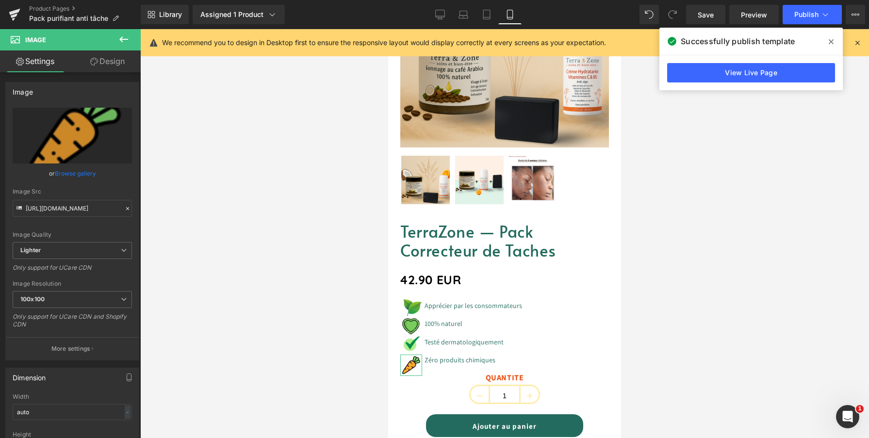
click at [102, 56] on link "Design" at bounding box center [107, 61] width 70 height 22
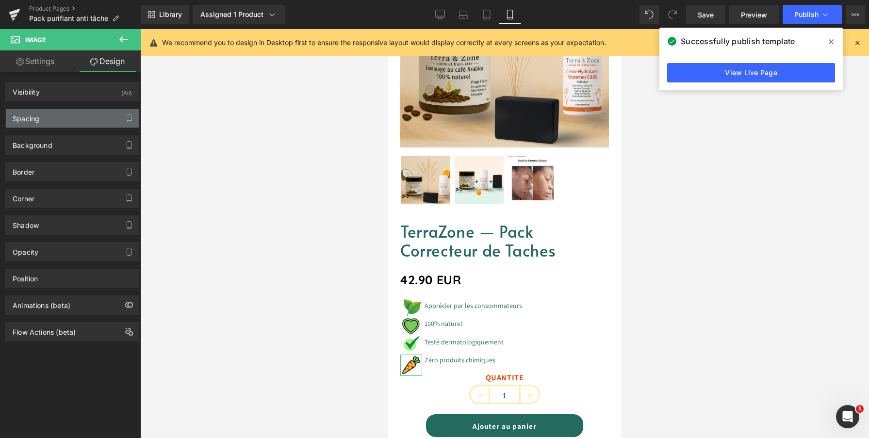
type input "0"
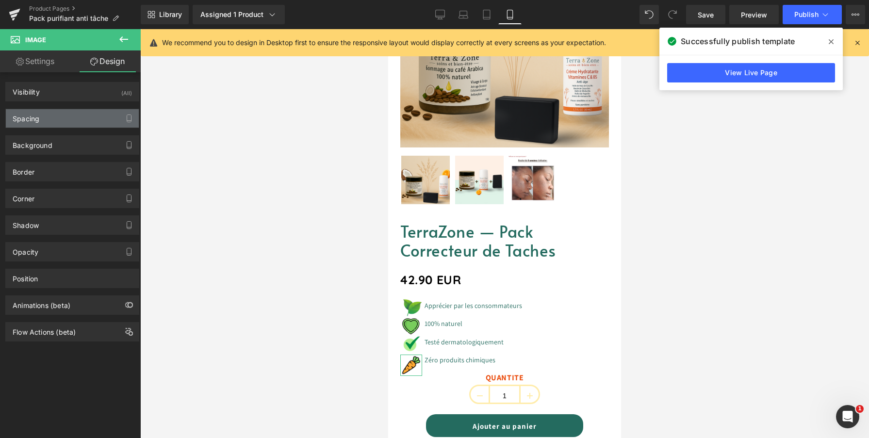
type input "0"
click at [78, 111] on div "Spacing" at bounding box center [72, 118] width 133 height 18
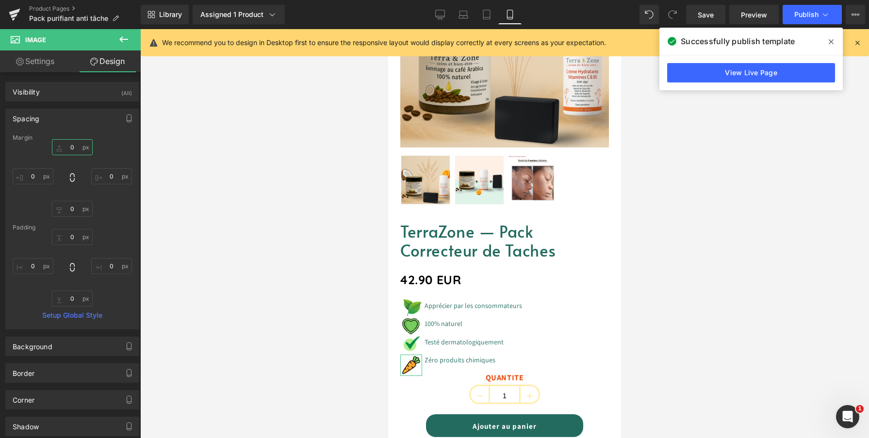
click at [71, 144] on input "0" at bounding box center [72, 147] width 41 height 16
click at [74, 144] on input "0" at bounding box center [72, 147] width 41 height 16
drag, startPoint x: 74, startPoint y: 144, endPoint x: 74, endPoint y: 154, distance: 10.2
click at [74, 154] on input "-25" at bounding box center [72, 147] width 41 height 16
click at [71, 145] on input "-21" at bounding box center [72, 147] width 41 height 16
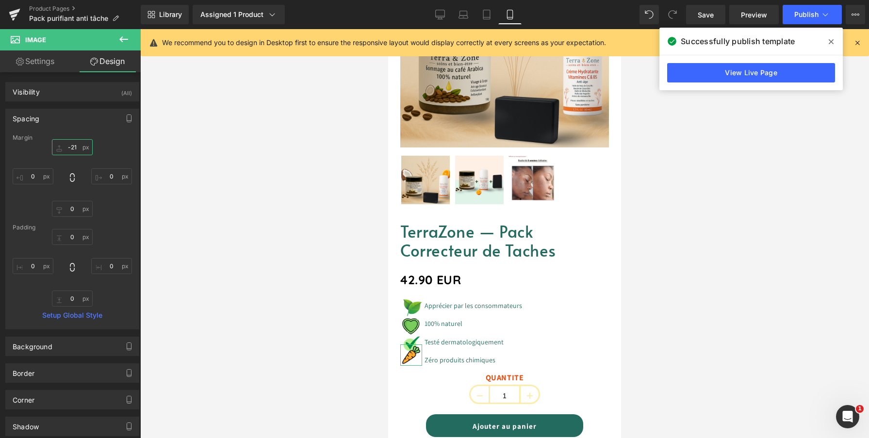
click at [71, 145] on input "-21" at bounding box center [72, 147] width 41 height 16
type input "-5"
click at [115, 147] on div "-5 -5 0px 0 0px 0 0px 0" at bounding box center [72, 178] width 119 height 78
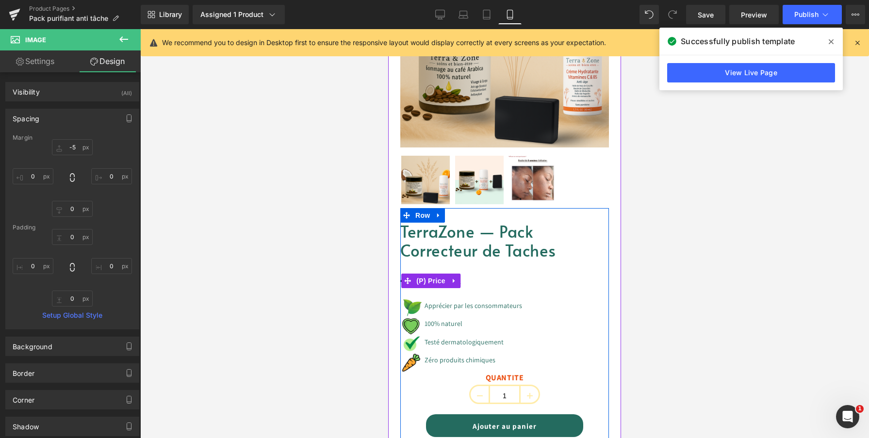
click at [504, 280] on div "42.90 EUR" at bounding box center [504, 281] width 209 height 24
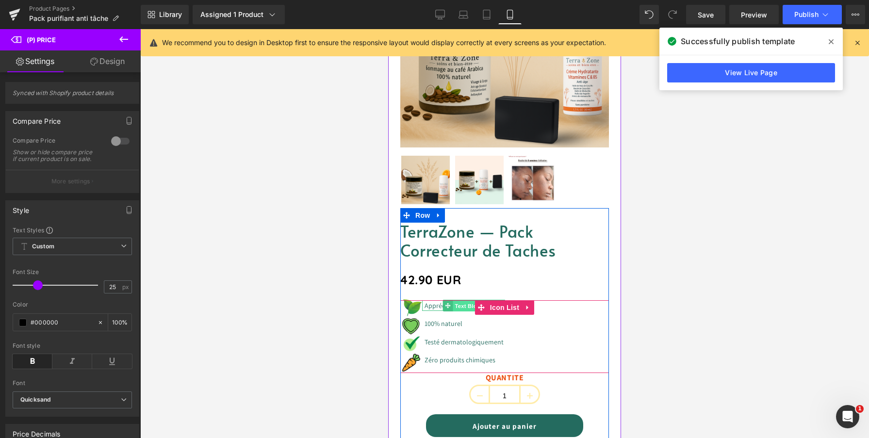
click at [465, 307] on span "Text Block" at bounding box center [469, 306] width 32 height 12
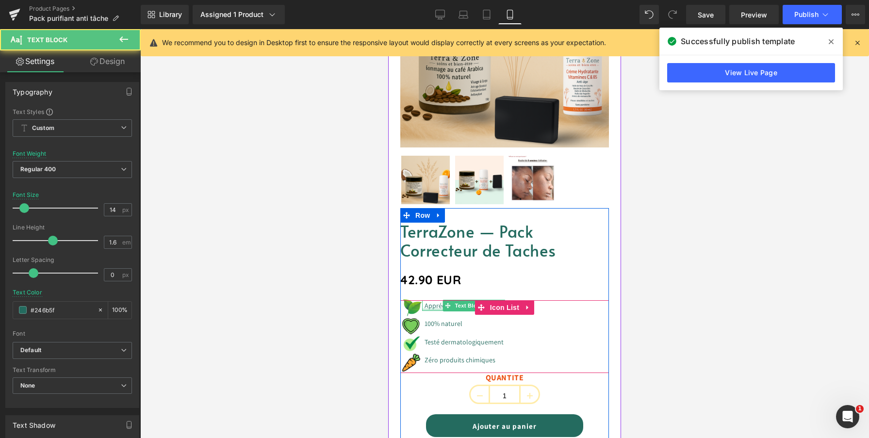
click at [435, 309] on div at bounding box center [472, 310] width 100 height 2
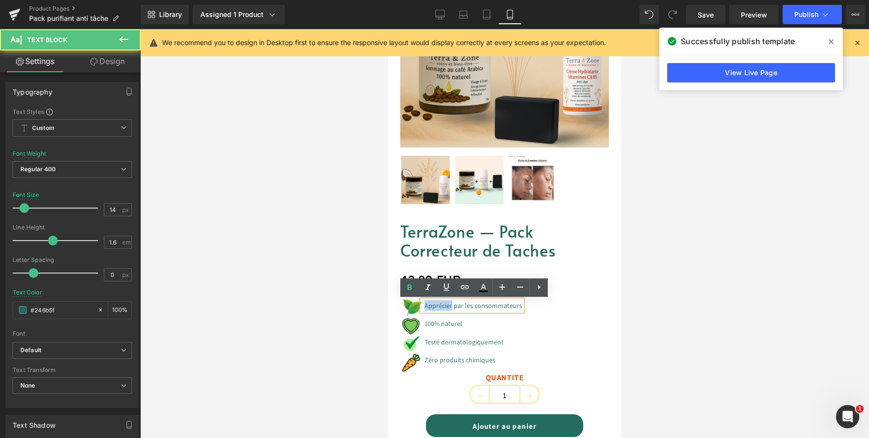
click at [435, 309] on font "Apprécier par les consommateurs" at bounding box center [474, 305] width 98 height 9
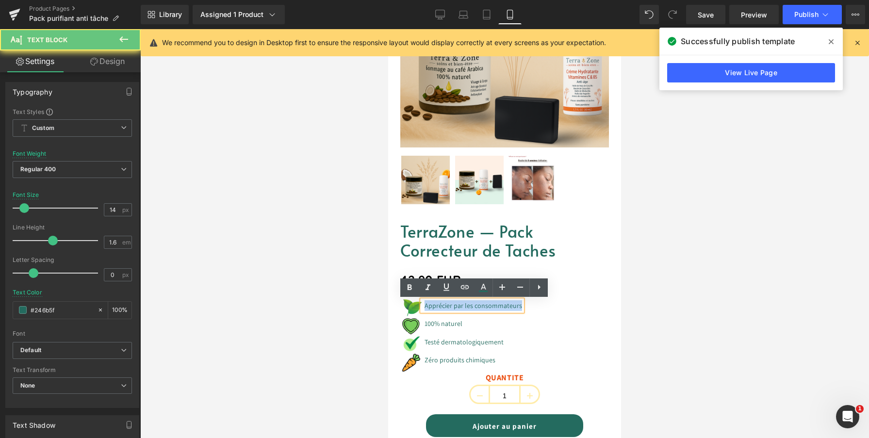
click at [435, 309] on font "Apprécier par les consommateurs" at bounding box center [474, 305] width 98 height 9
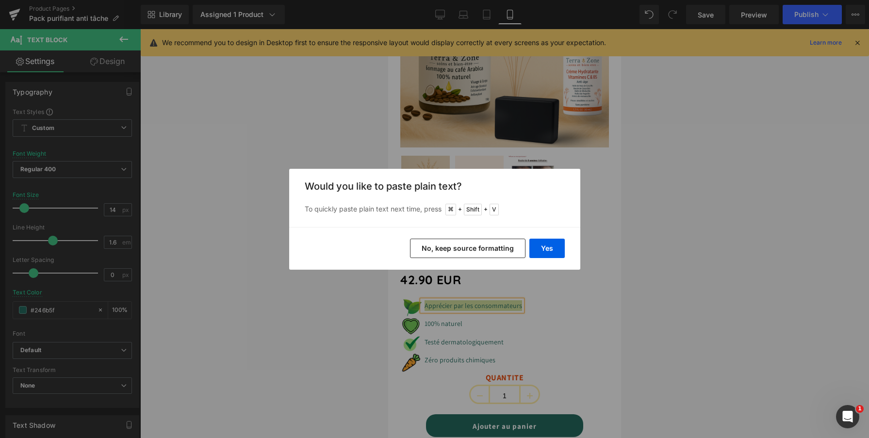
click at [461, 244] on button "No, keep source formatting" at bounding box center [468, 248] width 116 height 19
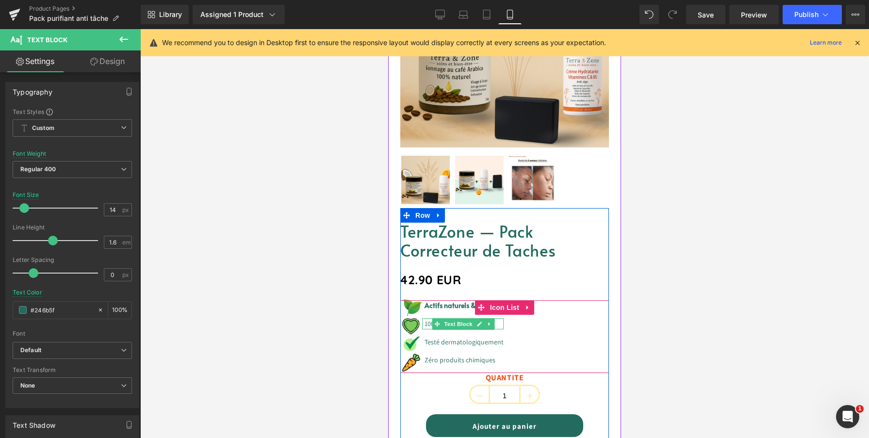
click at [426, 324] on font "100% naturel" at bounding box center [444, 323] width 38 height 9
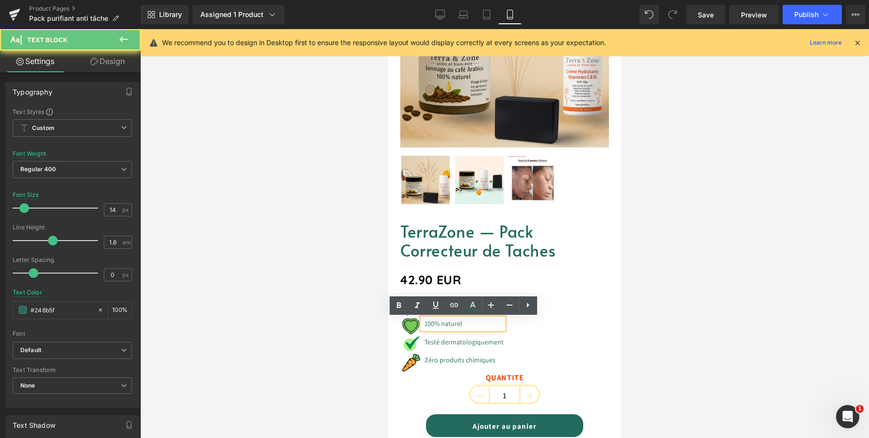
click at [426, 324] on font "100% naturel" at bounding box center [444, 323] width 38 height 9
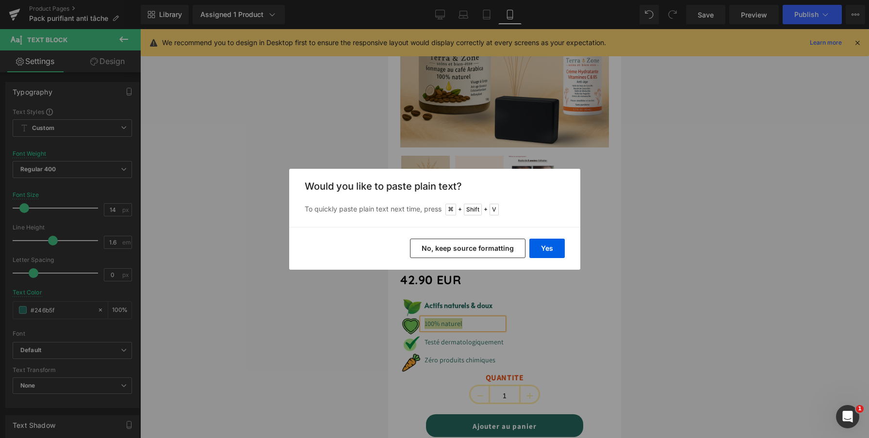
click at [465, 255] on button "No, keep source formatting" at bounding box center [468, 248] width 116 height 19
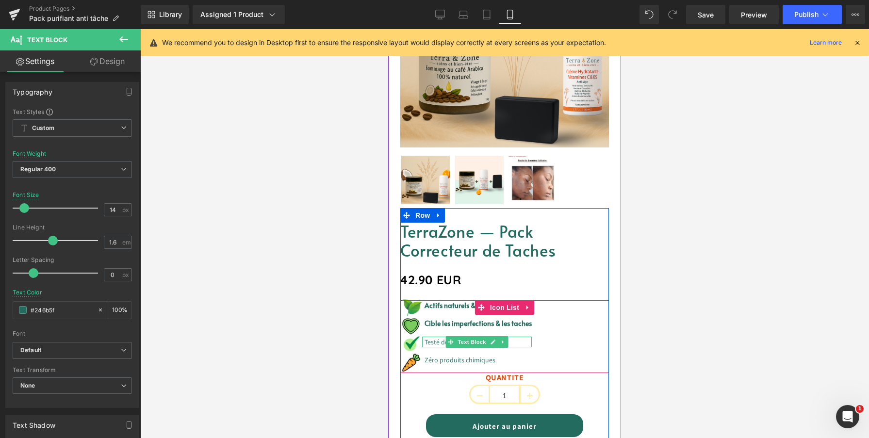
click at [430, 340] on font "Testé dermatologiquement" at bounding box center [464, 342] width 79 height 9
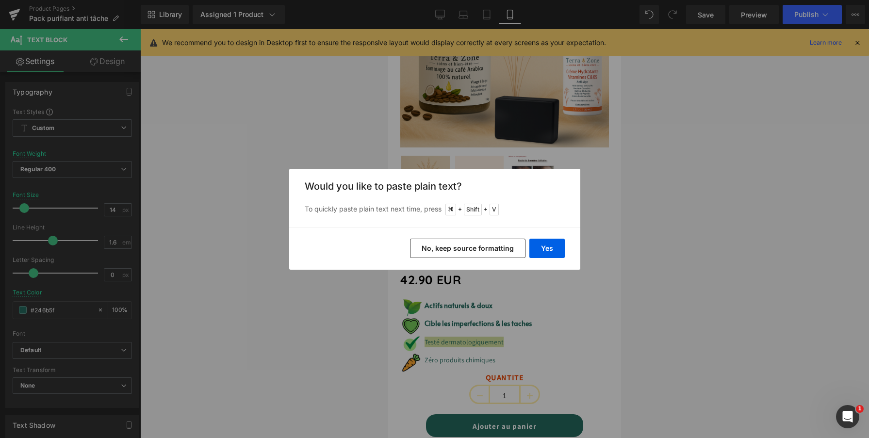
click at [462, 247] on button "No, keep source formatting" at bounding box center [468, 248] width 116 height 19
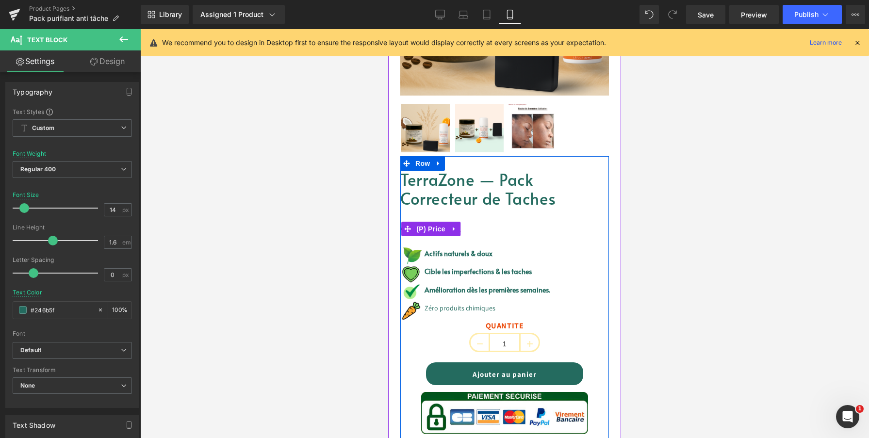
scroll to position [228, 0]
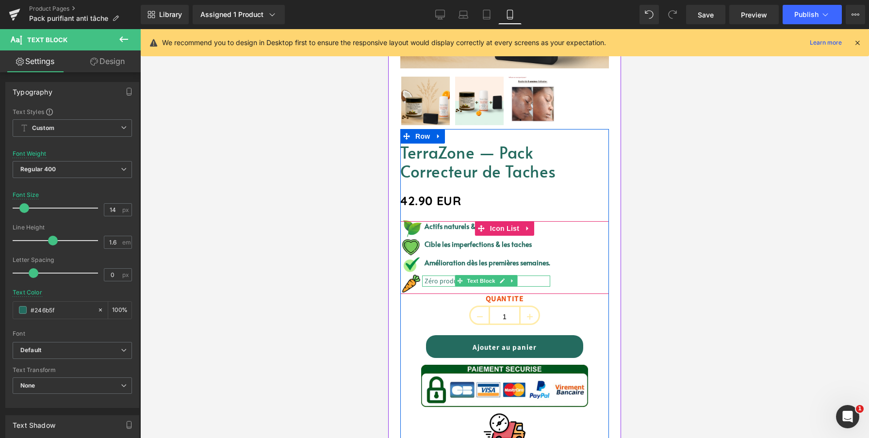
click at [438, 281] on font "Zéro produits chimiques" at bounding box center [460, 281] width 71 height 9
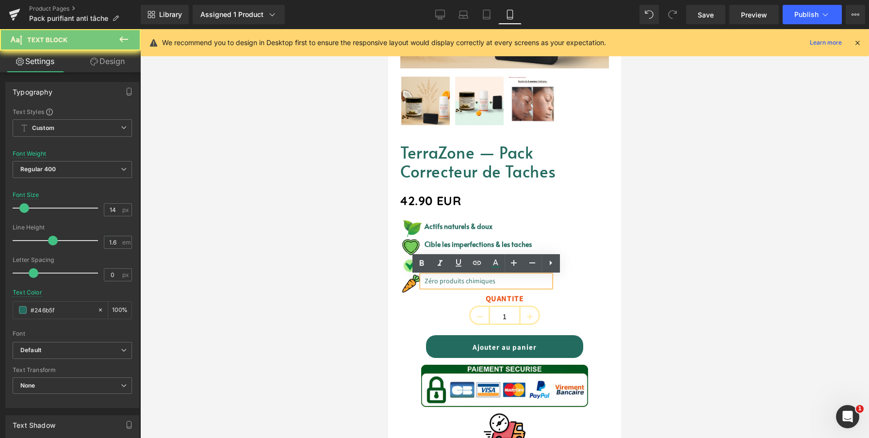
click at [438, 281] on font "Zéro produits chimiques" at bounding box center [460, 281] width 71 height 9
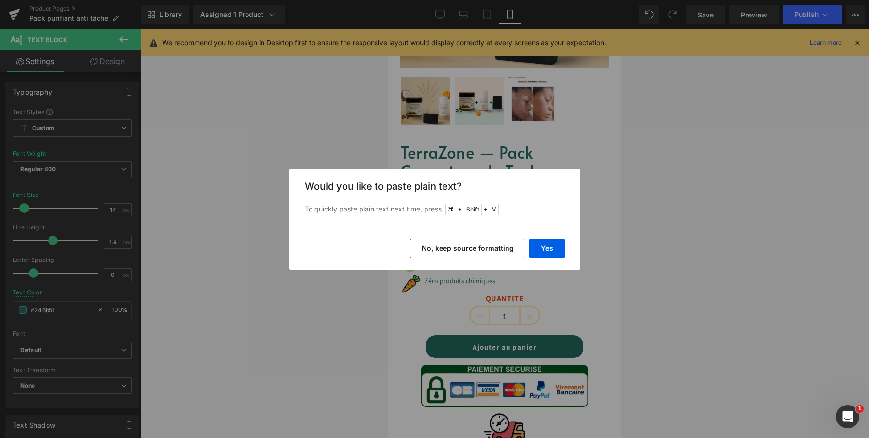
click at [471, 245] on button "No, keep source formatting" at bounding box center [468, 248] width 116 height 19
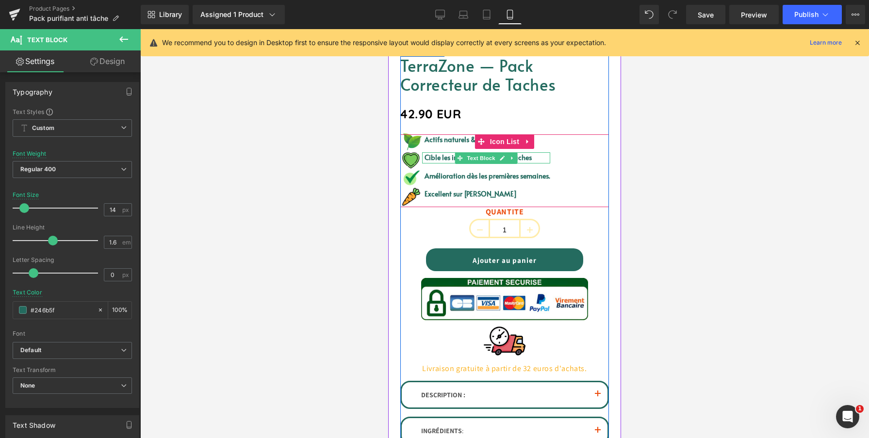
scroll to position [316, 0]
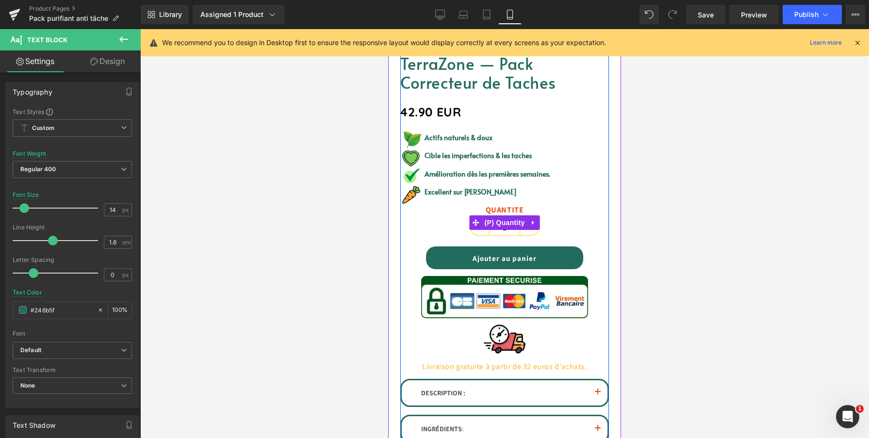
click at [500, 210] on label "QUANTITE" at bounding box center [504, 211] width 209 height 12
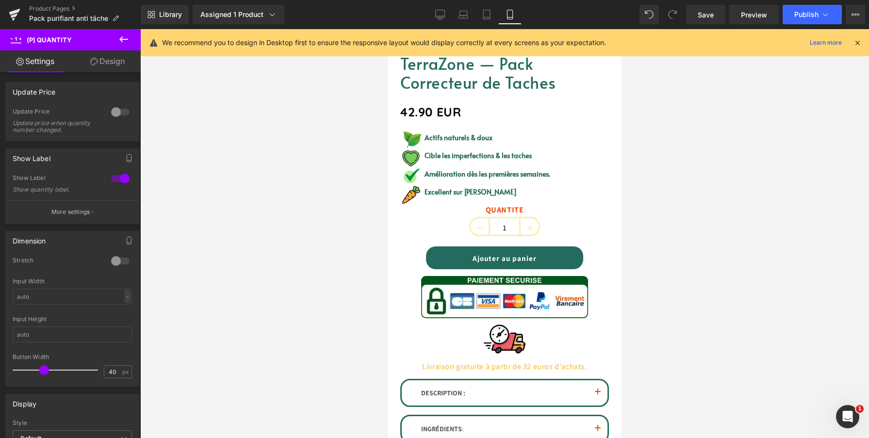
click at [114, 111] on div at bounding box center [120, 112] width 23 height 16
click at [66, 297] on input "text" at bounding box center [72, 297] width 119 height 16
type input "30"
click at [53, 333] on input "text" at bounding box center [72, 335] width 119 height 16
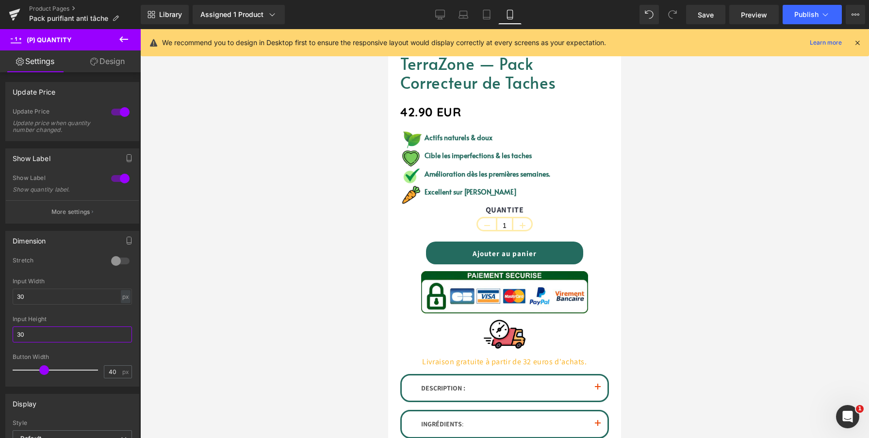
type input "30"
click at [64, 321] on div "Input Height" at bounding box center [72, 319] width 119 height 7
click at [113, 369] on input "40" at bounding box center [112, 372] width 17 height 12
click at [107, 371] on input "40" at bounding box center [112, 372] width 17 height 12
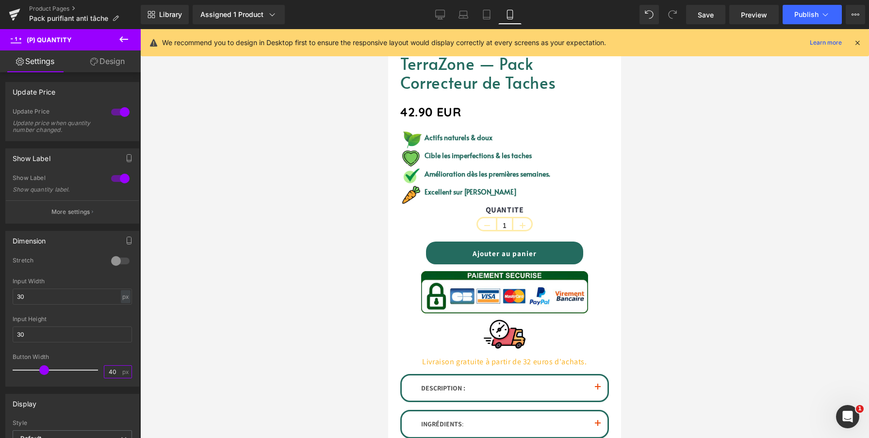
click at [107, 371] on input "40" at bounding box center [112, 372] width 17 height 12
type input "32"
click at [120, 357] on div "Button Width" at bounding box center [72, 357] width 119 height 7
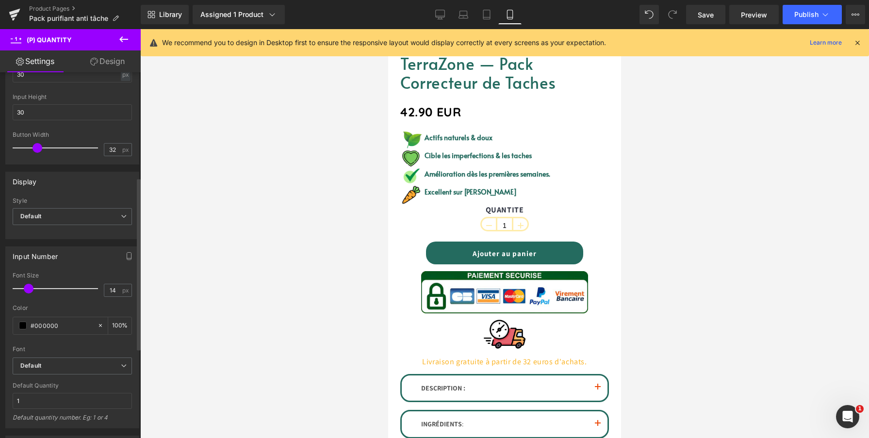
scroll to position [222, 0]
click at [30, 288] on span at bounding box center [30, 289] width 10 height 10
click at [112, 289] on input "14" at bounding box center [112, 291] width 17 height 12
click at [110, 289] on input "14" at bounding box center [112, 291] width 17 height 12
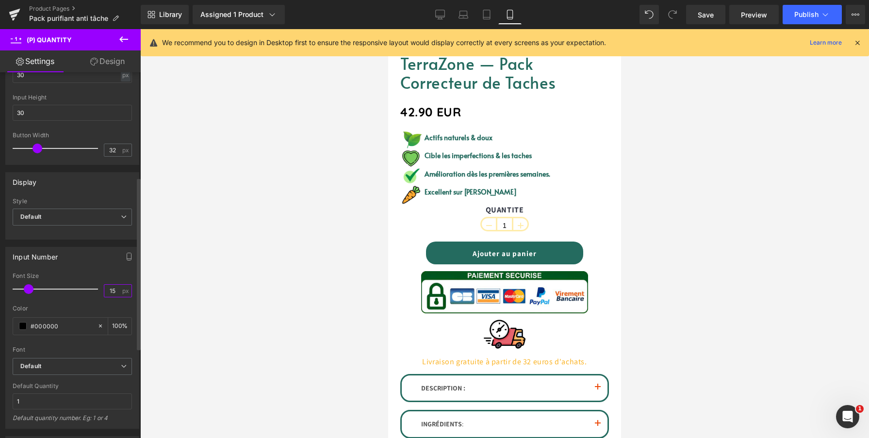
type input "15"
click at [111, 268] on div "Input Number 15px Font Size 15 px #000000 Color #000000 100 % Font Default Quic…" at bounding box center [72, 338] width 134 height 182
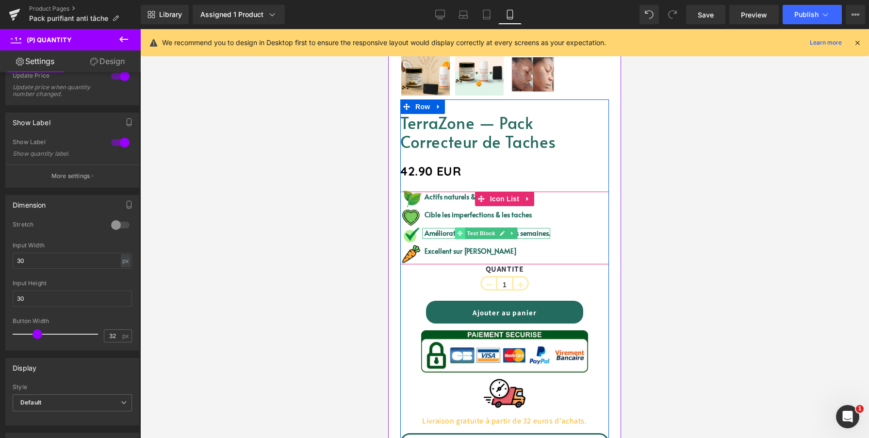
scroll to position [252, 0]
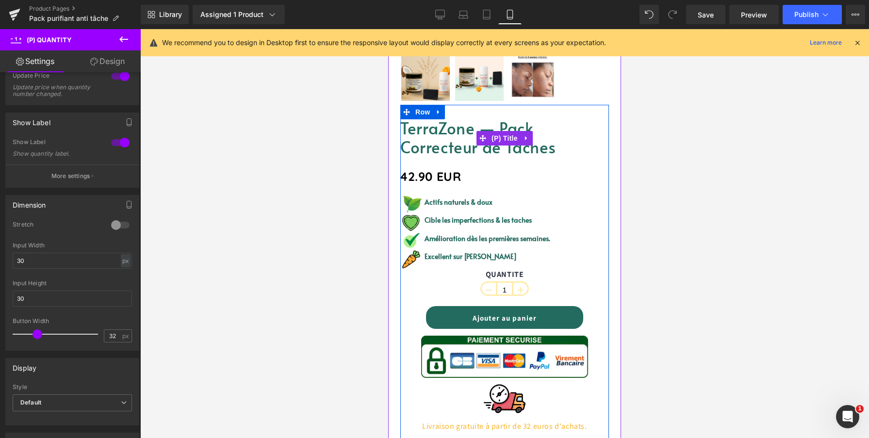
click at [447, 147] on link "TerraZone — Pack Correcteur de Taches" at bounding box center [504, 137] width 209 height 38
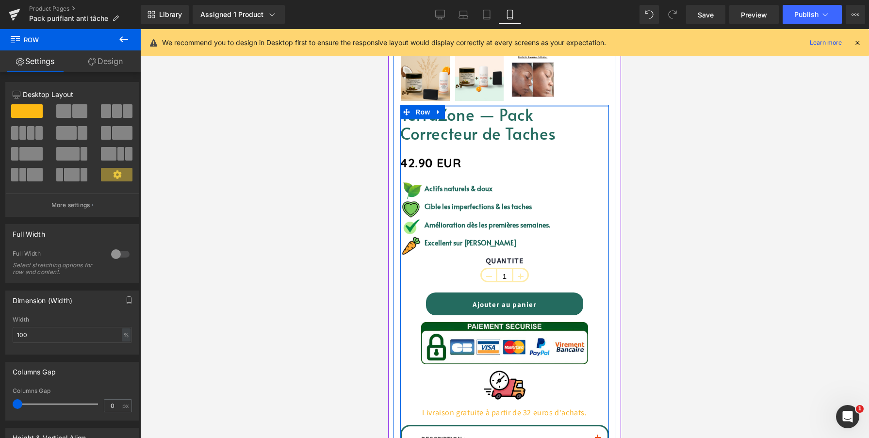
drag, startPoint x: 491, startPoint y: 104, endPoint x: 497, endPoint y: 82, distance: 23.3
click at [497, 82] on div "Sale Off (P) Image" at bounding box center [504, 195] width 223 height 749
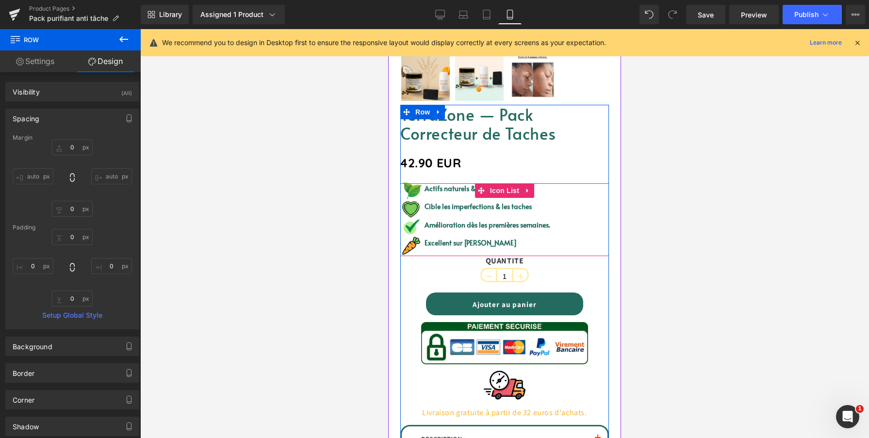
click at [567, 176] on div "42.90 EUR" at bounding box center [504, 164] width 209 height 24
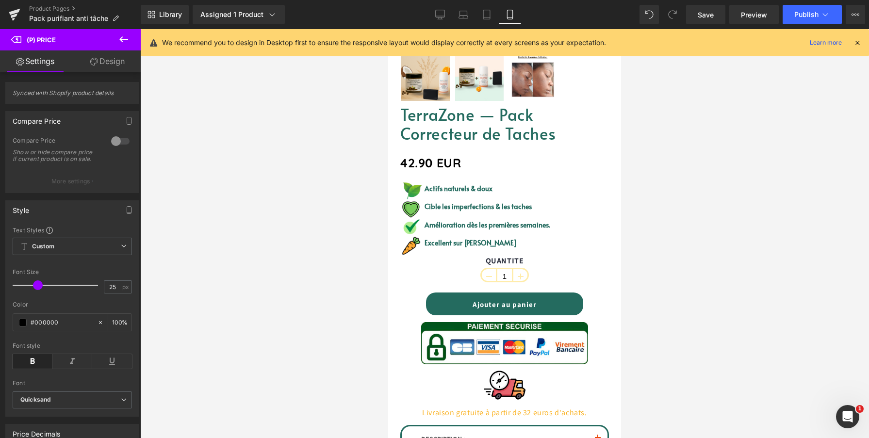
click at [662, 158] on div at bounding box center [504, 233] width 729 height 409
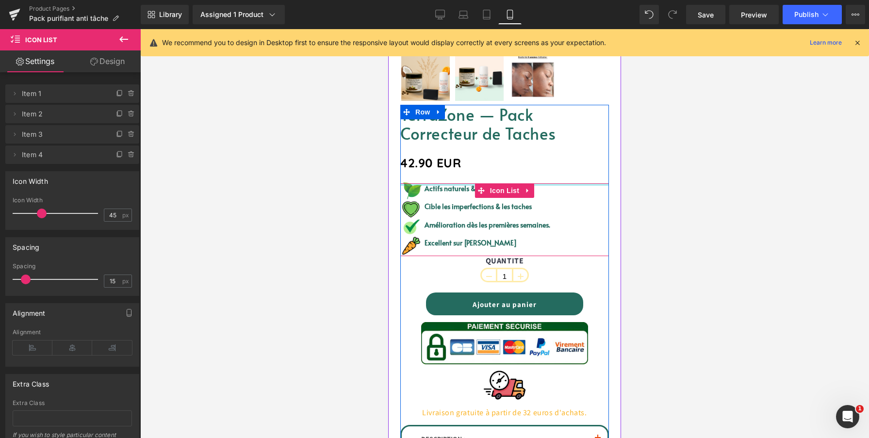
click at [591, 181] on div "TerraZone — Pack Correcteur de Taches (P) Title 42.90 EUR (P) Price Image Appré…" at bounding box center [504, 337] width 209 height 465
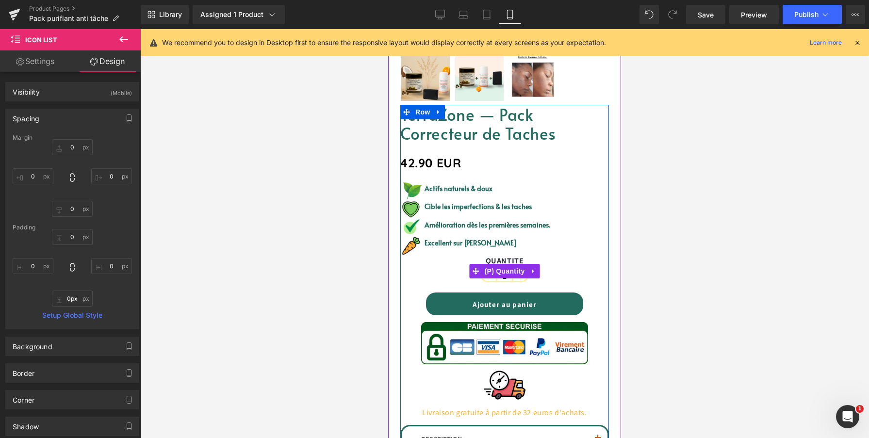
drag, startPoint x: 572, startPoint y: 256, endPoint x: 568, endPoint y: 284, distance: 28.9
click at [568, 285] on div "TerraZone — Pack Correcteur de Taches (P) Title 42.90 EUR (P) Price Image Appré…" at bounding box center [504, 337] width 209 height 465
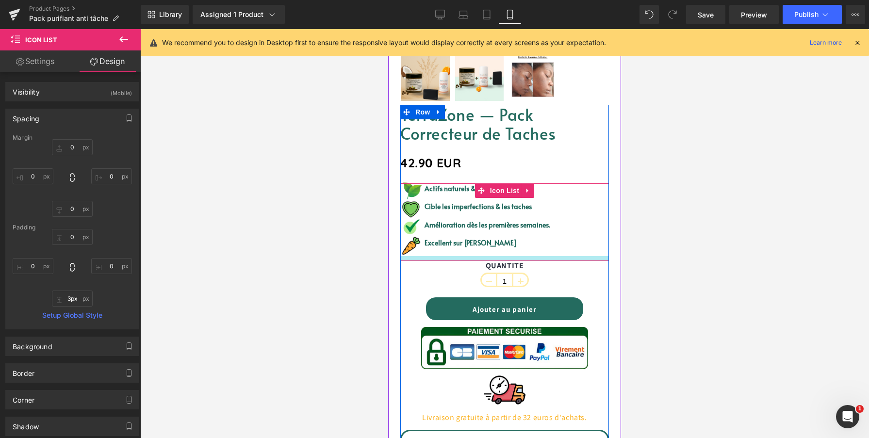
type input "0px"
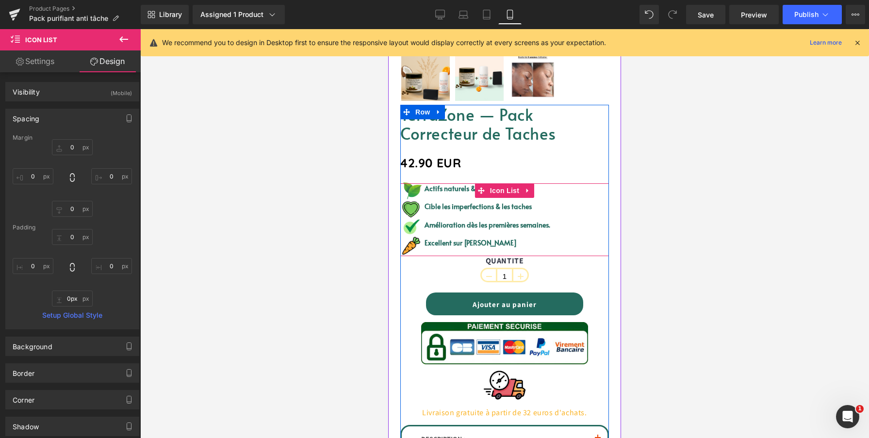
drag, startPoint x: 572, startPoint y: 257, endPoint x: 581, endPoint y: 227, distance: 30.9
click at [581, 227] on div "Image Actifs naturels & doux Text Block Image Cible les imperfections & les tac…" at bounding box center [504, 219] width 209 height 73
click at [552, 283] on div "QUANTITE 1" at bounding box center [504, 271] width 209 height 30
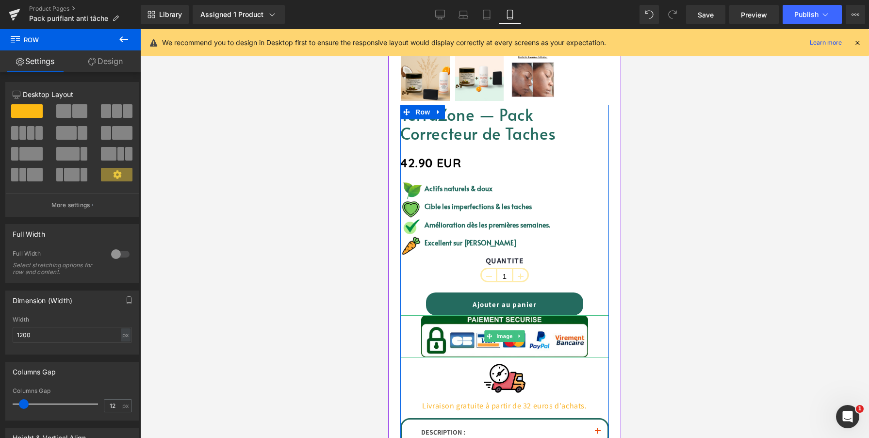
click at [590, 322] on div "TerraZone — Pack Correcteur de Taches (P) Title 42.90 EUR (P) Price Image Appré…" at bounding box center [504, 334] width 209 height 458
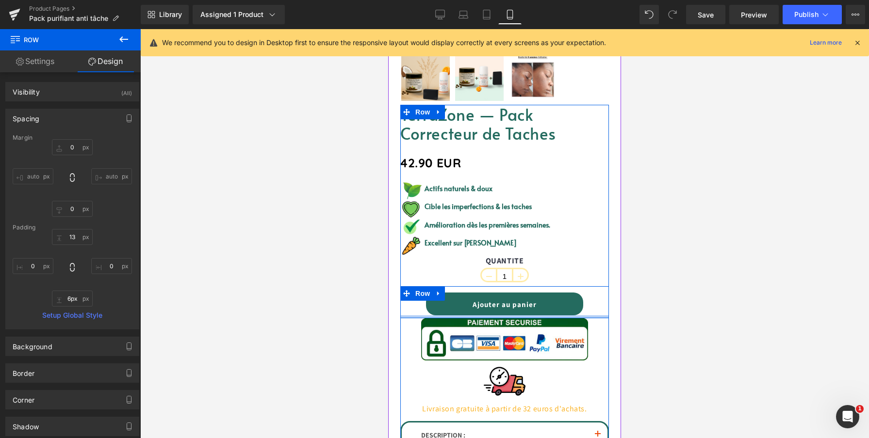
type input "7px"
click at [591, 319] on div at bounding box center [504, 316] width 209 height 3
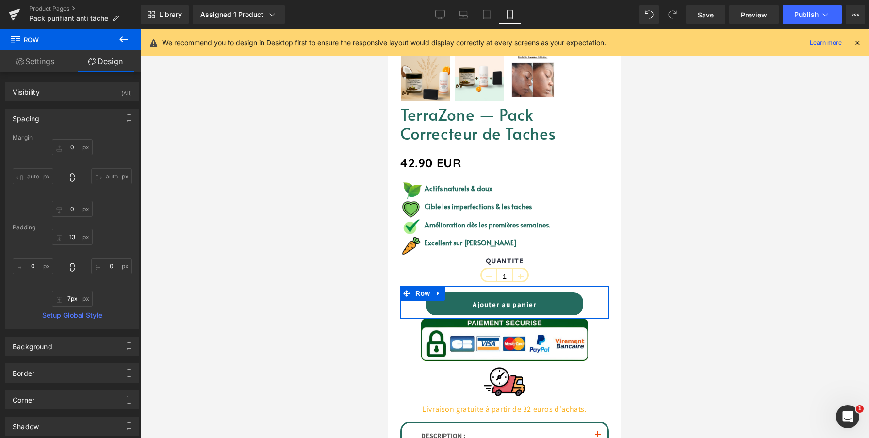
click at [50, 64] on link "Settings" at bounding box center [35, 61] width 70 height 22
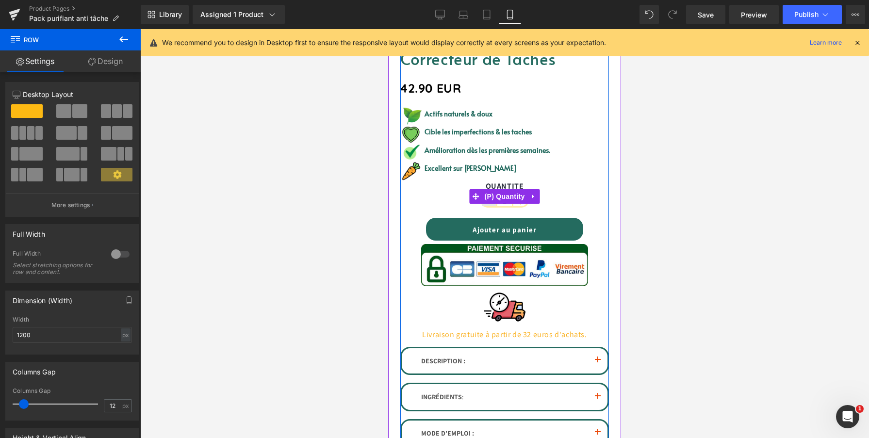
scroll to position [332, 0]
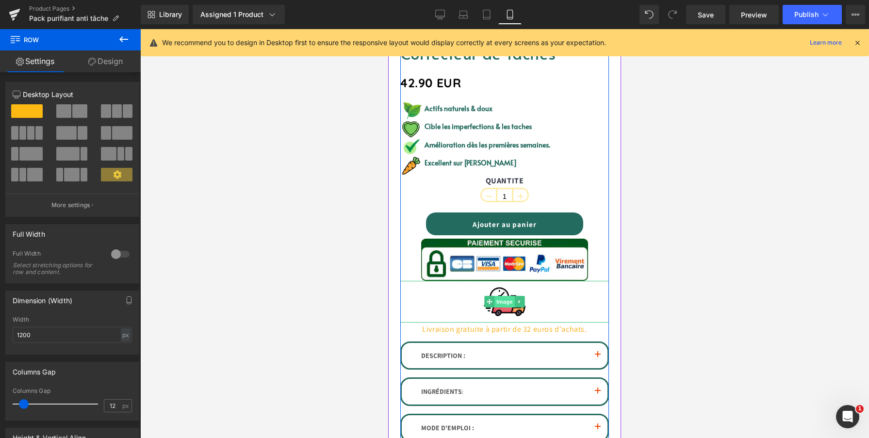
click at [505, 300] on span "Image" at bounding box center [505, 302] width 20 height 12
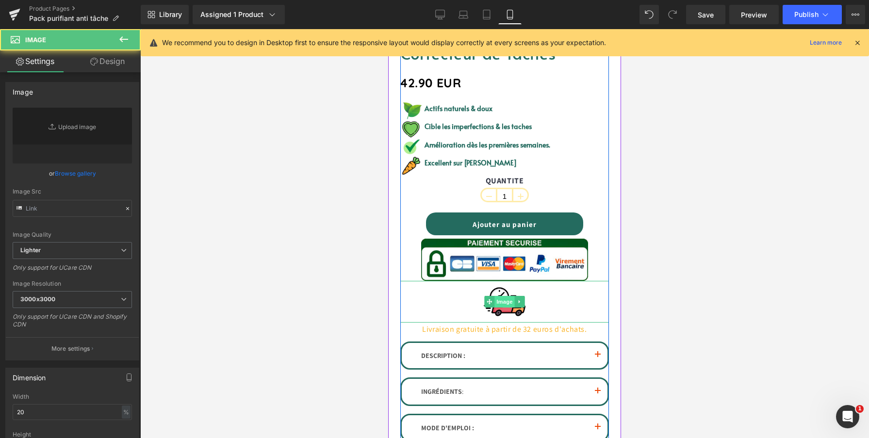
type input "https://ucarecdn.com/bed0aebc-039b-4bf6-a9da-1f94c63fa831/-/format/auto/-/previ…"
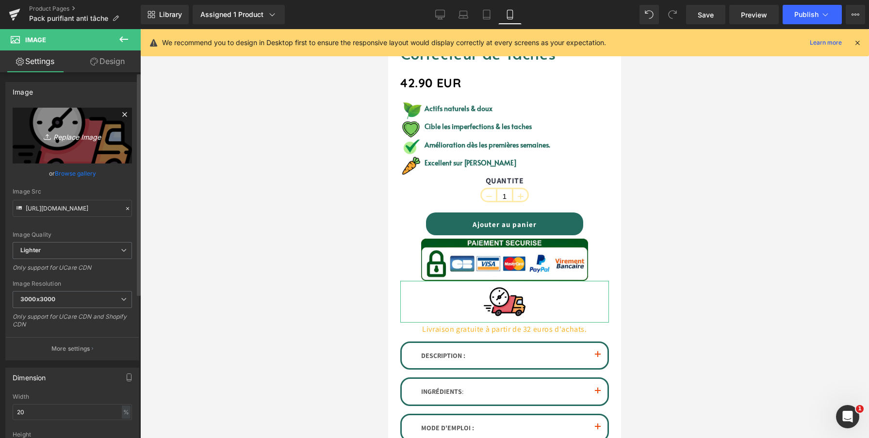
click at [77, 134] on icon "Replace Image" at bounding box center [72, 136] width 78 height 12
type input "C:\fakepath\GLOW.png"
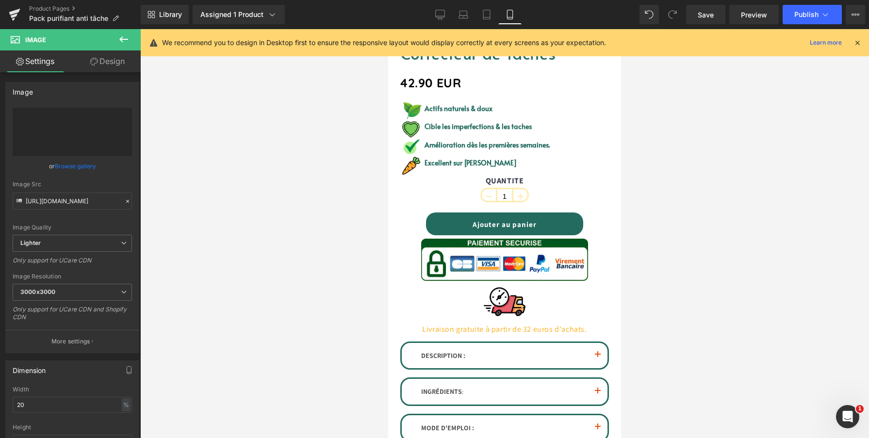
type input "https://ucarecdn.com/de462953-54ba-4899-9a47-683df1510cb0/-/format/auto/-/previ…"
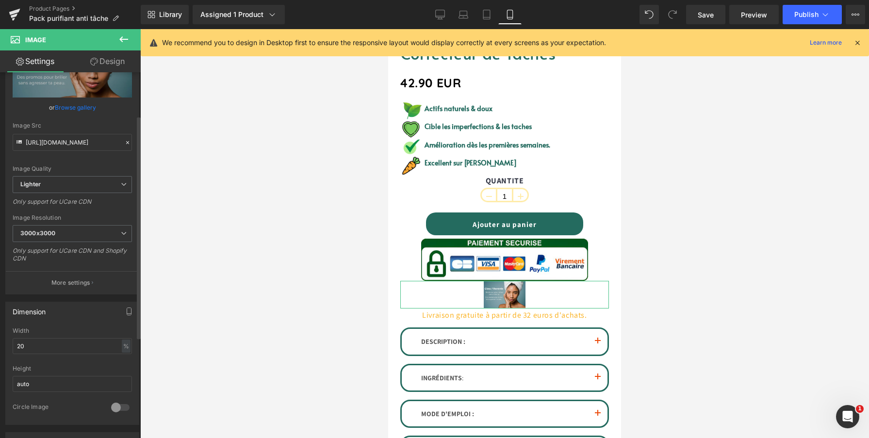
scroll to position [80, 0]
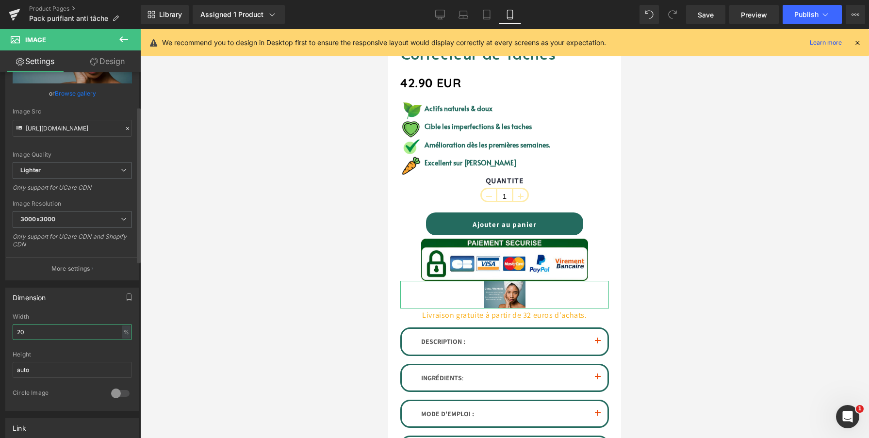
click at [57, 335] on input "20" at bounding box center [72, 332] width 119 height 16
type input "0"
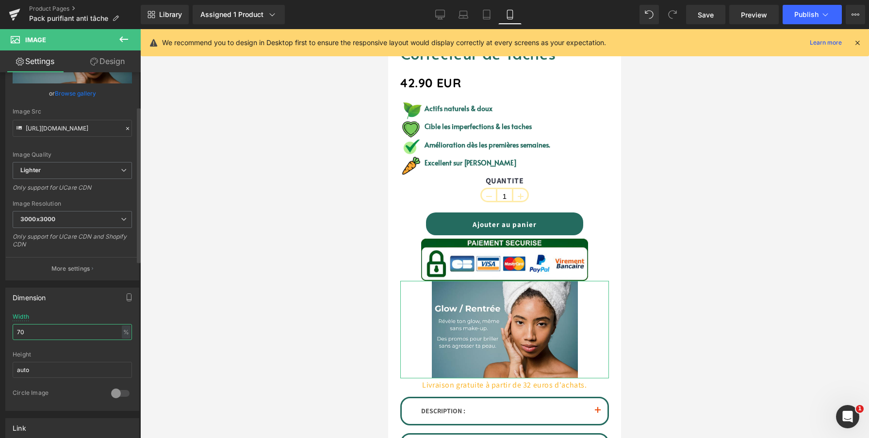
type input "70"
click at [71, 311] on div "Dimension 70% Width 70 % % px auto Height auto 0 Circle Image" at bounding box center [72, 349] width 134 height 123
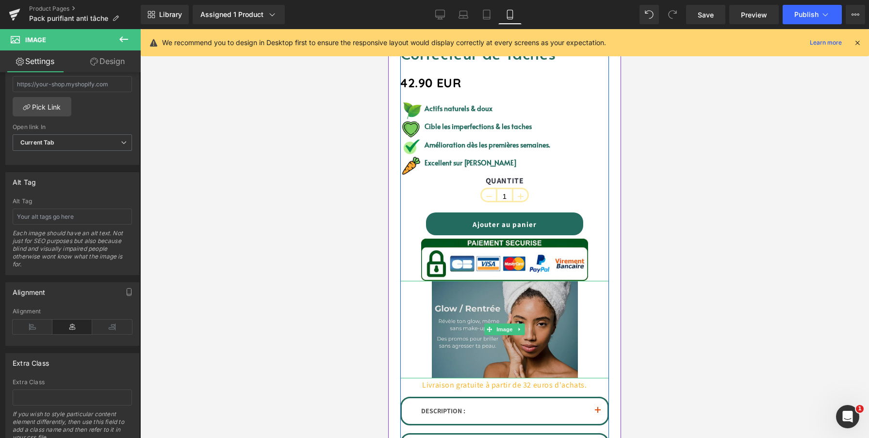
scroll to position [381, 0]
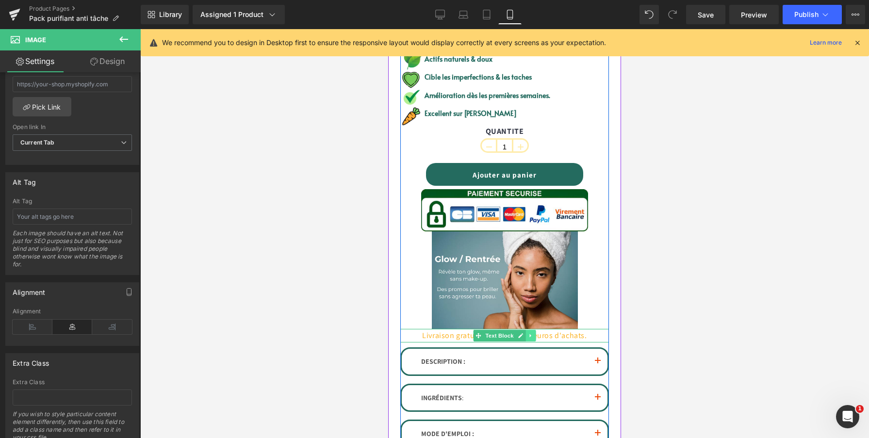
click at [529, 333] on link at bounding box center [531, 336] width 10 height 12
click at [534, 337] on icon at bounding box center [535, 335] width 5 height 5
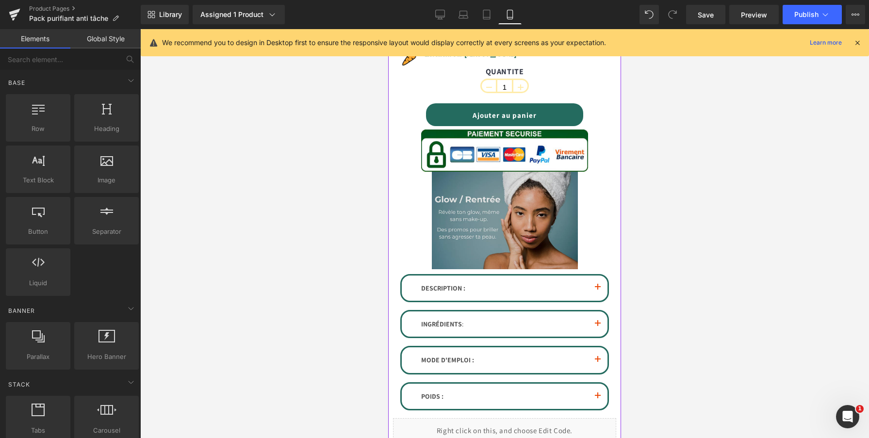
scroll to position [486, 0]
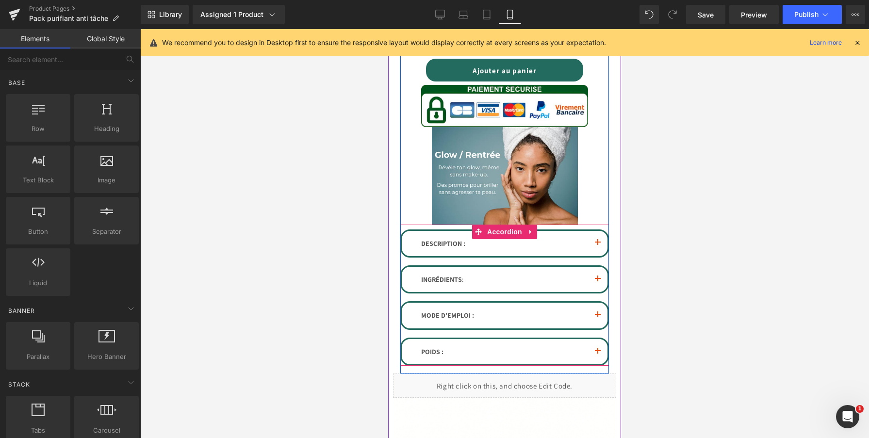
click at [598, 245] on button "button" at bounding box center [597, 243] width 19 height 25
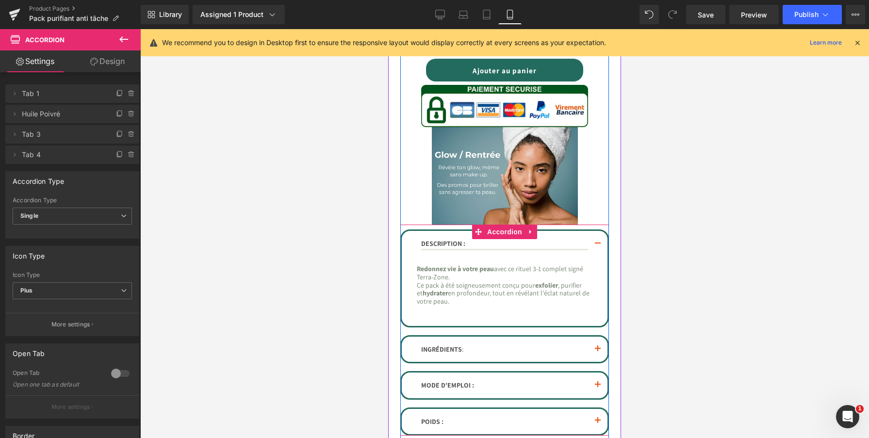
click at [598, 245] on button "button" at bounding box center [597, 244] width 19 height 27
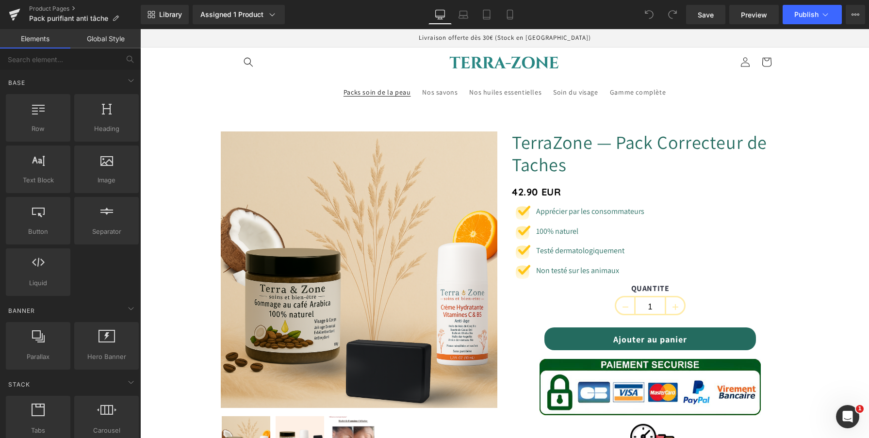
click at [384, 95] on span "Packs soin de la peau" at bounding box center [377, 92] width 67 height 9
click at [476, 67] on img at bounding box center [504, 62] width 121 height 22
click at [281, 14] on link "Assigned 1 Product" at bounding box center [239, 14] width 92 height 19
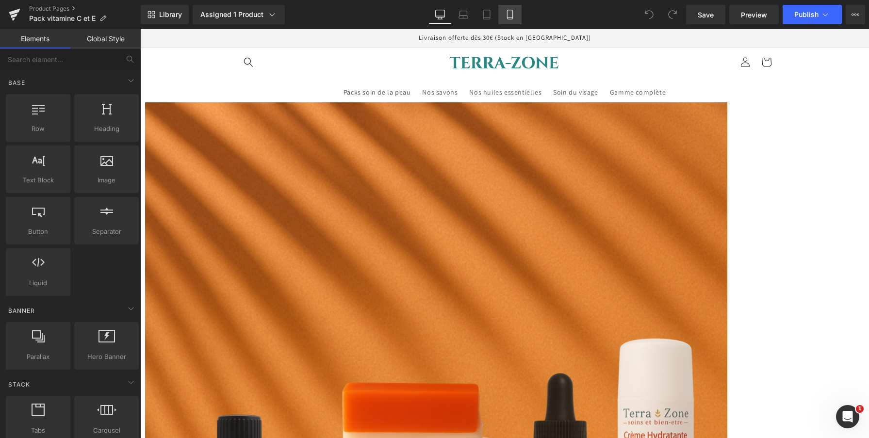
click at [512, 14] on icon at bounding box center [510, 15] width 10 height 10
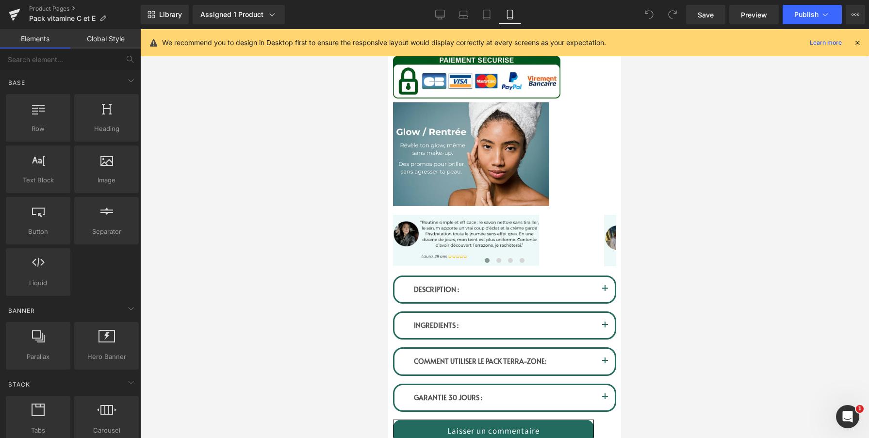
scroll to position [563, 0]
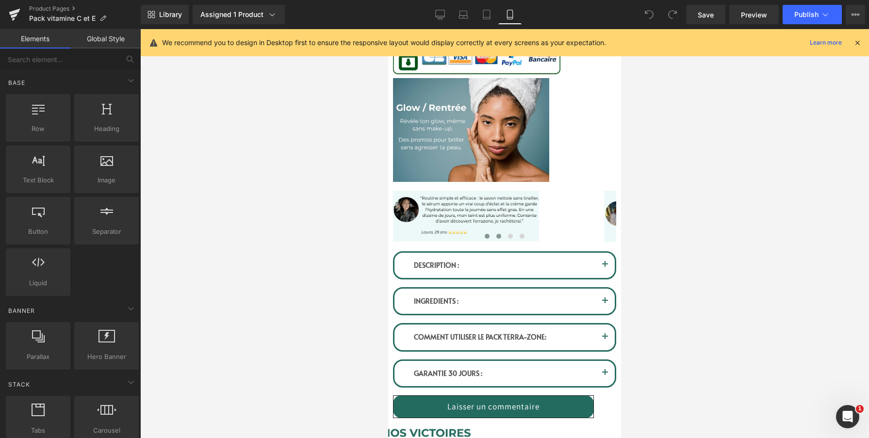
click at [498, 239] on span at bounding box center [498, 236] width 5 height 5
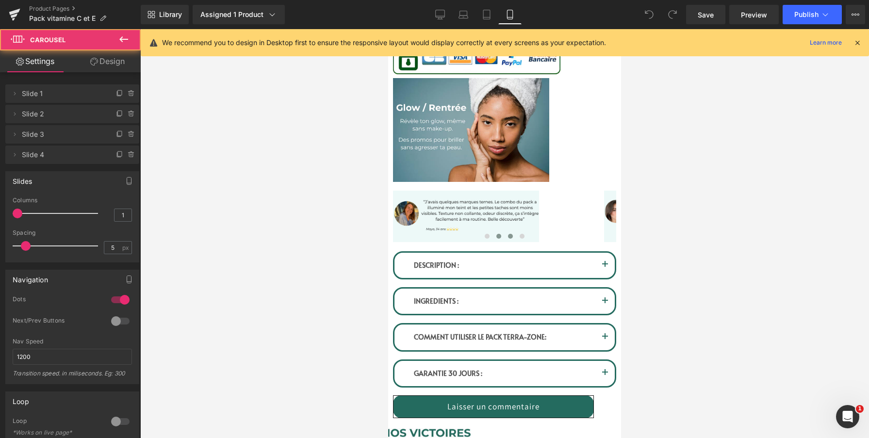
click at [507, 241] on button at bounding box center [511, 236] width 12 height 10
click at [491, 241] on button at bounding box center [487, 236] width 12 height 10
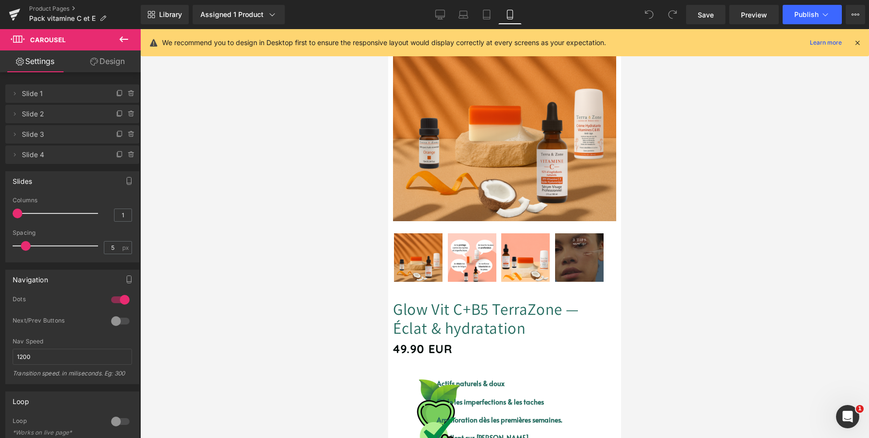
scroll to position [101, 0]
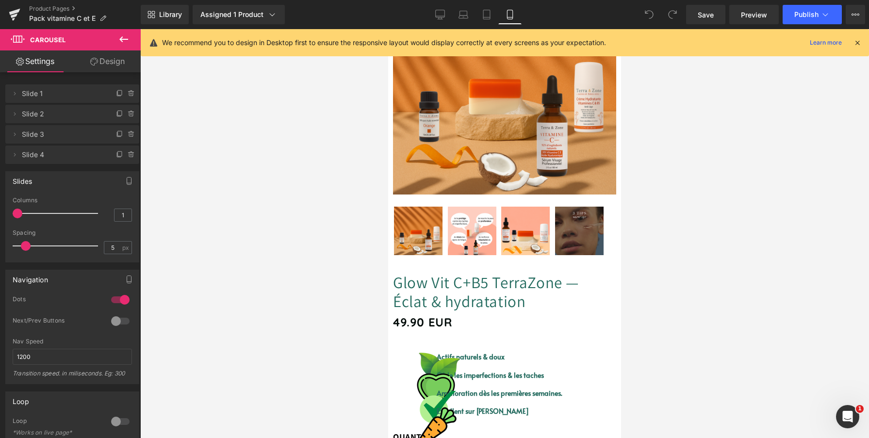
click at [502, 312] on div "Glow Vit C+B5 TerraZone — Éclat & hydratation (P) Title" at bounding box center [504, 292] width 223 height 39
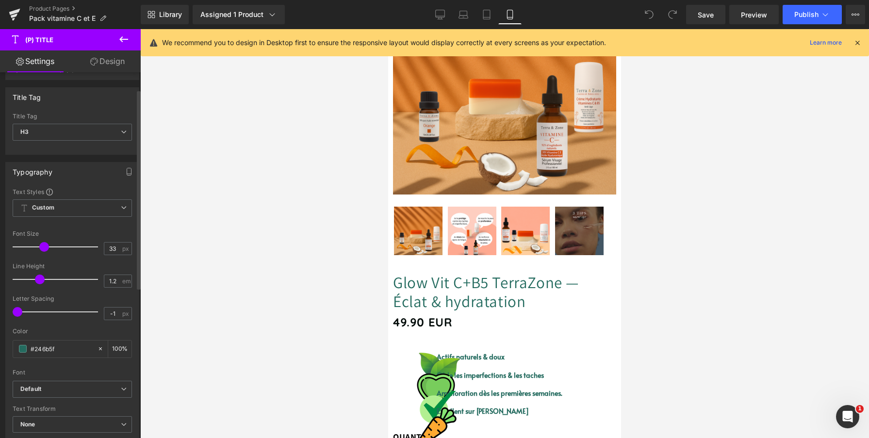
scroll to position [33, 0]
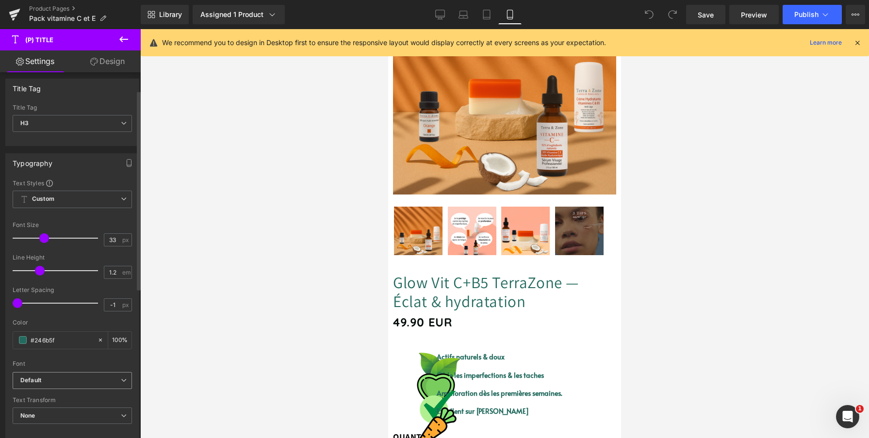
click at [93, 372] on span "Default" at bounding box center [72, 380] width 119 height 17
click at [80, 366] on div "Font" at bounding box center [72, 364] width 119 height 7
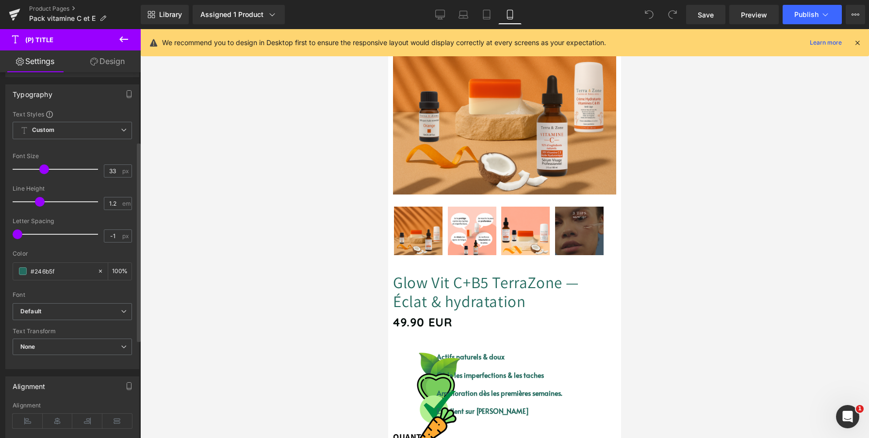
scroll to position [128, 0]
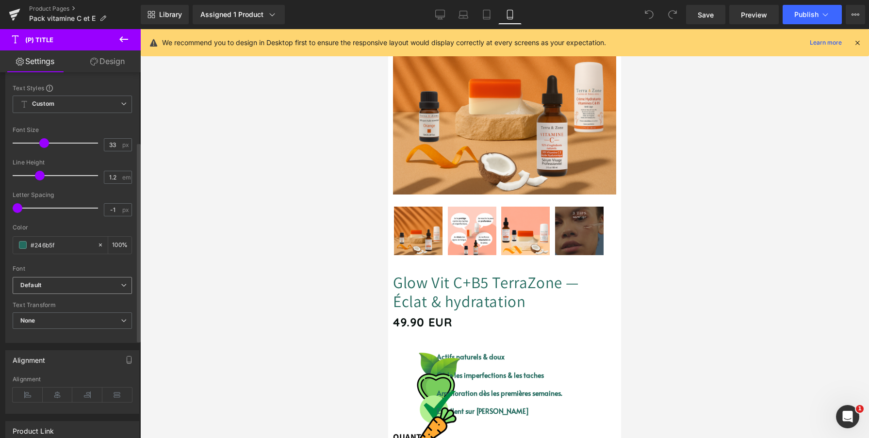
click at [74, 284] on b "Default" at bounding box center [70, 285] width 100 height 8
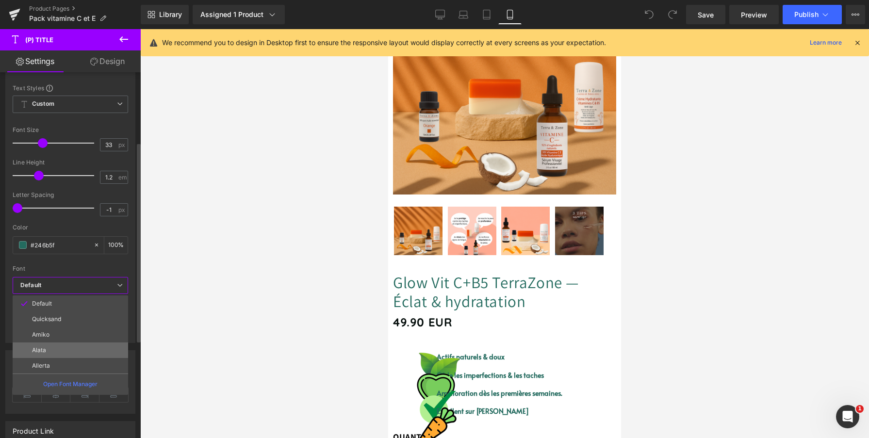
click at [65, 349] on li "Alata" at bounding box center [71, 351] width 116 height 16
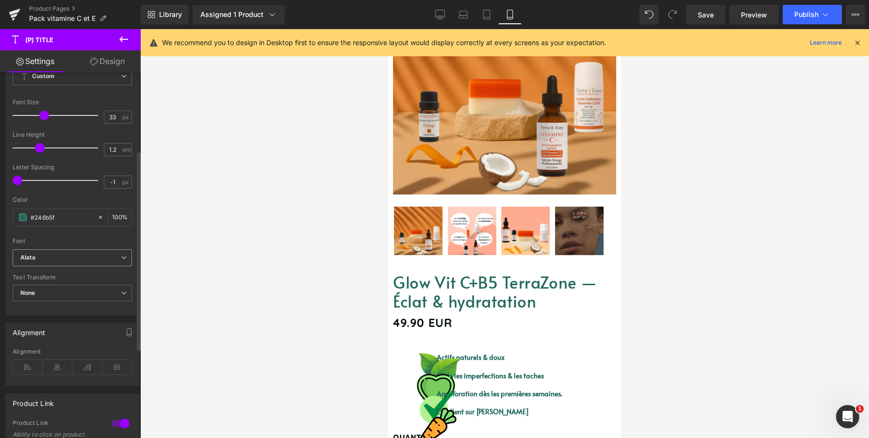
scroll to position [156, 0]
click at [64, 292] on span "None" at bounding box center [72, 292] width 119 height 17
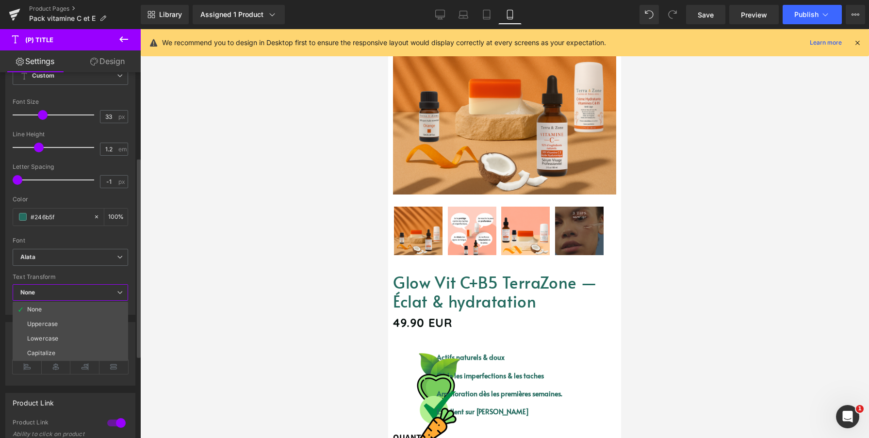
click at [79, 241] on div "Font" at bounding box center [71, 240] width 116 height 7
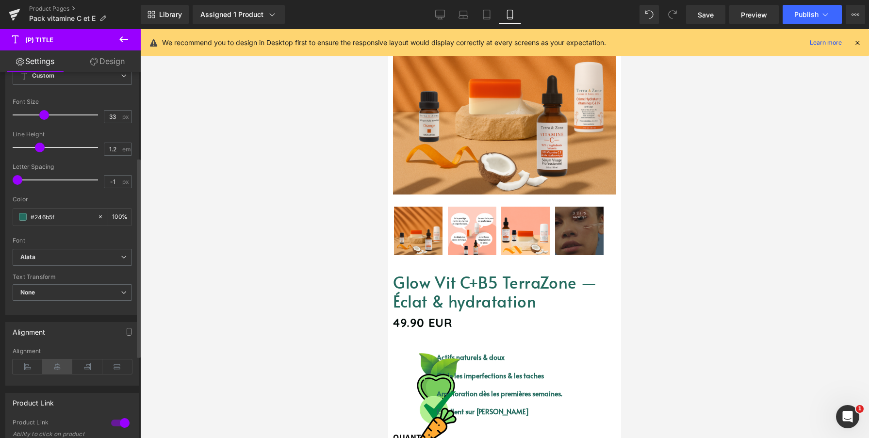
click at [49, 371] on icon at bounding box center [58, 367] width 30 height 15
click at [35, 368] on icon at bounding box center [28, 367] width 30 height 15
click at [789, 11] on button "Publish" at bounding box center [812, 14] width 59 height 19
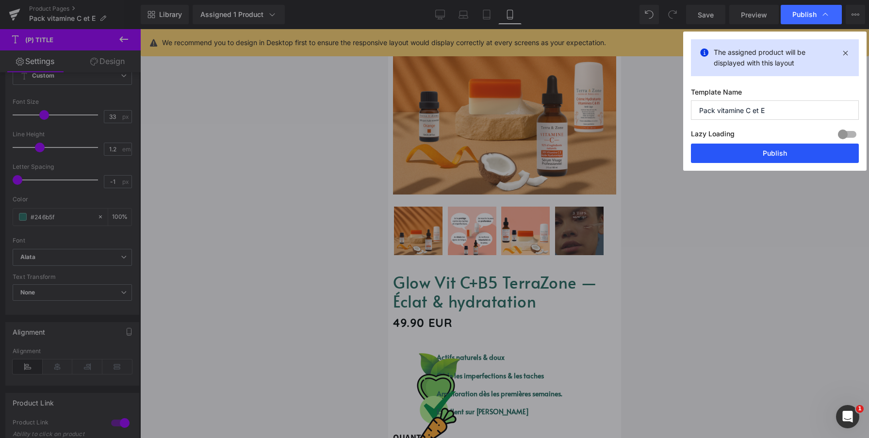
click at [743, 153] on button "Publish" at bounding box center [775, 153] width 168 height 19
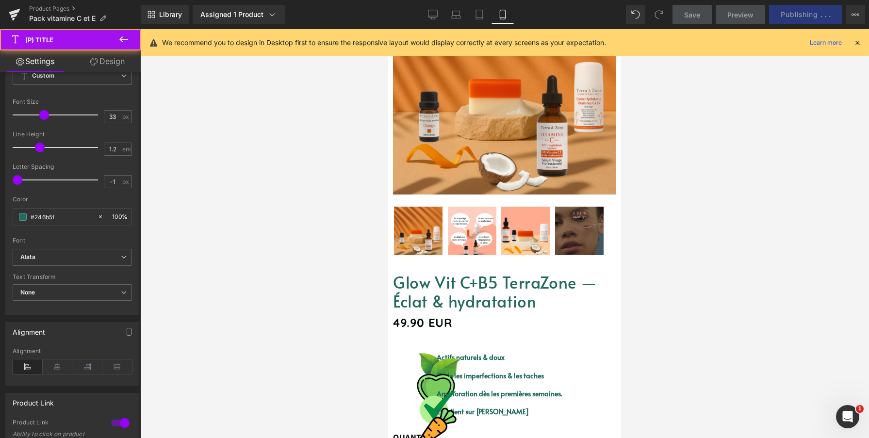
click at [457, 311] on link "Glow Vit C+B5 TerraZone — Éclat & hydratation" at bounding box center [504, 292] width 223 height 38
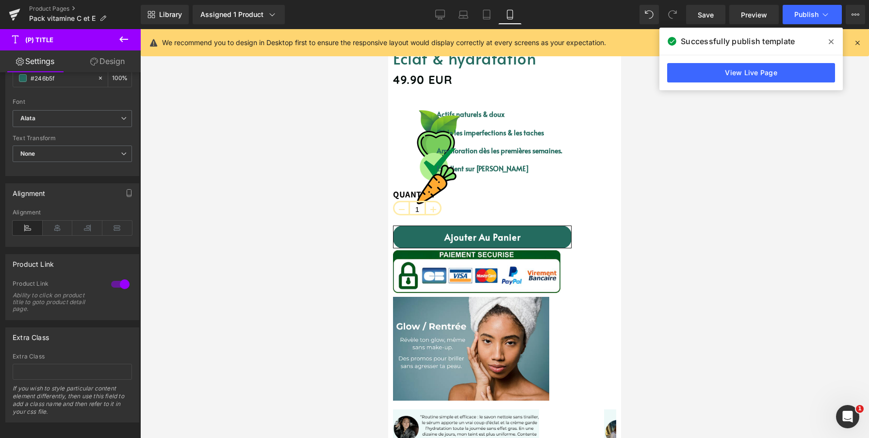
scroll to position [325, 0]
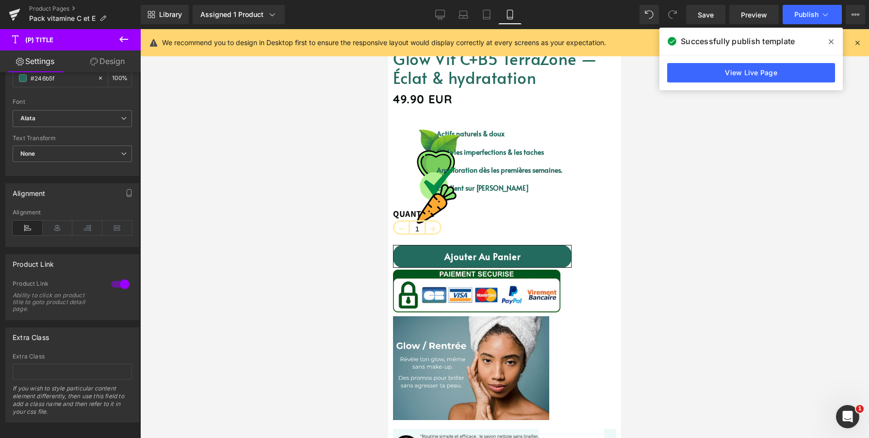
click at [413, 190] on img at bounding box center [437, 168] width 49 height 46
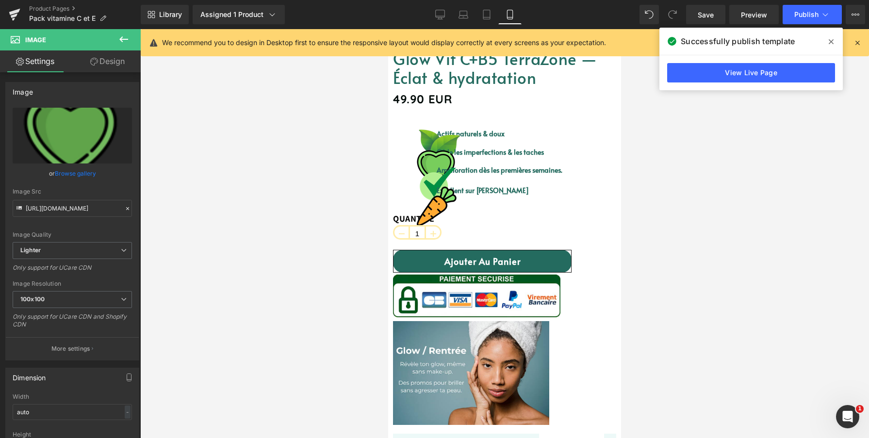
click at [388, 29] on icon at bounding box center [388, 29] width 0 height 0
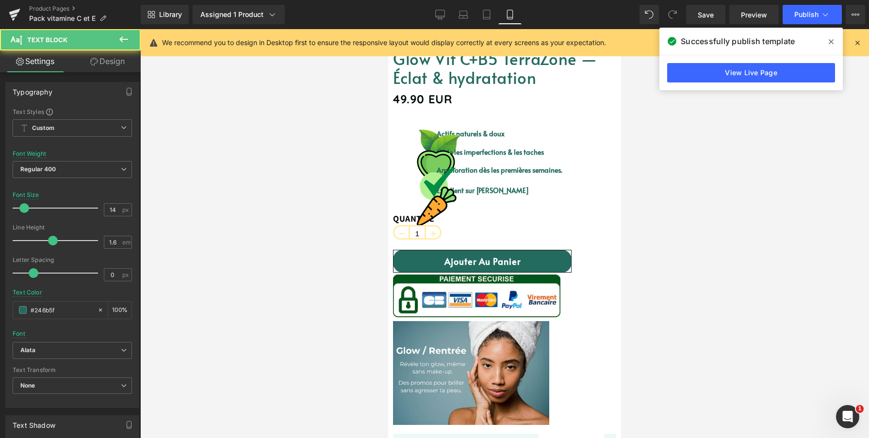
click at [447, 138] on strong "Actifs naturels & doux" at bounding box center [471, 133] width 68 height 9
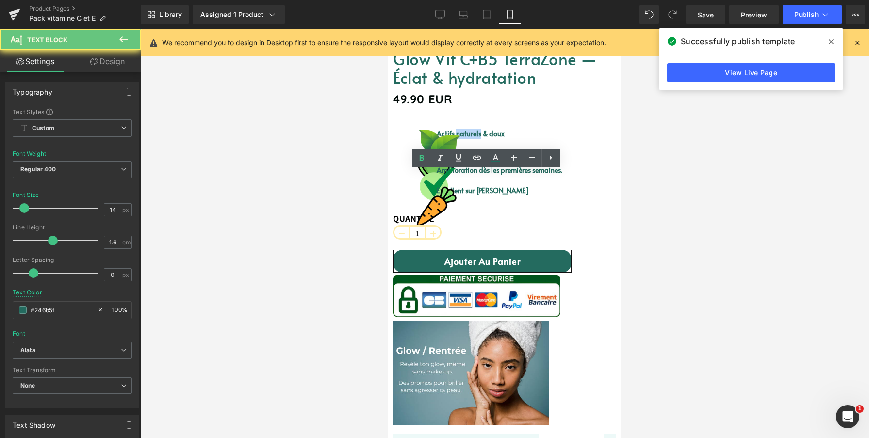
click at [447, 138] on strong "Actifs naturels & doux" at bounding box center [471, 133] width 68 height 9
copy strong "Actifs naturels & doux"
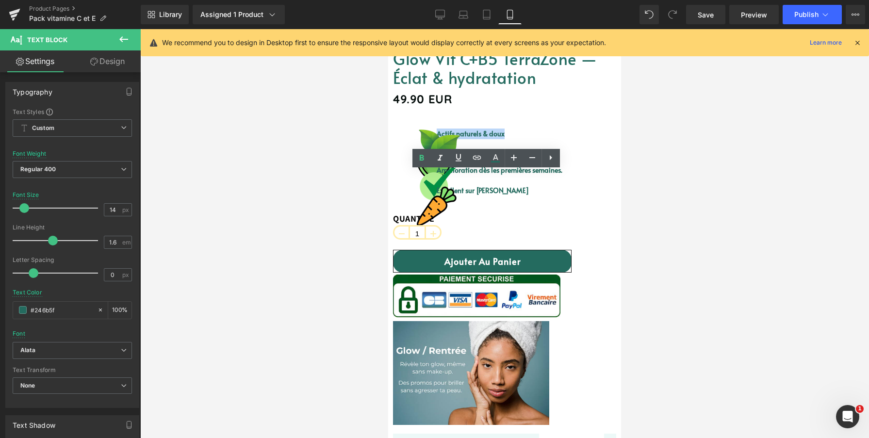
click at [388, 29] on icon at bounding box center [388, 29] width 0 height 0
drag, startPoint x: 508, startPoint y: 197, endPoint x: 521, endPoint y: 184, distance: 17.9
click at [521, 184] on ul "Image Actifs naturels & doux Text Block Image Cible les imperfections & les tac…" at bounding box center [477, 166] width 169 height 75
click at [388, 29] on icon at bounding box center [388, 29] width 0 height 0
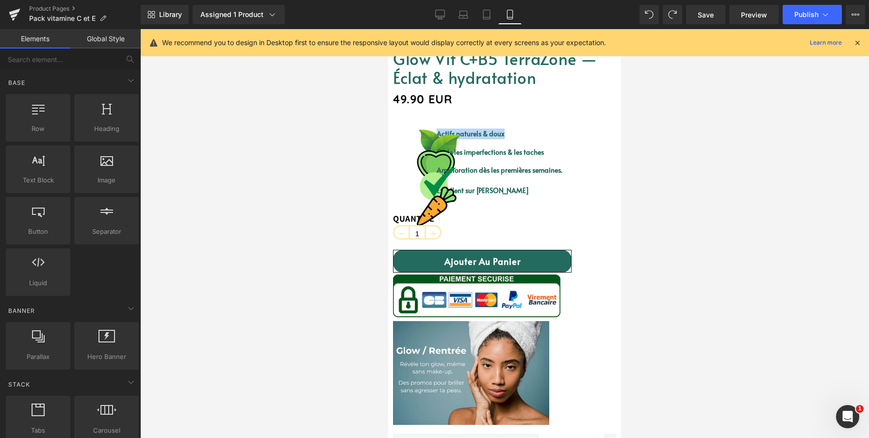
click at [537, 158] on p "Cible les imperfections & les taches" at bounding box center [500, 152] width 126 height 11
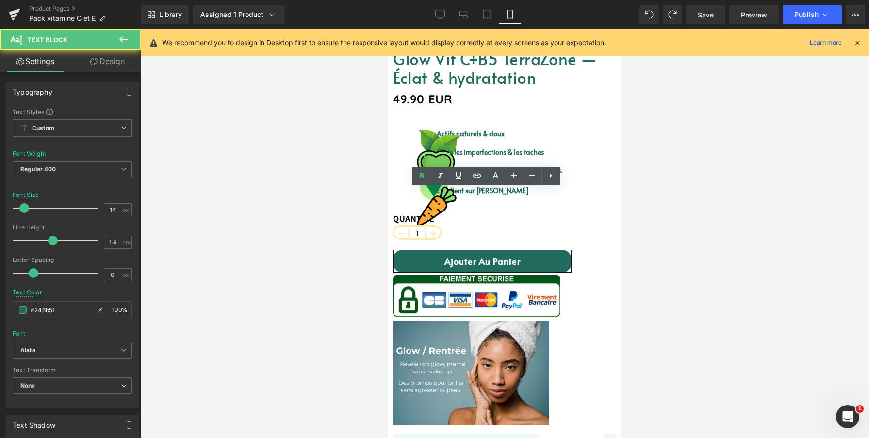
click at [537, 158] on p "Cible les imperfections & les taches" at bounding box center [500, 152] width 126 height 11
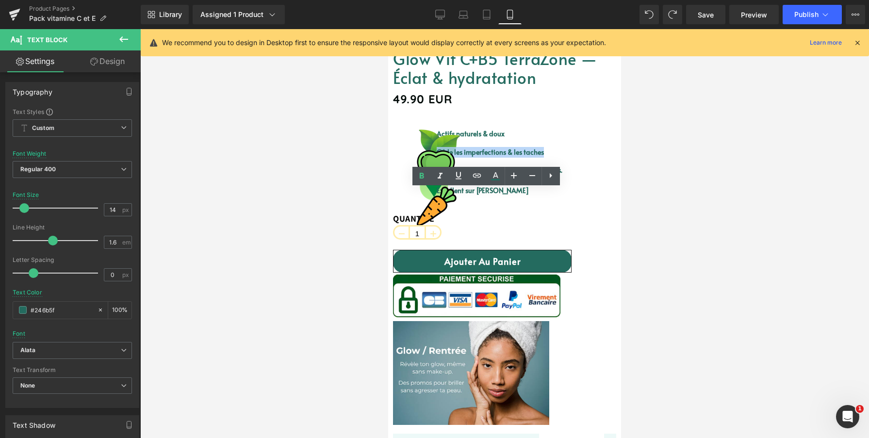
click at [537, 158] on p "Cible les imperfections & les taches" at bounding box center [500, 152] width 126 height 11
copy strong "Cible les imperfections & les taches"
click at [437, 175] on strong "Amélioration dès les premières semaines." at bounding box center [500, 169] width 126 height 9
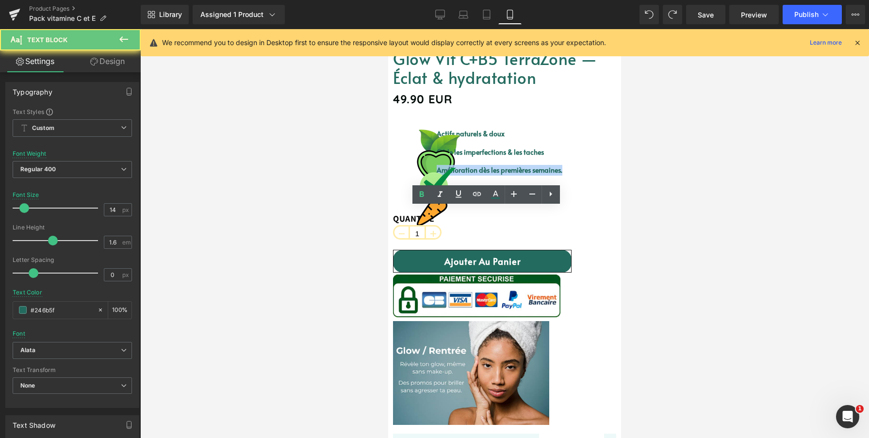
click at [437, 175] on strong "Amélioration dès les premières semaines." at bounding box center [500, 169] width 126 height 9
copy strong "Amélioration dès les premières semaines."
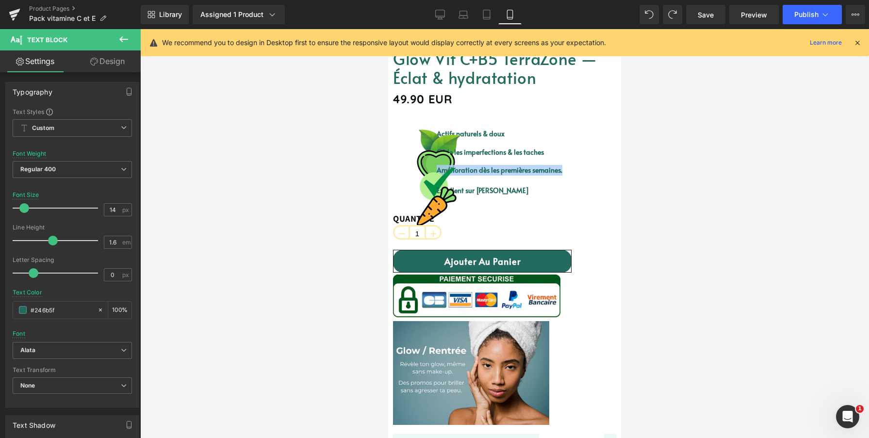
click at [437, 195] on strong "Excellent sur [PERSON_NAME]" at bounding box center [483, 190] width 92 height 9
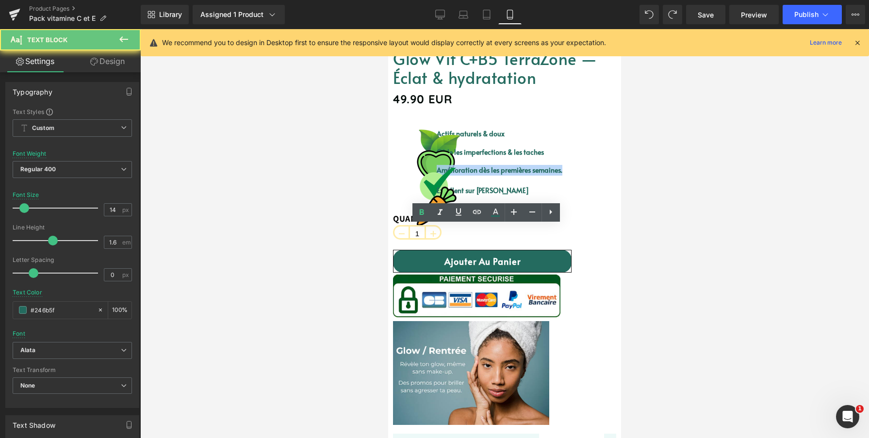
click at [437, 195] on strong "Excellent sur [PERSON_NAME]" at bounding box center [483, 190] width 92 height 9
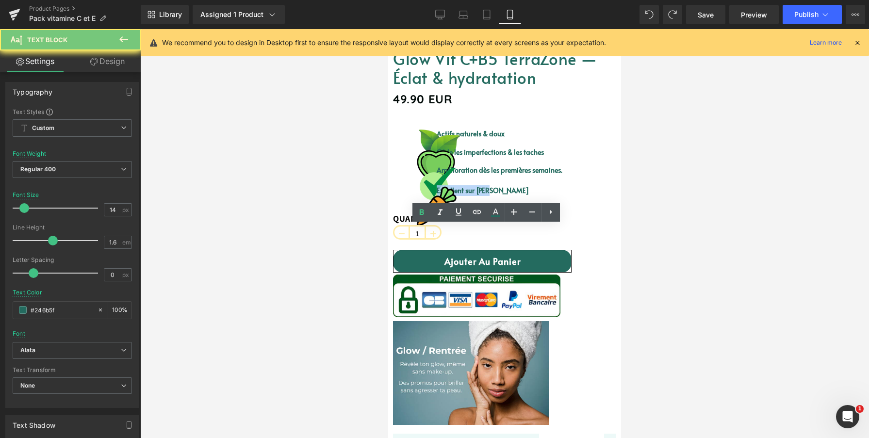
copy strong "Excellent sur [PERSON_NAME]"
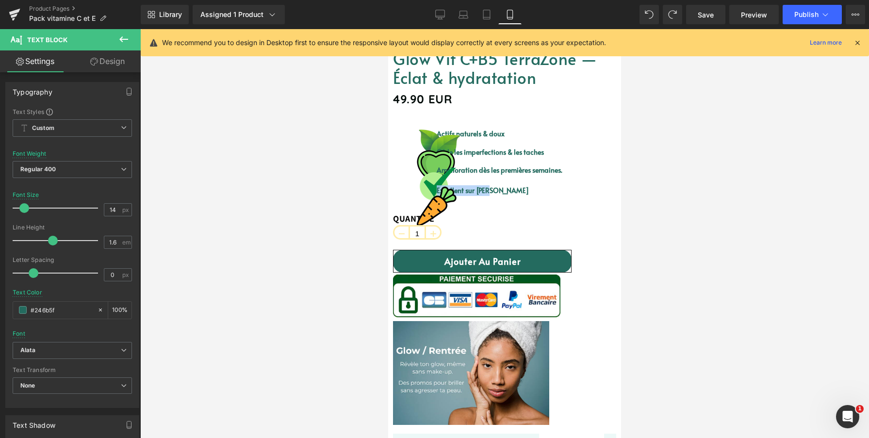
click at [492, 226] on label "QUANTITÉ" at bounding box center [504, 220] width 223 height 12
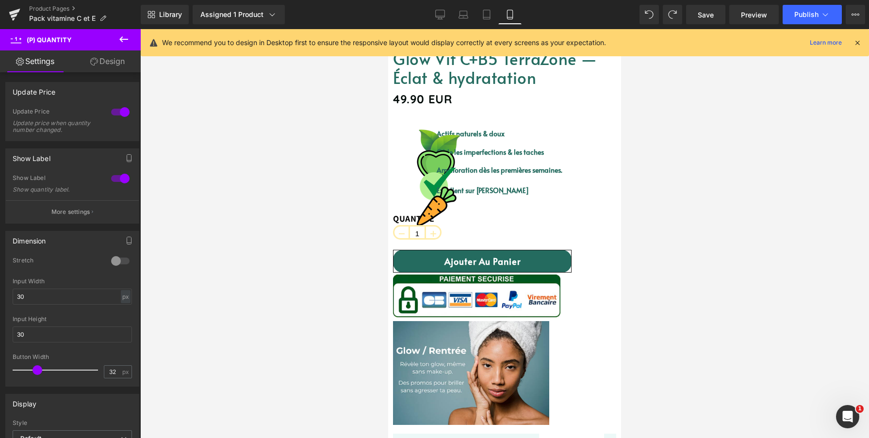
click at [388, 29] on span "(P) Quantity" at bounding box center [388, 29] width 0 height 0
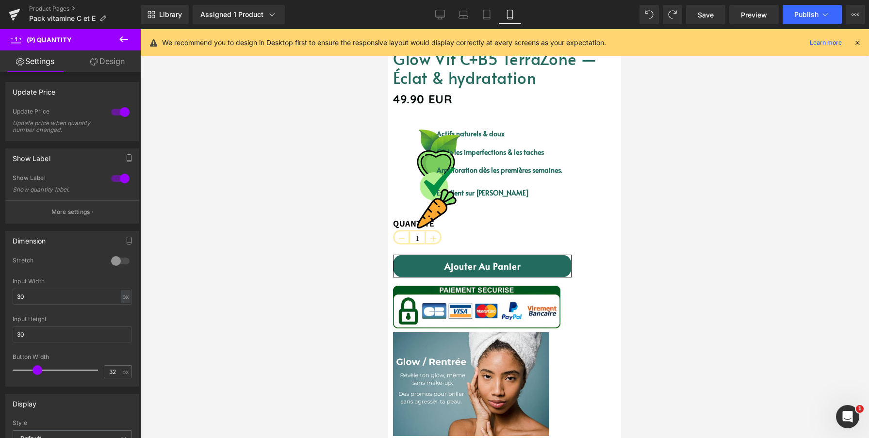
click at [532, 178] on div at bounding box center [498, 177] width 128 height 2
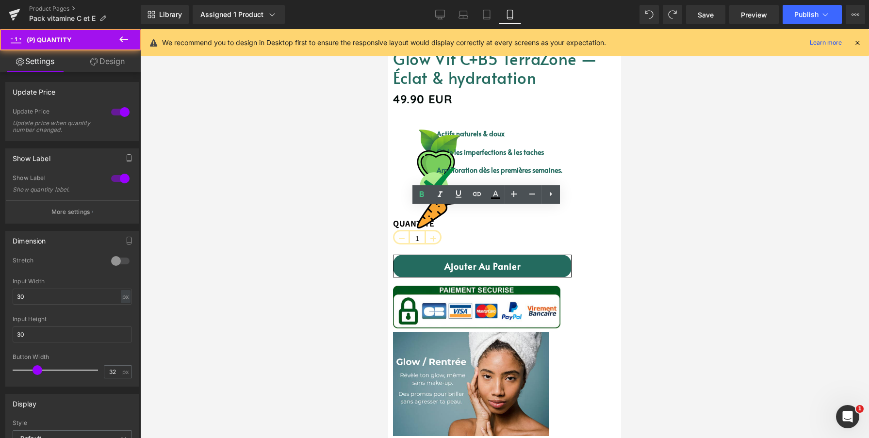
click at [503, 231] on label "QUANTITÉ" at bounding box center [504, 224] width 223 height 12
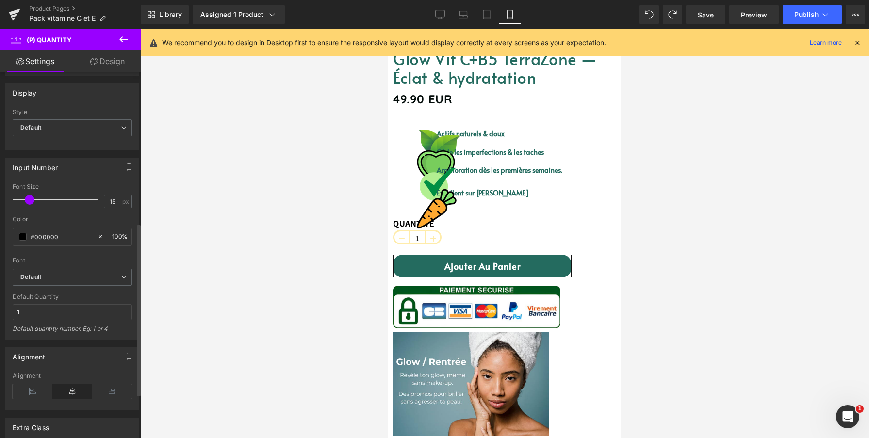
scroll to position [328, 0]
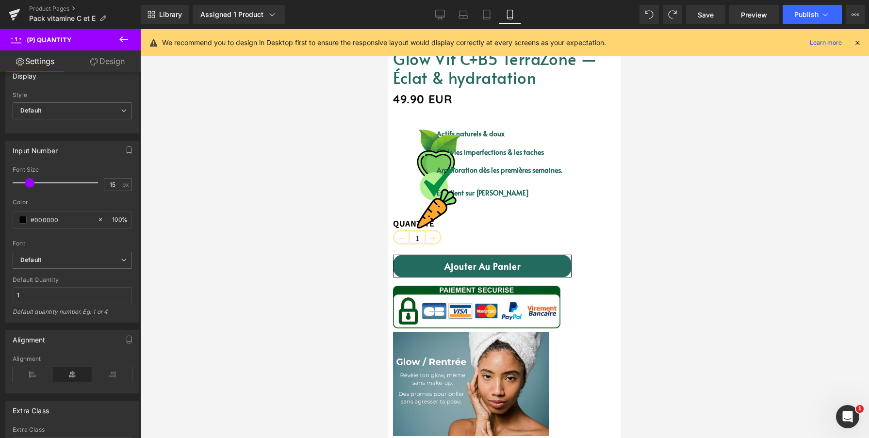
click at [466, 87] on link "Glow Vit C+B5 TerraZone — Éclat & hydratation" at bounding box center [504, 68] width 223 height 38
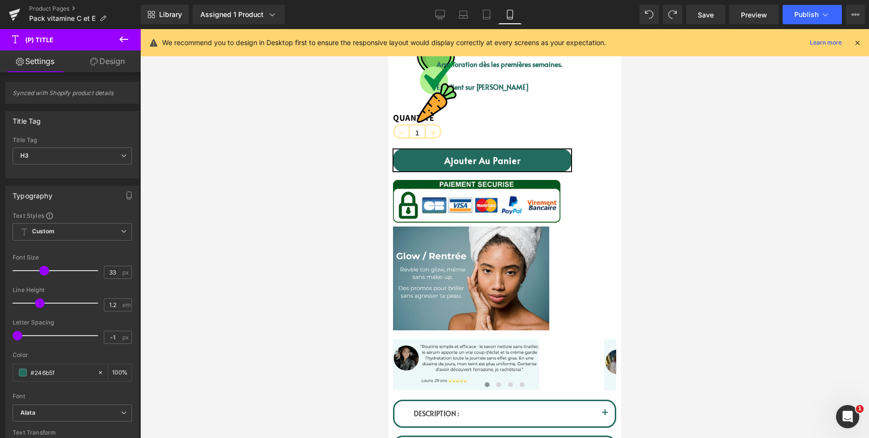
scroll to position [429, 0]
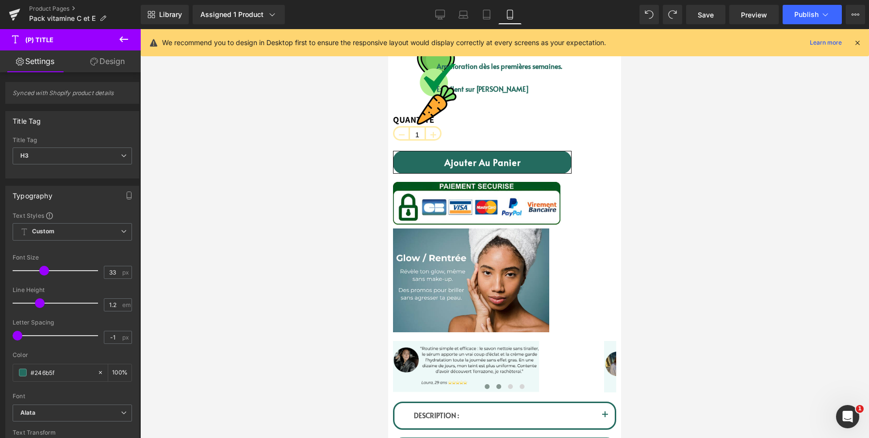
click at [502, 386] on button at bounding box center [499, 387] width 12 height 10
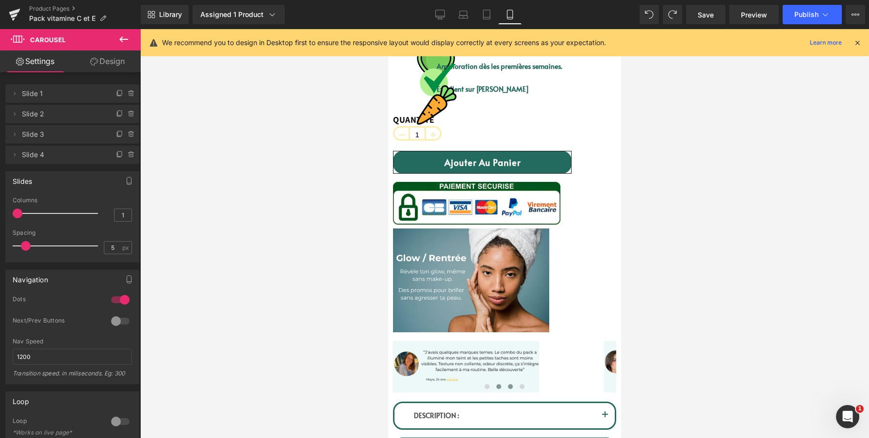
click at [508, 389] on span at bounding box center [510, 386] width 5 height 5
click at [501, 266] on img at bounding box center [471, 281] width 156 height 104
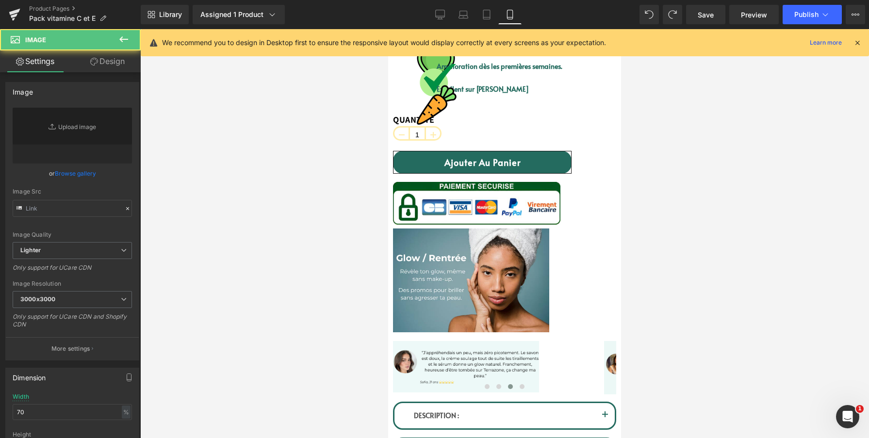
type input "[URL][DOMAIN_NAME]"
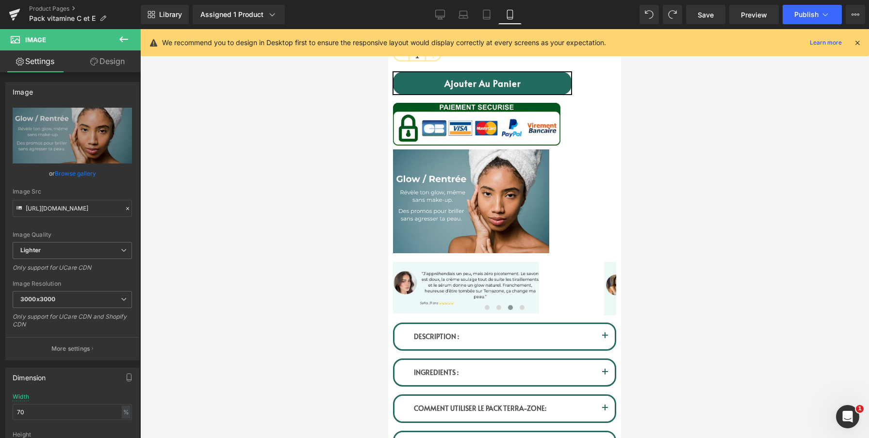
scroll to position [502, 0]
